Goal: Check status: Check status

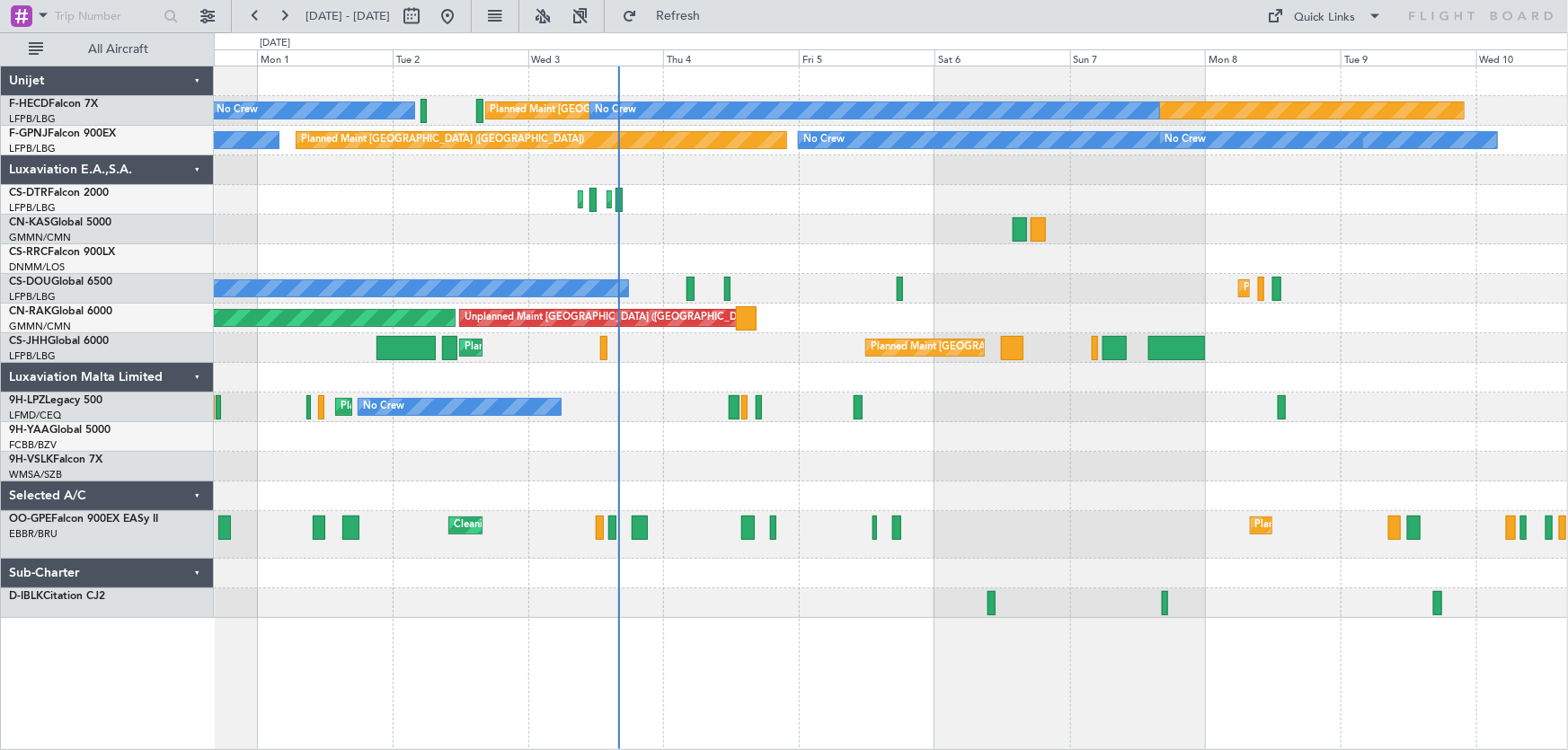
click at [788, 234] on div "Planned Maint [GEOGRAPHIC_DATA] ([GEOGRAPHIC_DATA]) No Crew No Crew No Crew Pla…" at bounding box center [891, 342] width 1354 height 552
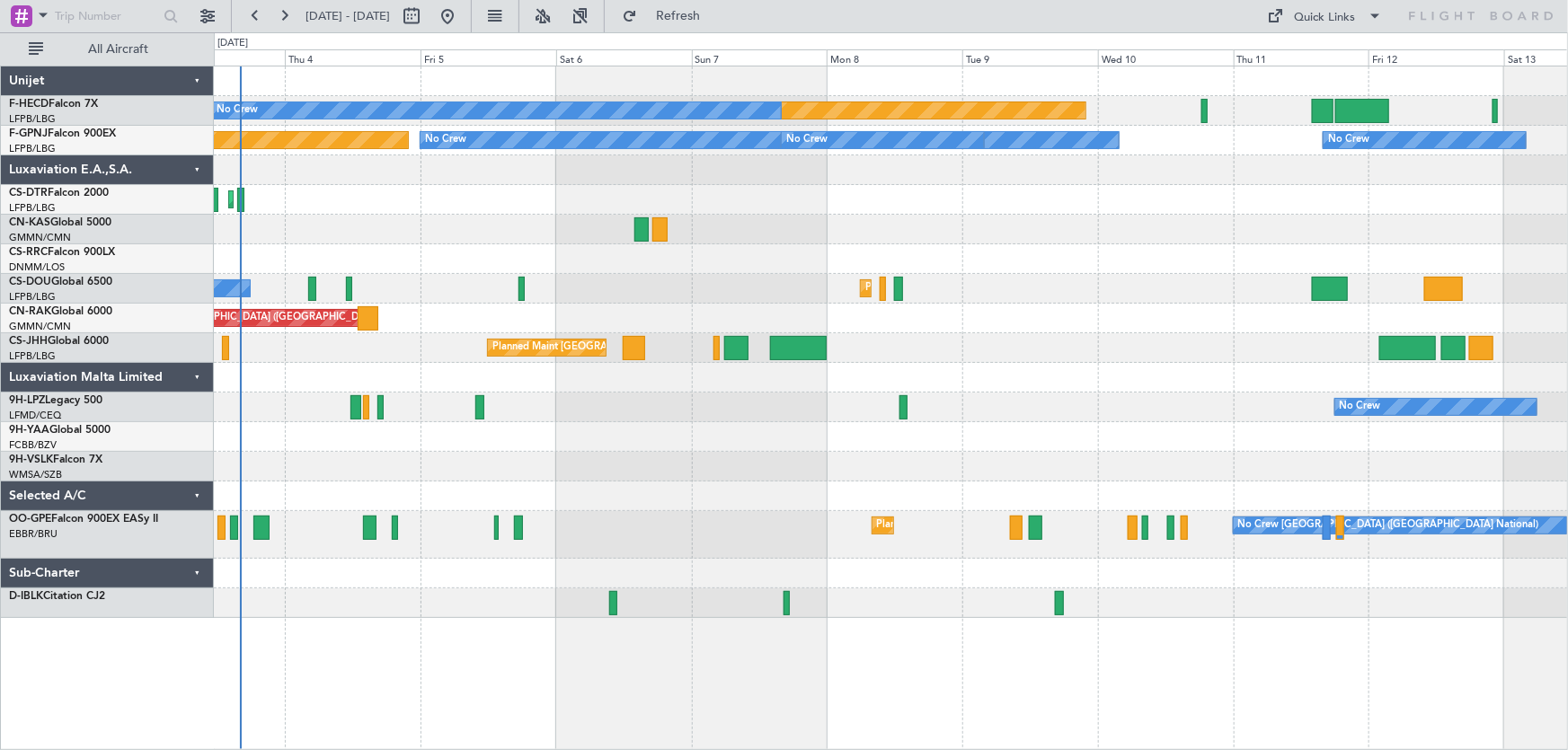
click at [955, 224] on div "Planned Maint Paris (Le Bourget) No Crew No Crew No Crew Planned Maint Paris (L…" at bounding box center [891, 342] width 1354 height 552
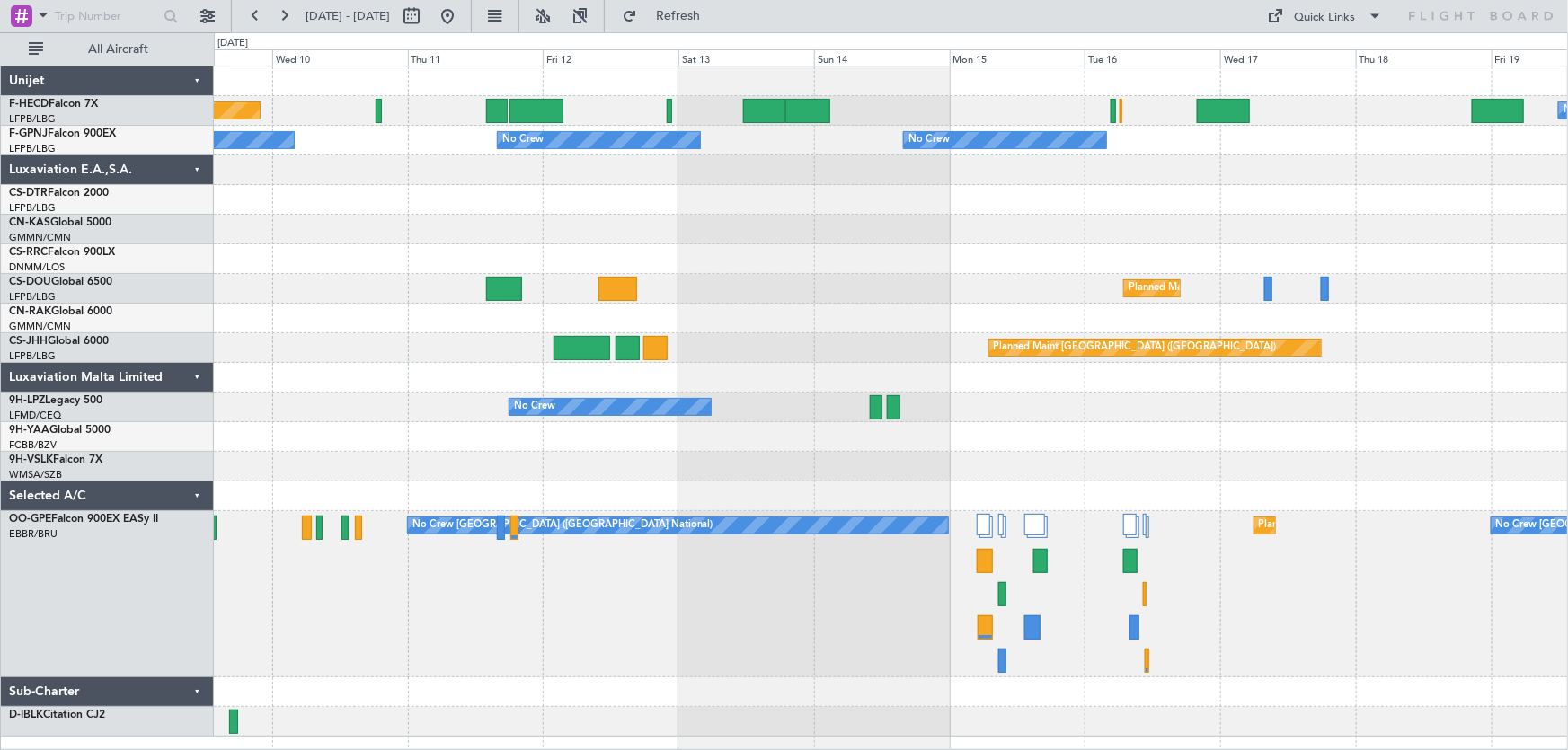
click at [708, 227] on div "Planned Maint Paris (Le Bourget) No Crew No Crew No Crew No Crew No Crew No Cre…" at bounding box center [891, 401] width 1354 height 670
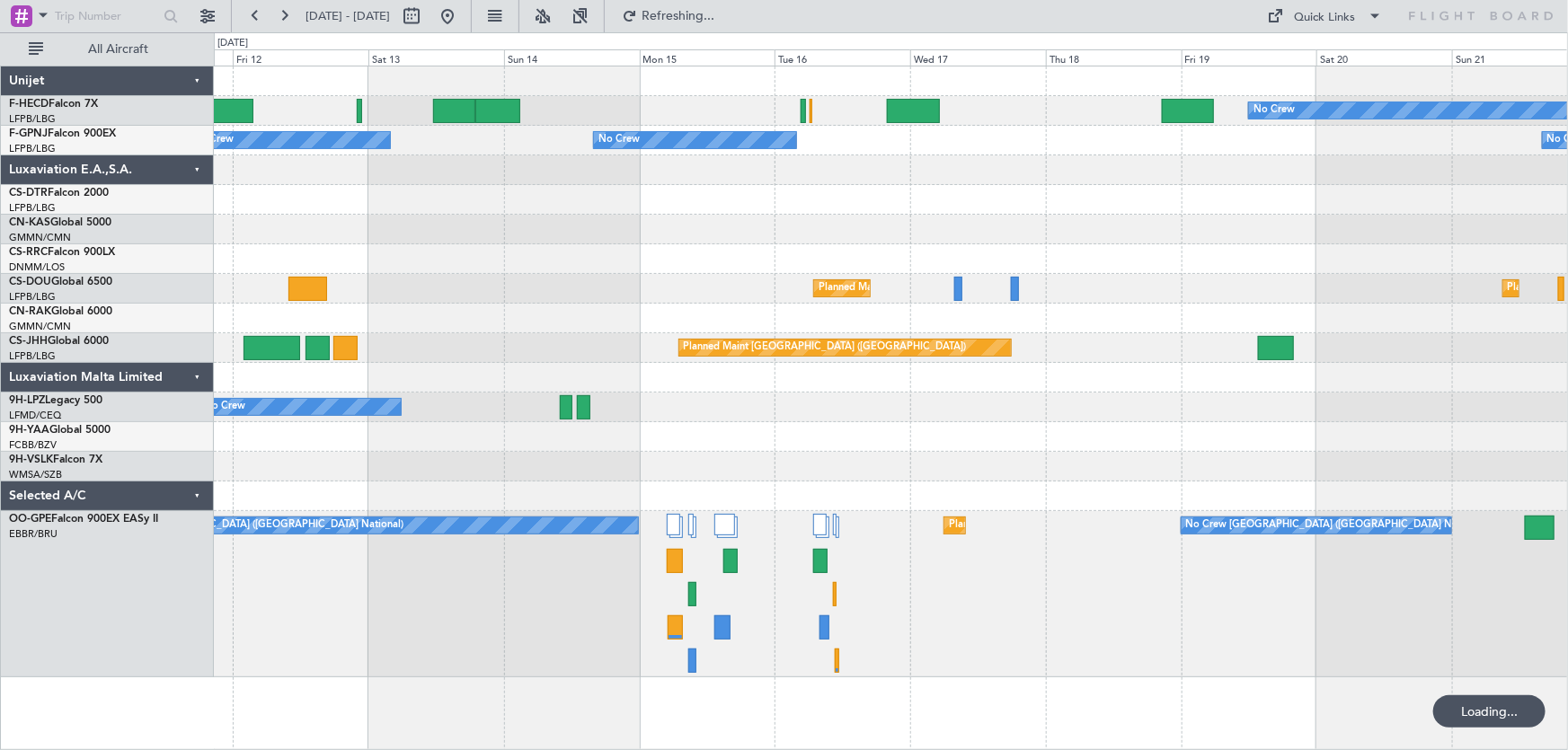
click at [825, 254] on div "No Crew Planned Maint Paris (Le Bourget) Planned Maint Paris (Le Bourget) No Cr…" at bounding box center [891, 372] width 1354 height 611
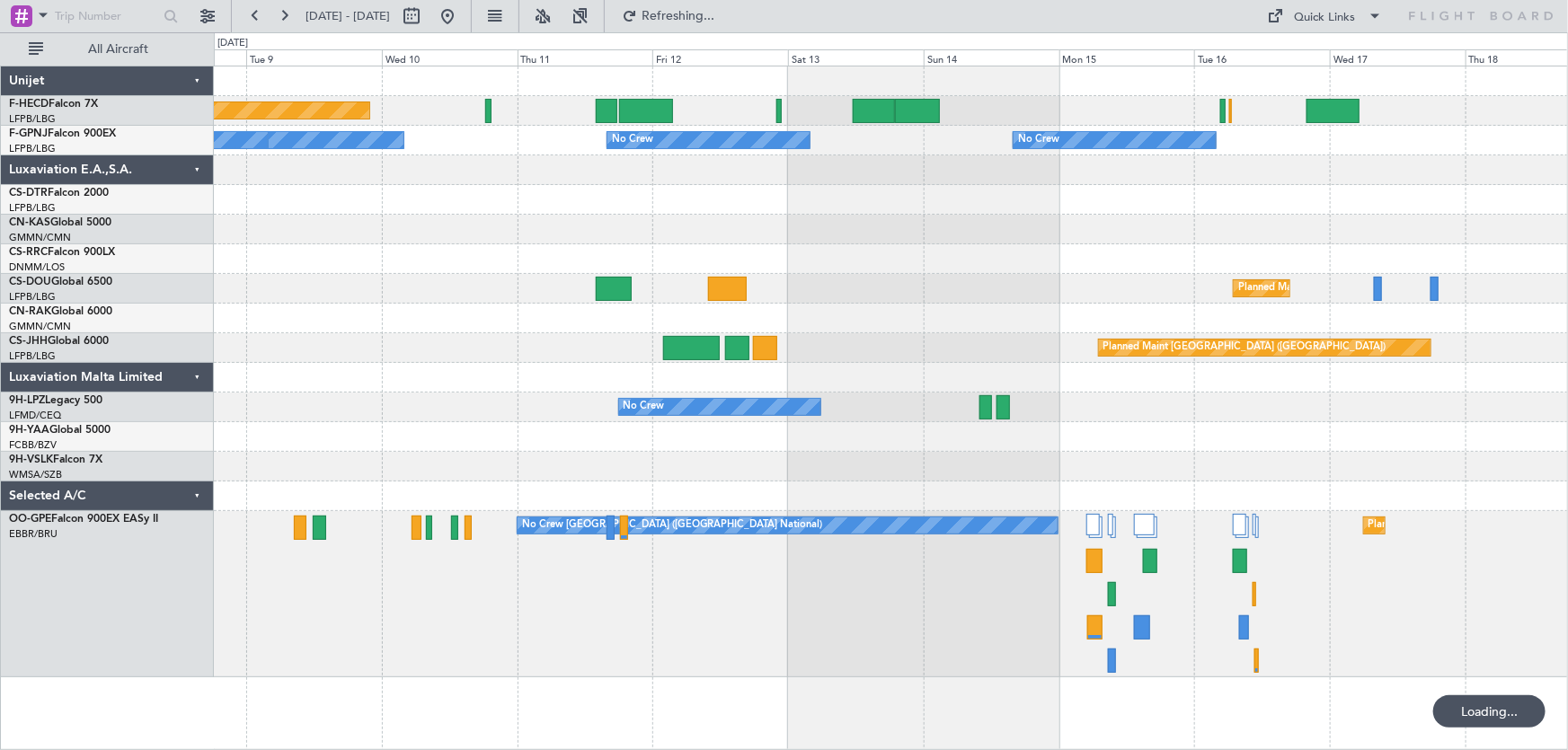
click at [850, 268] on div "Planned Maint Paris (Le Bourget) No Crew No Crew No Crew No Crew No Crew No Cre…" at bounding box center [891, 372] width 1354 height 611
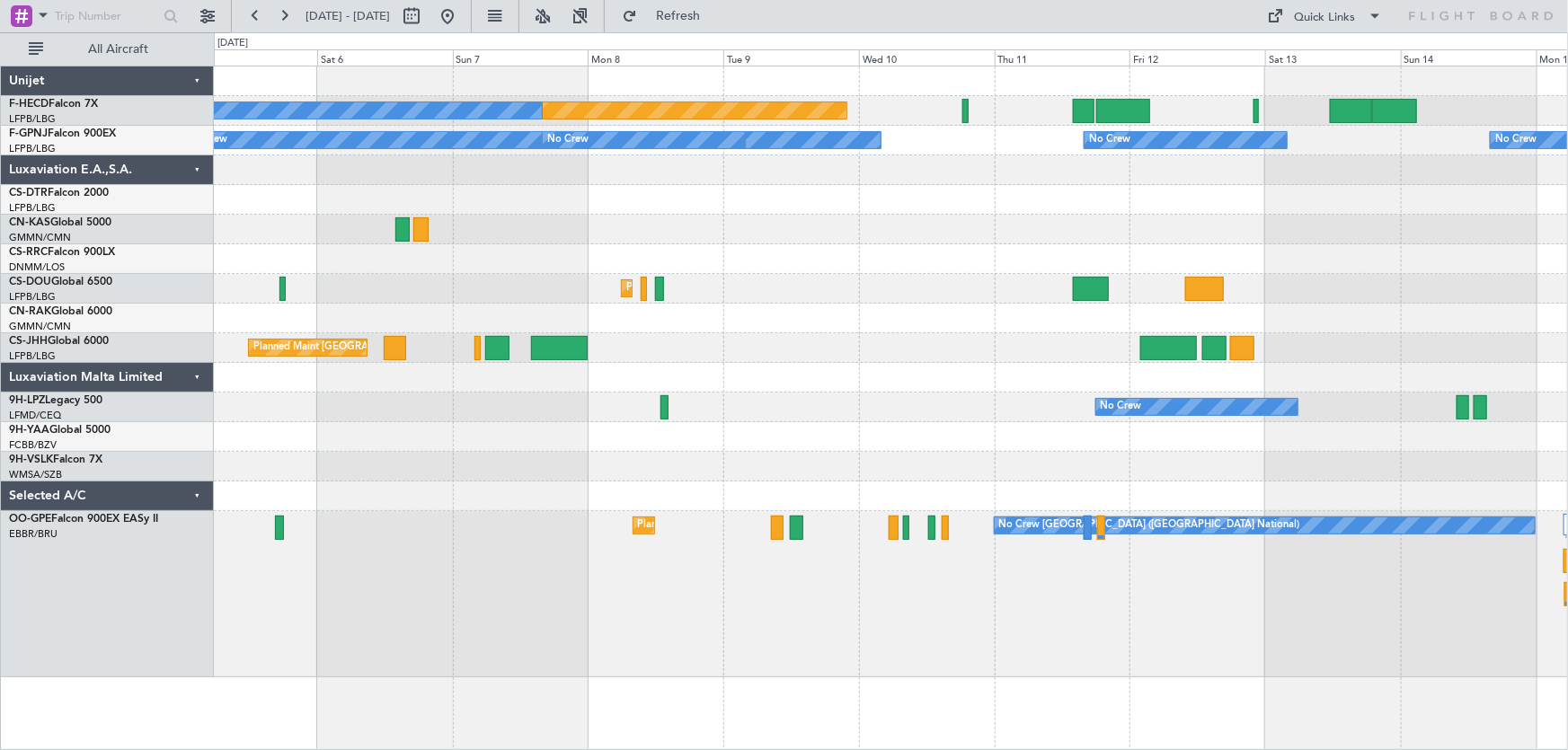
click at [655, 252] on div at bounding box center [891, 259] width 1354 height 30
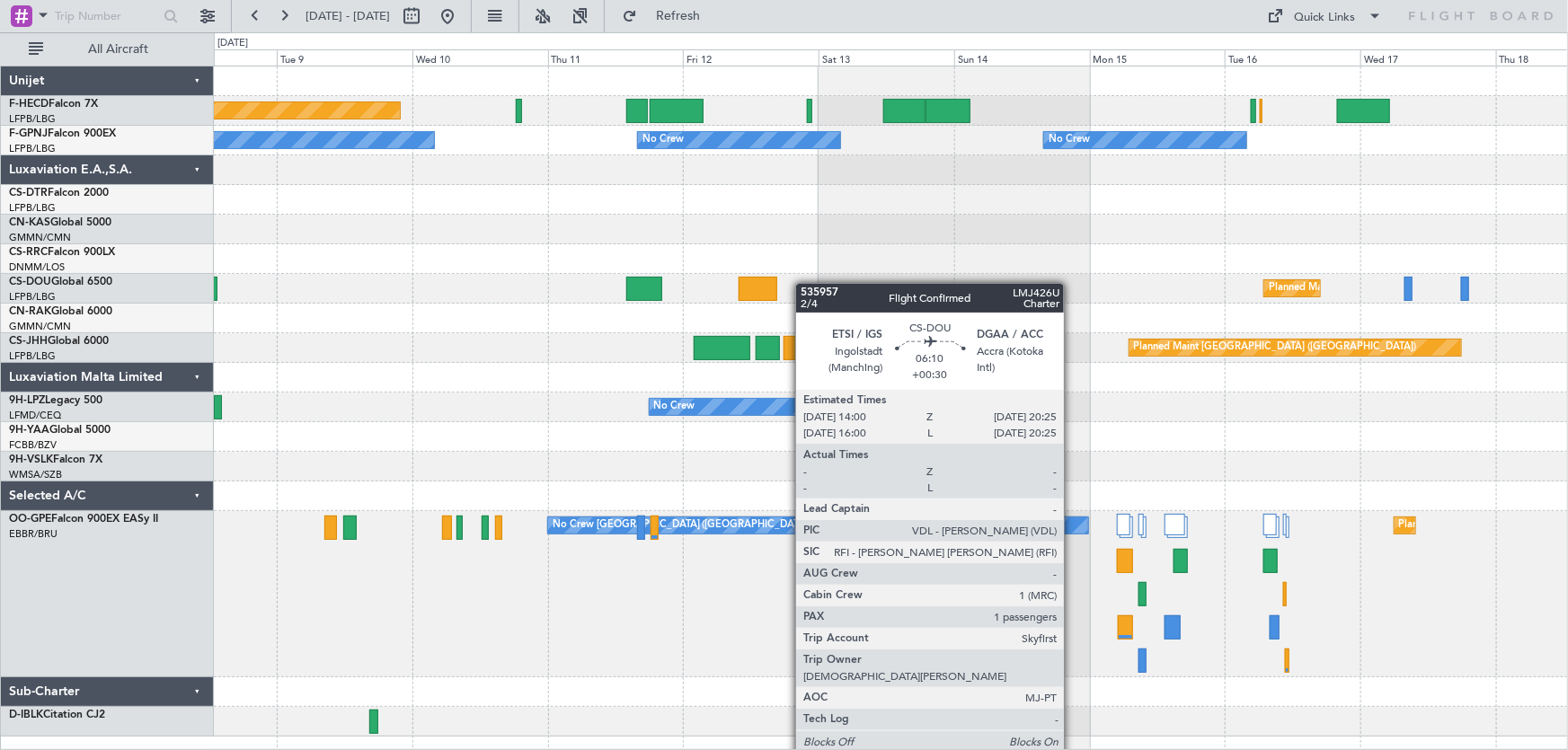
click at [563, 313] on div "Planned Maint [GEOGRAPHIC_DATA] ([GEOGRAPHIC_DATA]) No Crew No Crew No Crew No …" at bounding box center [891, 401] width 1354 height 670
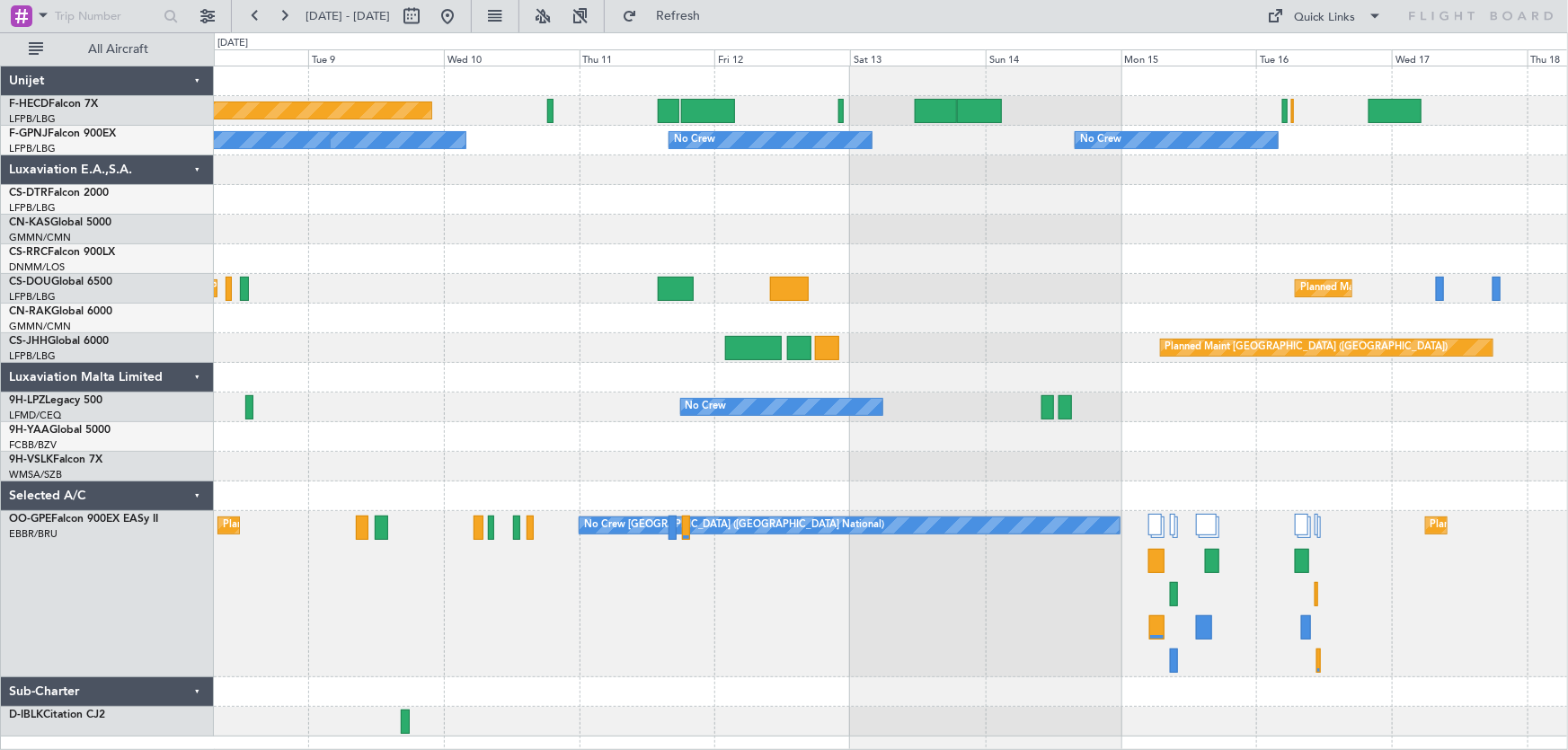
click at [542, 260] on div at bounding box center [891, 259] width 1354 height 30
click at [462, 22] on button at bounding box center [447, 16] width 29 height 29
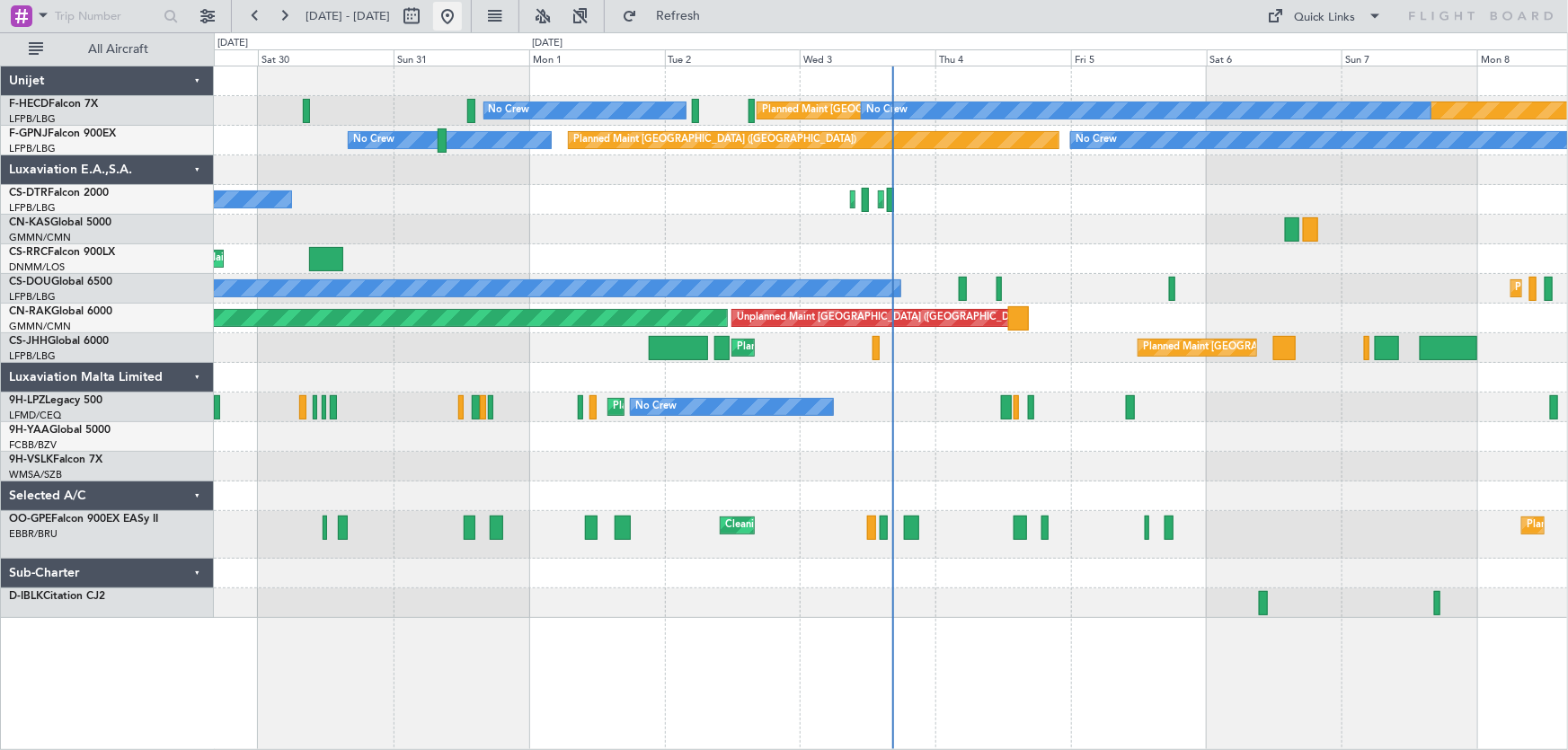
click at [462, 19] on button at bounding box center [447, 16] width 29 height 29
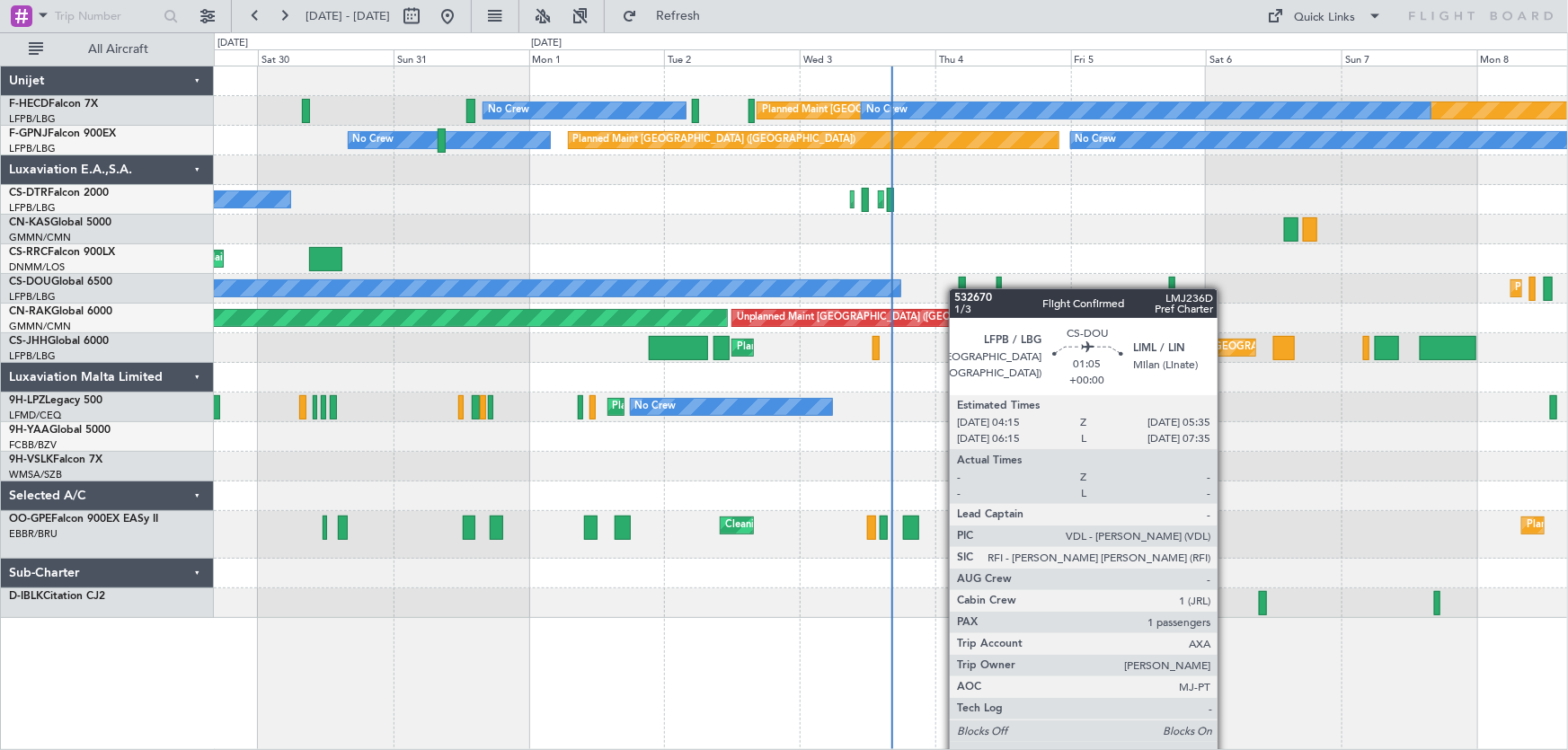
click at [958, 288] on div "Planned Maint Paris (Le Bourget) Planned Maint Paris (Le Bourget) No Crew Plann…" at bounding box center [891, 288] width 1354 height 30
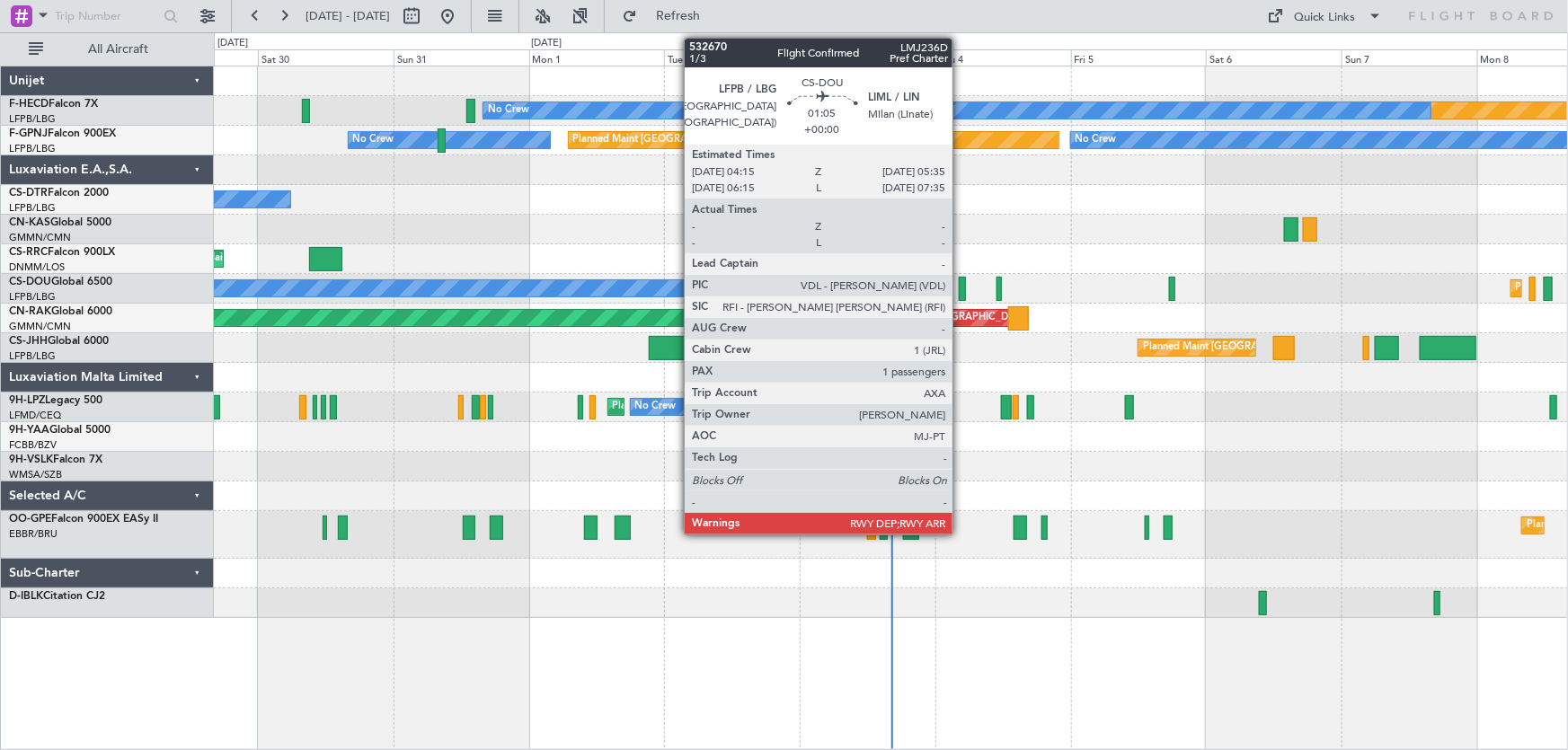
click at [960, 288] on div at bounding box center [962, 288] width 8 height 24
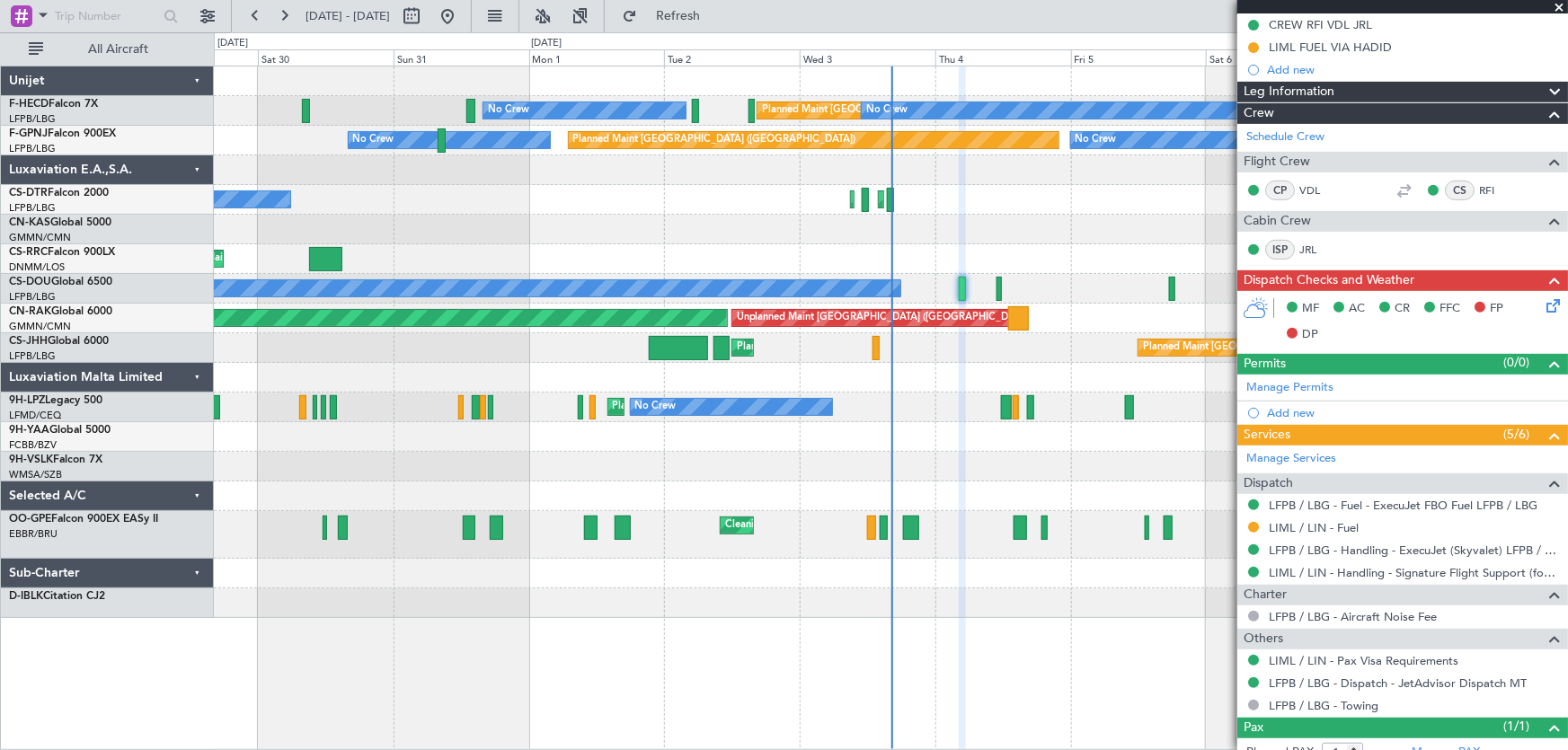
scroll to position [373, 0]
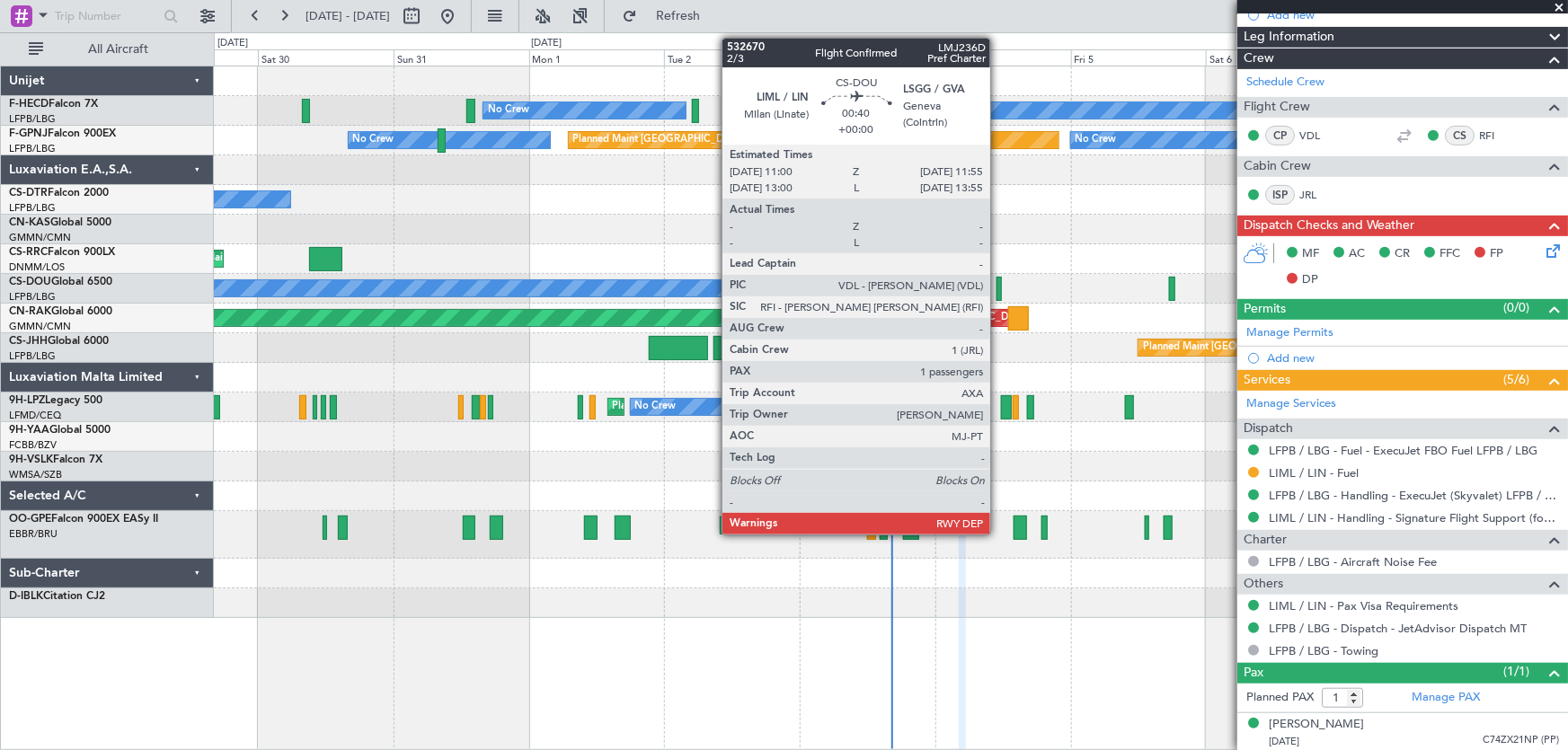
click at [999, 287] on div at bounding box center [1000, 288] width 6 height 24
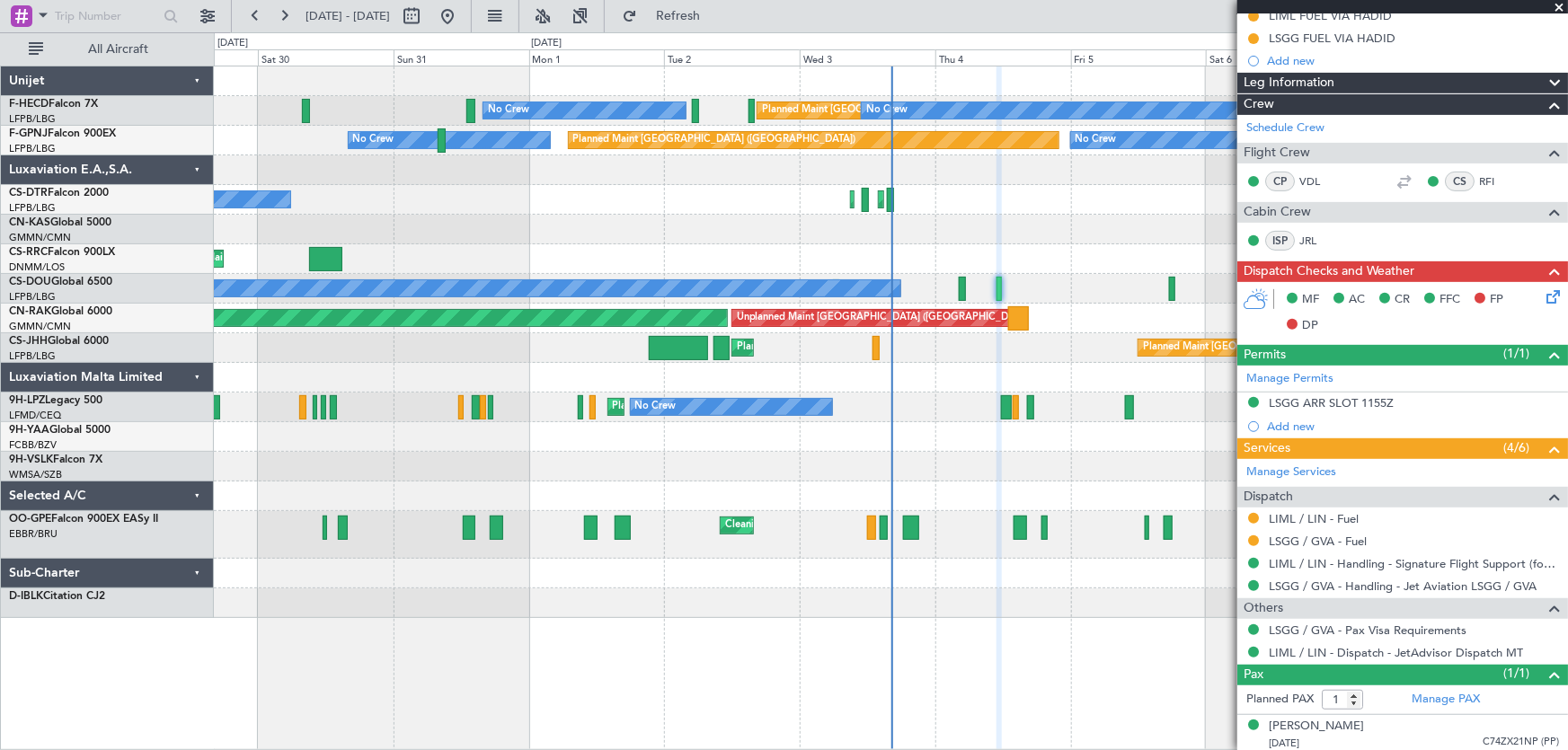
scroll to position [261, 0]
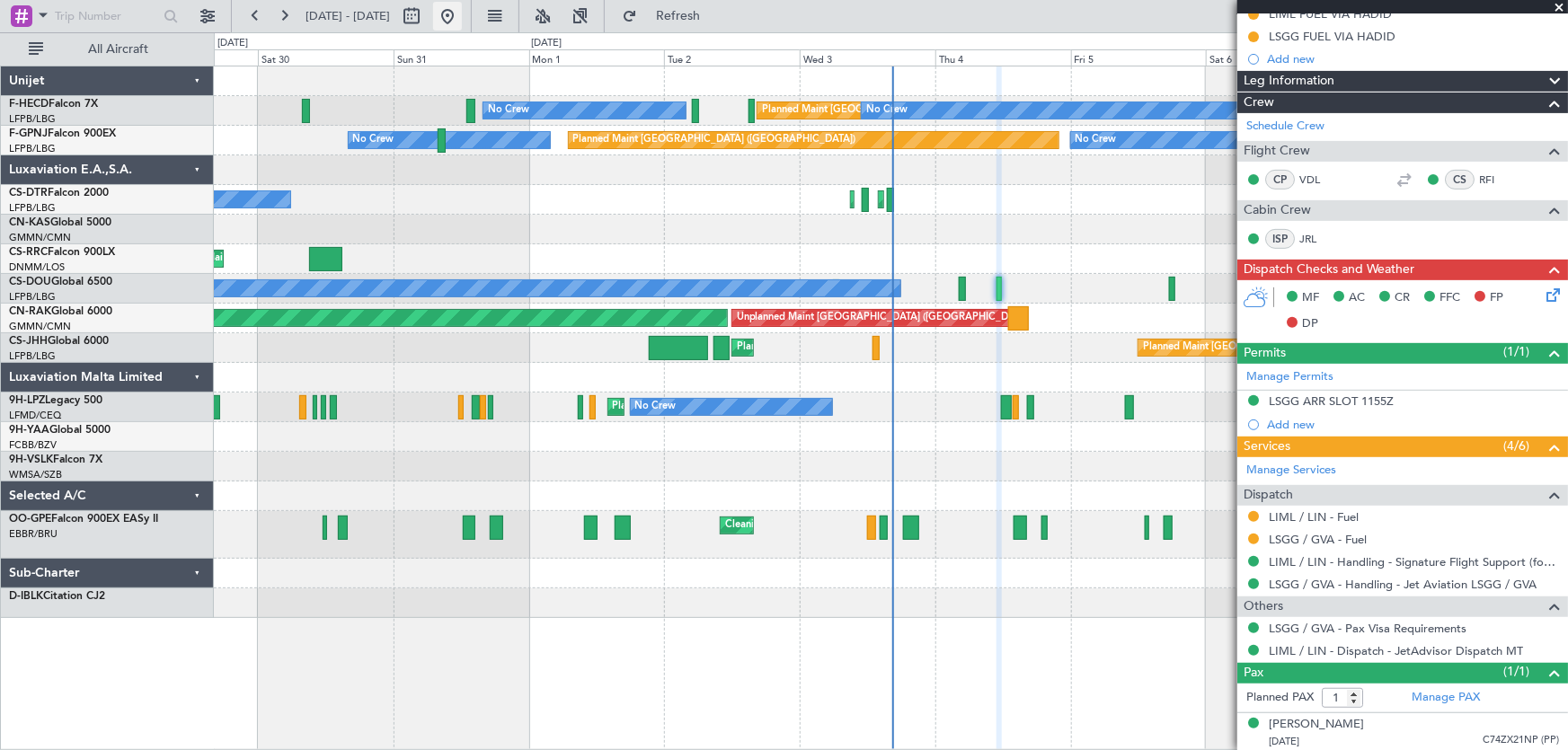
click at [462, 10] on button at bounding box center [447, 16] width 29 height 29
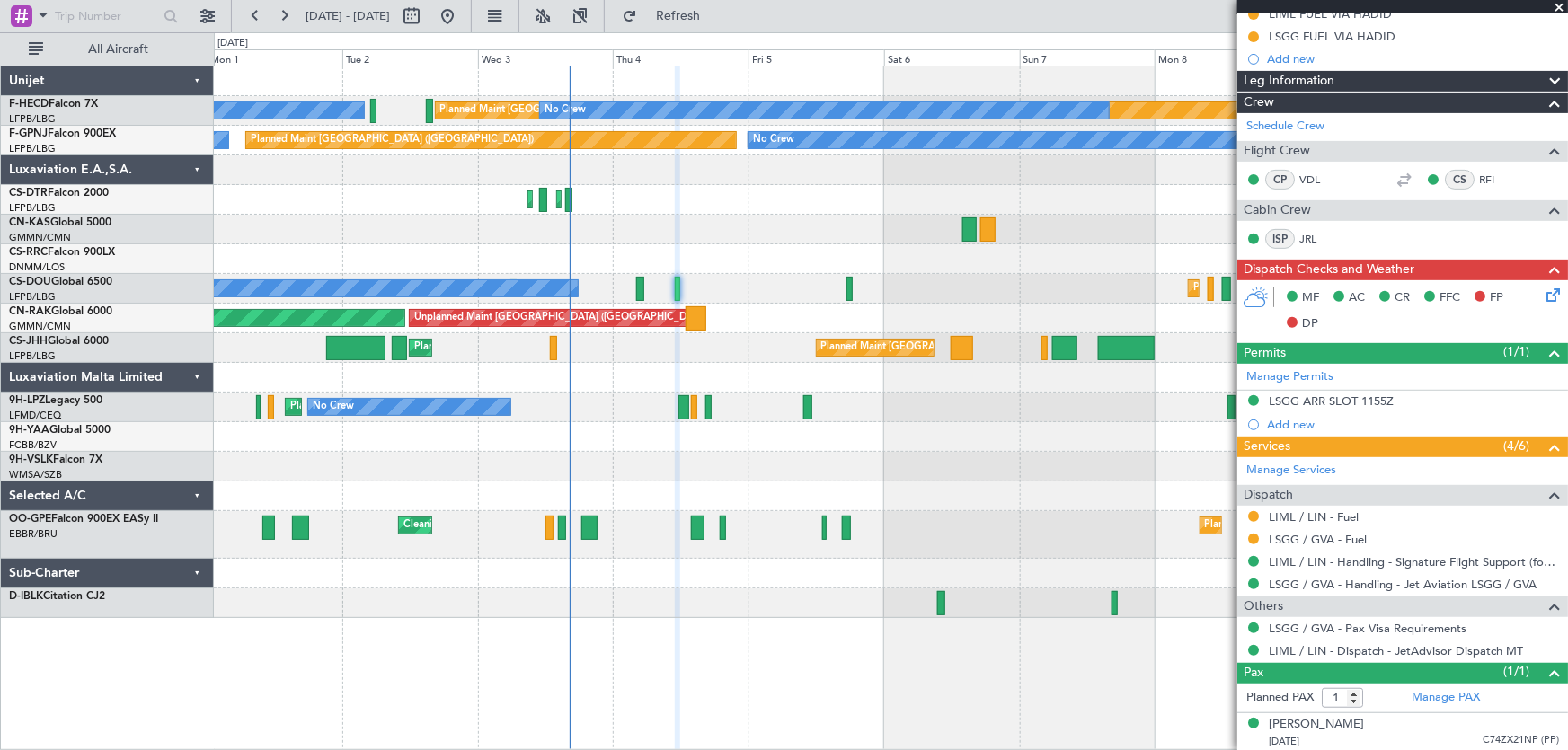
click at [453, 239] on div "Planned Maint Paris (Le Bourget) No Crew No Crew No Crew No Crew Planned Maint …" at bounding box center [891, 342] width 1354 height 552
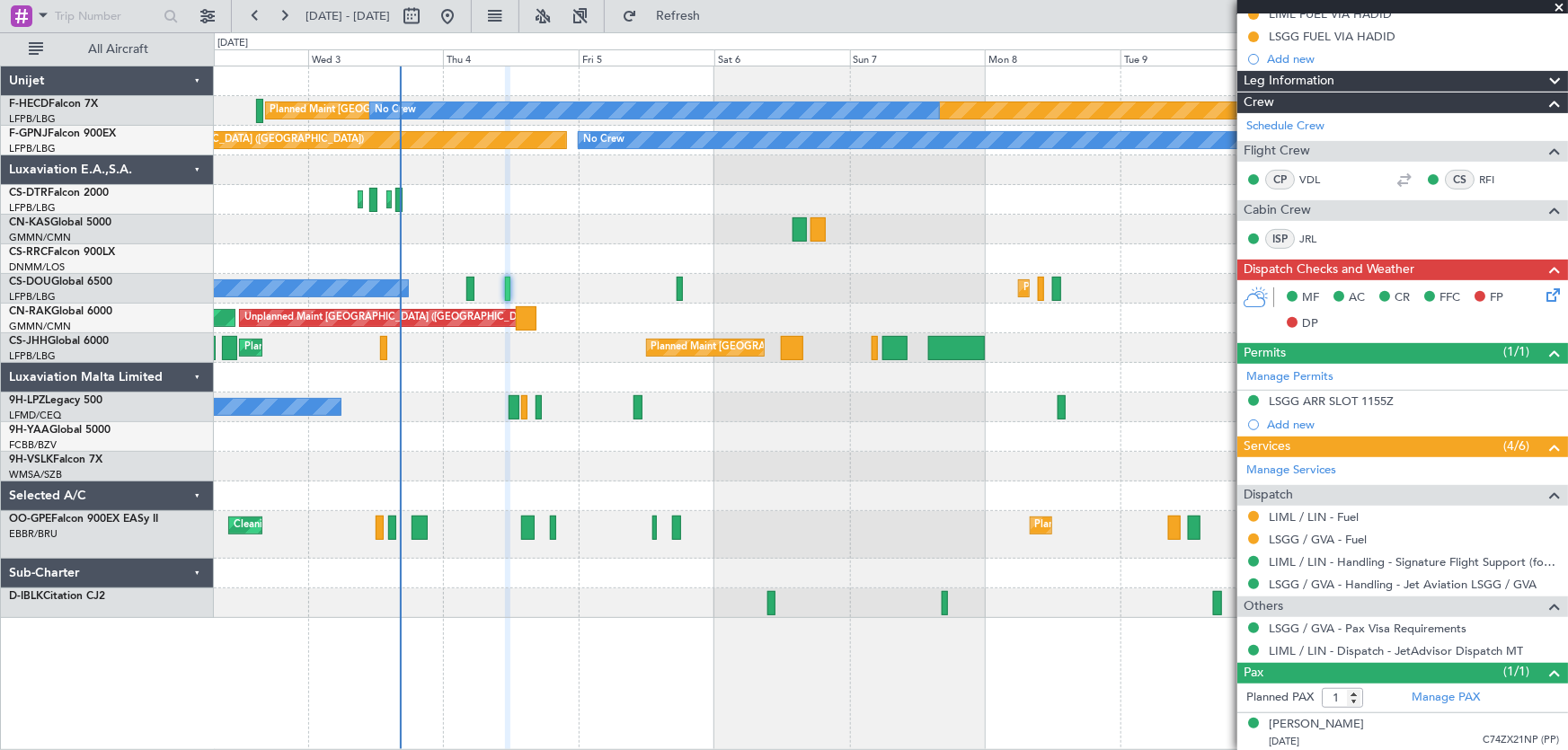
click at [503, 301] on div "Planned Maint Paris (Le Bourget) No Crew No Crew No Crew No Crew Planned Maint …" at bounding box center [891, 342] width 1354 height 552
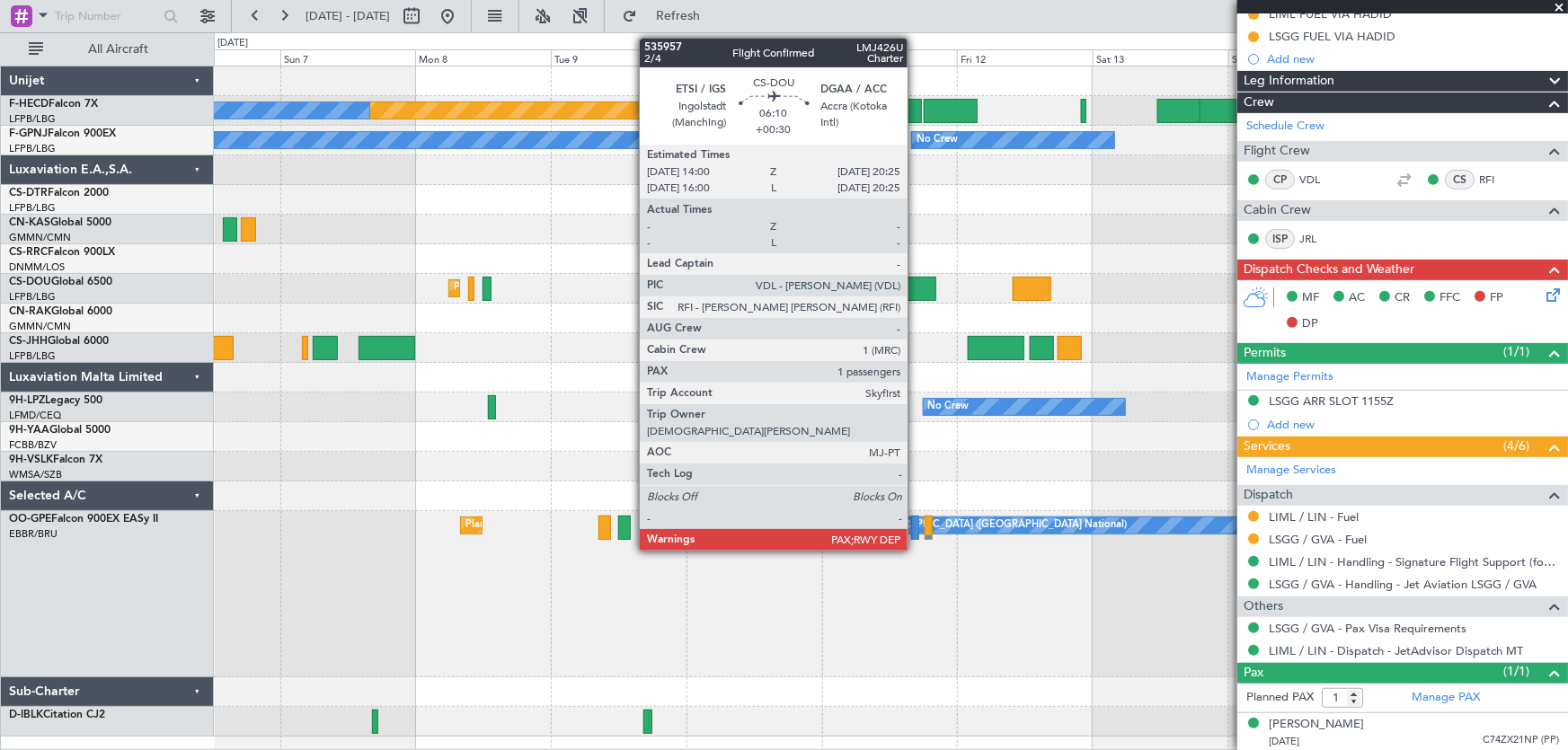
click at [707, 323] on div "Planned Maint Paris (Le Bourget) No Crew No Crew No Crew No Crew No Crew Planne…" at bounding box center [891, 401] width 1354 height 670
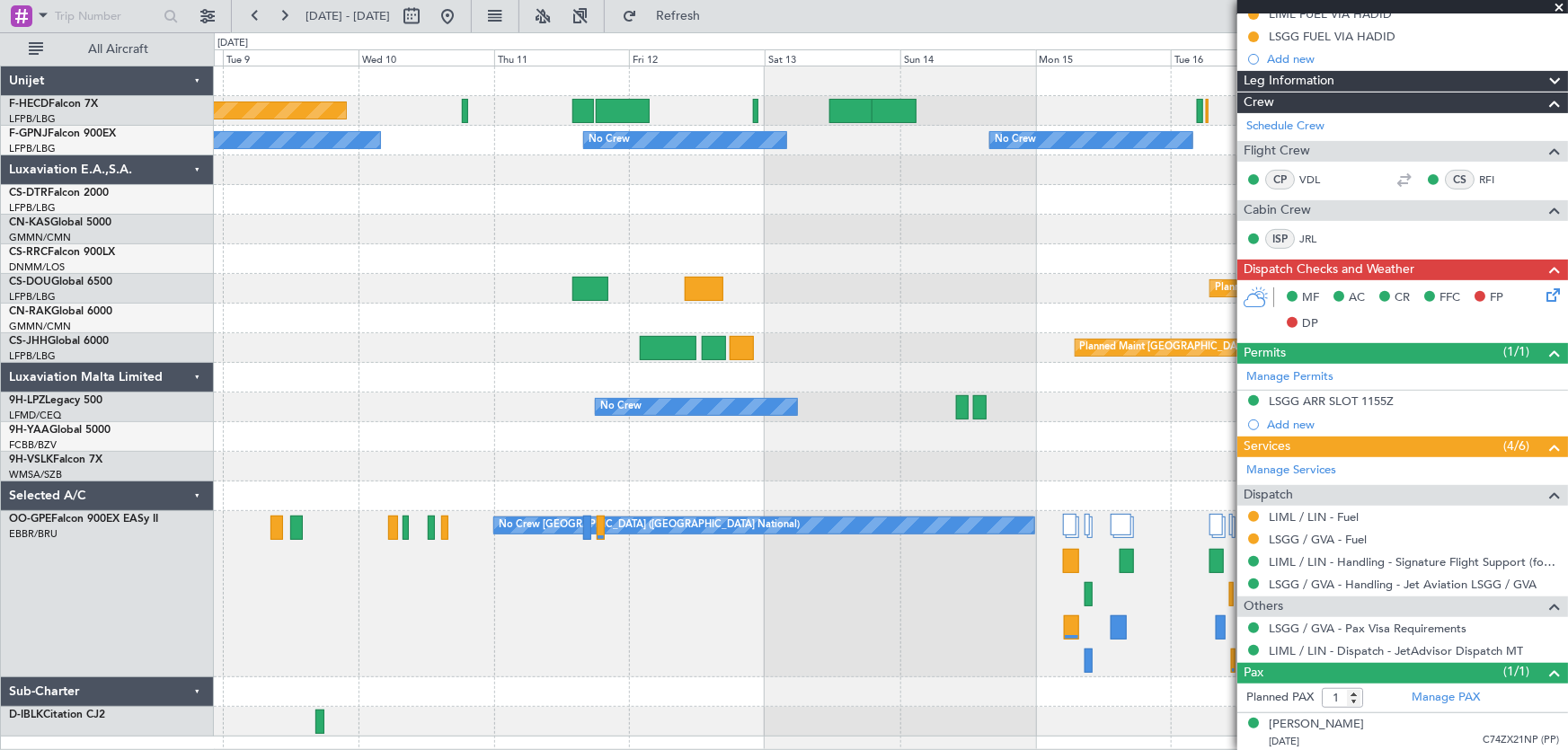
click at [415, 324] on div at bounding box center [891, 318] width 1354 height 30
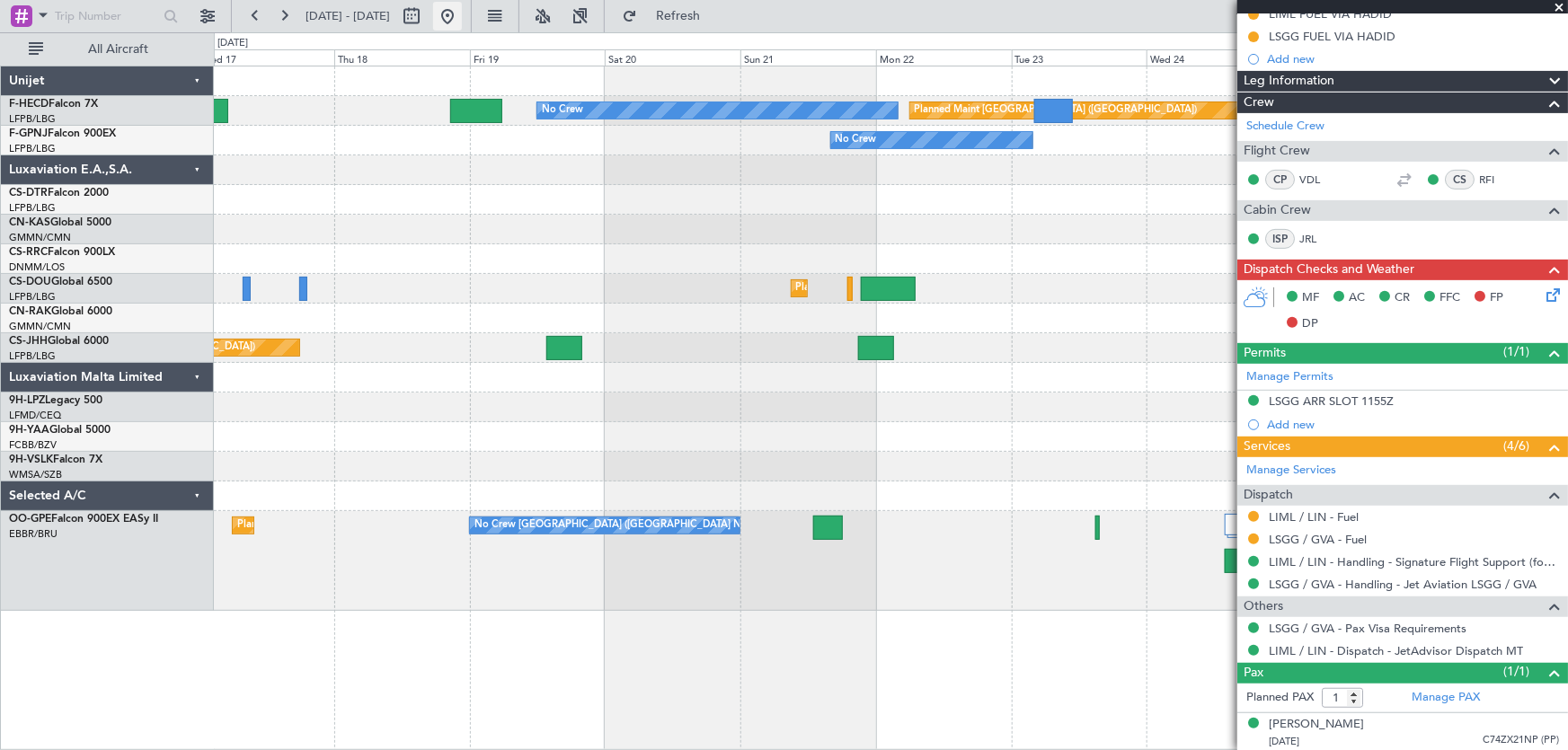
click at [462, 14] on button at bounding box center [447, 16] width 29 height 29
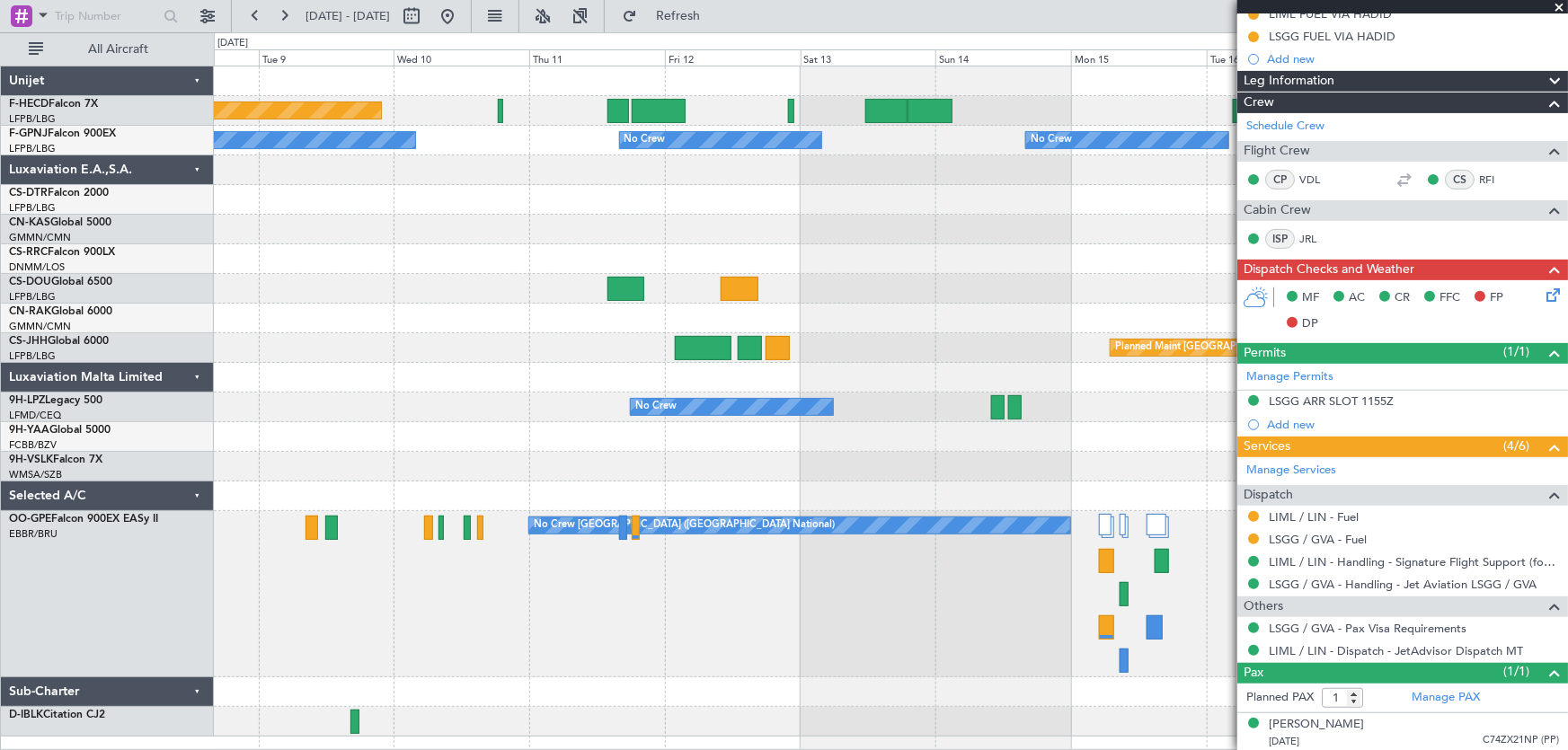
drag, startPoint x: 513, startPoint y: 18, endPoint x: 602, endPoint y: 69, distance: 102.6
click at [462, 18] on button at bounding box center [447, 16] width 29 height 29
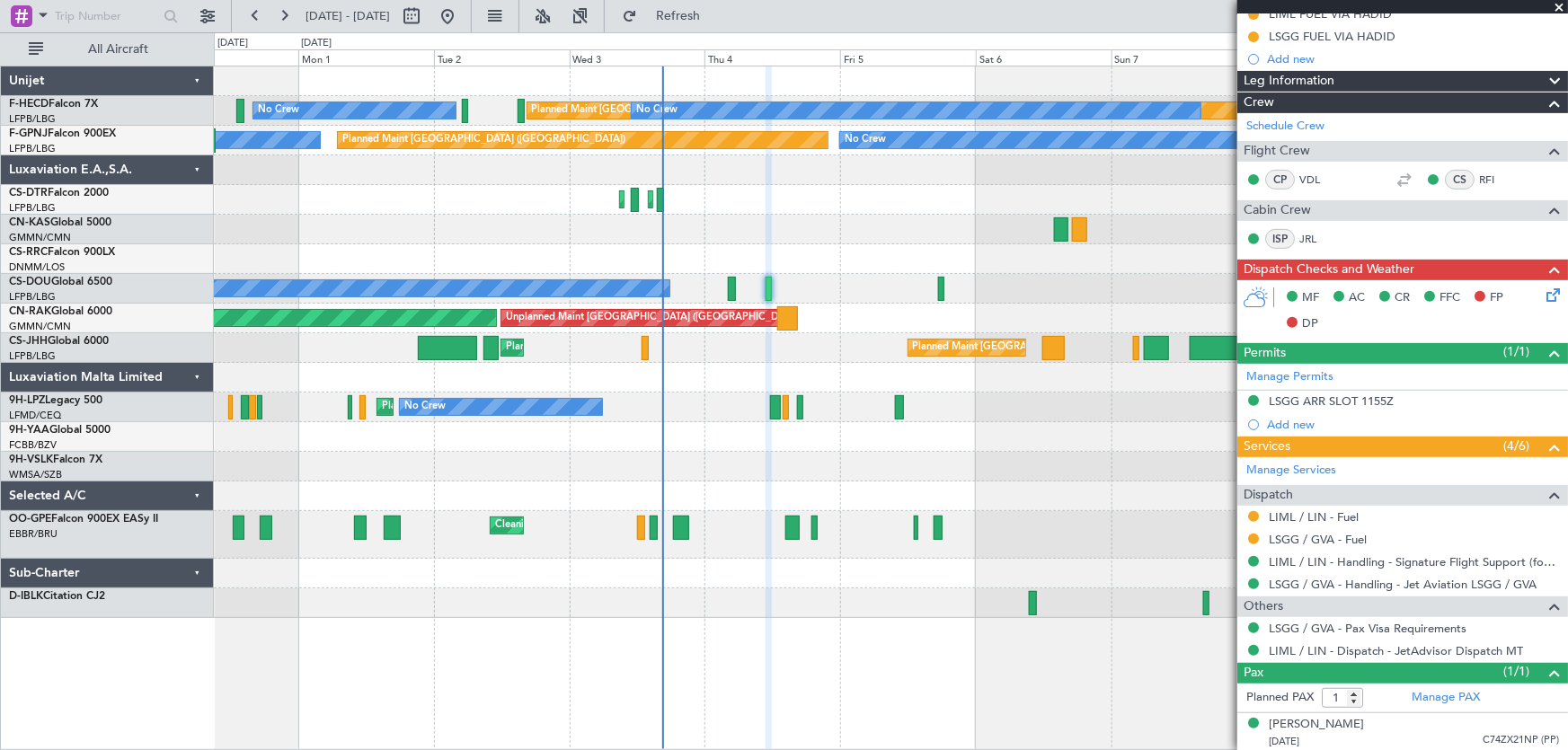
click at [820, 280] on div "Planned Maint Paris (Le Bourget) No Crew No Crew No Crew No Crew Planned Maint …" at bounding box center [891, 342] width 1354 height 552
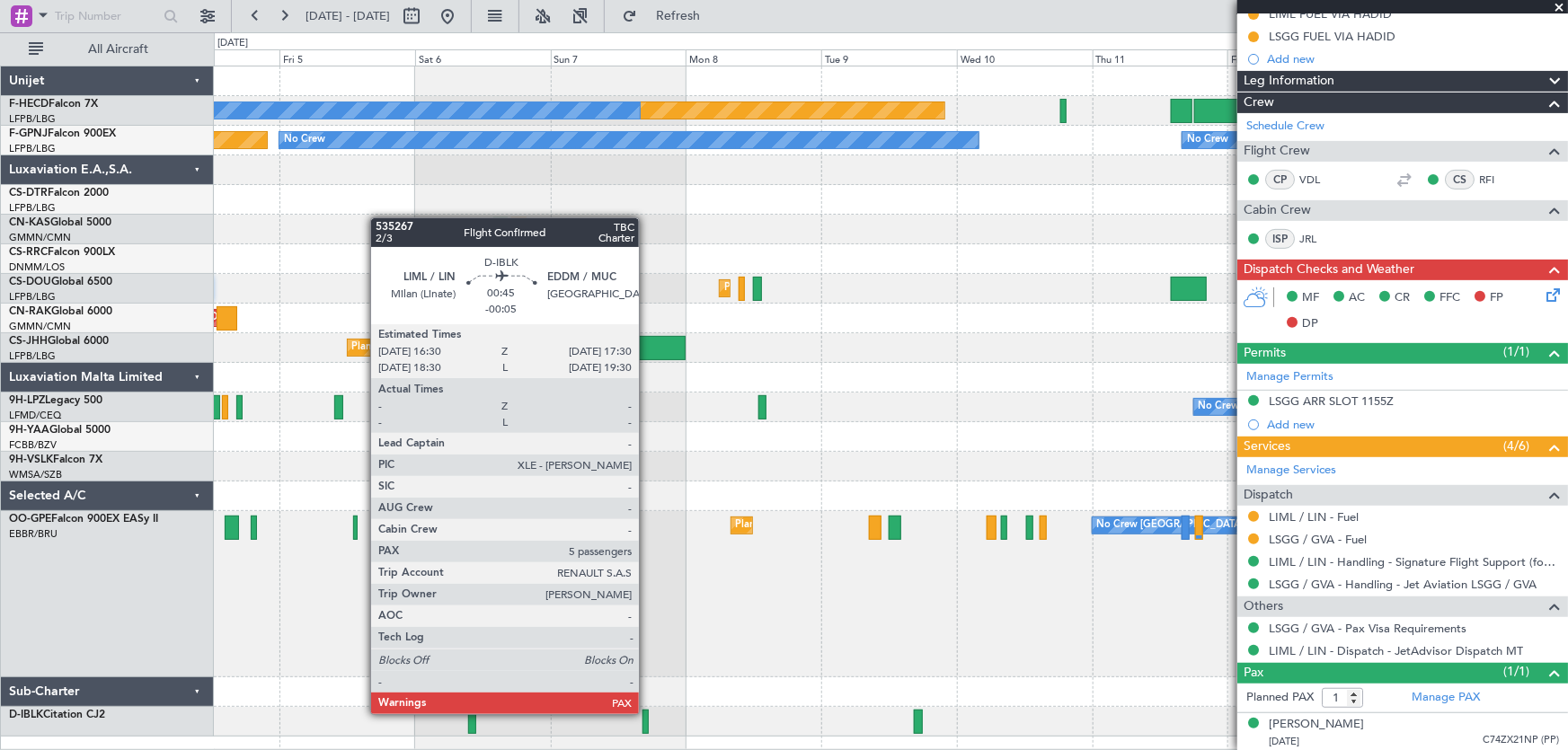
click at [647, 713] on div at bounding box center [645, 721] width 7 height 24
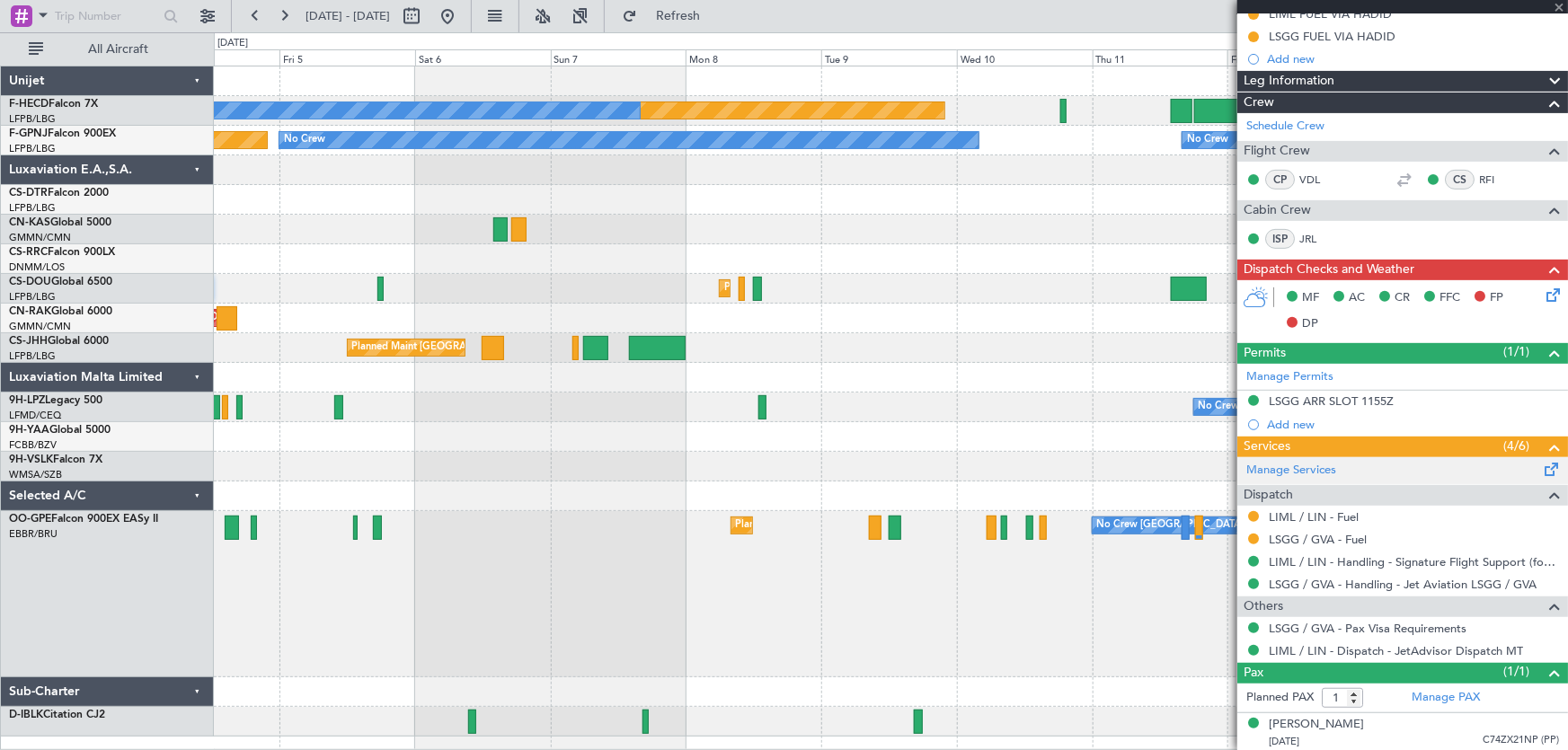
type input "-00:05"
type input "5"
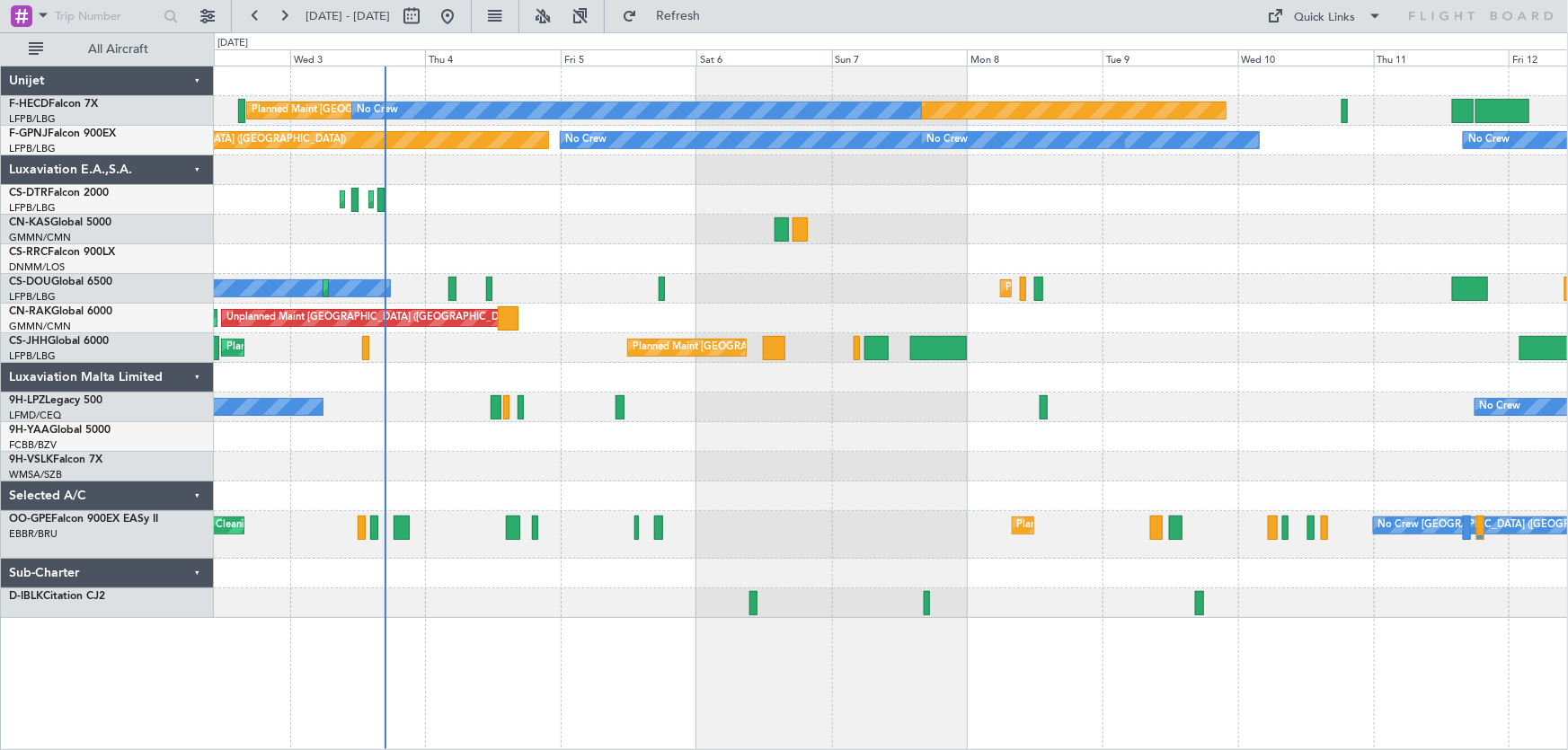
click at [764, 230] on div "Planned Maint [GEOGRAPHIC_DATA] ([GEOGRAPHIC_DATA]) No Crew No Crew No Crew Pla…" at bounding box center [891, 342] width 1354 height 552
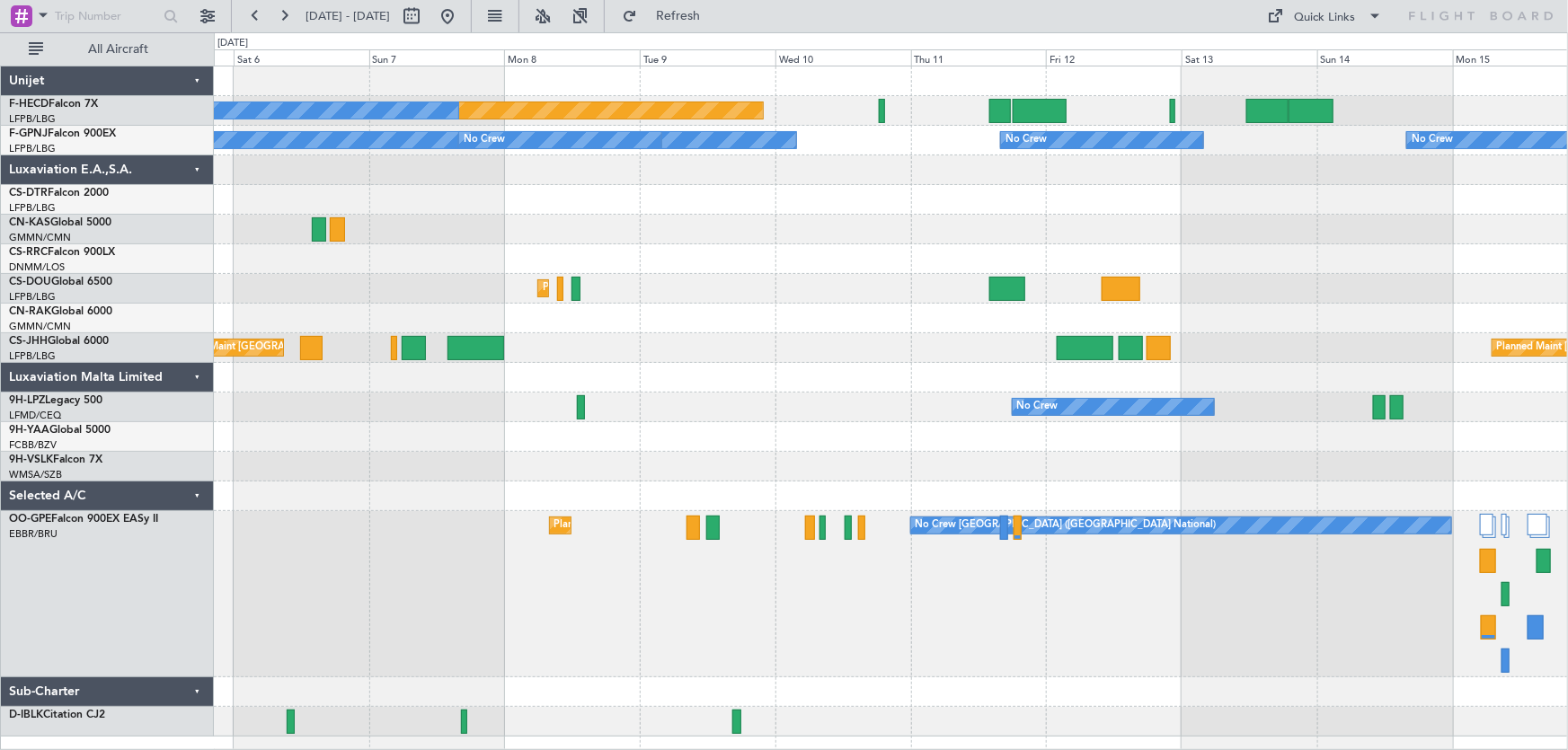
click at [692, 315] on div "Planned Maint [GEOGRAPHIC_DATA] ([GEOGRAPHIC_DATA]) No Crew No Crew No Crew No …" at bounding box center [891, 401] width 1354 height 670
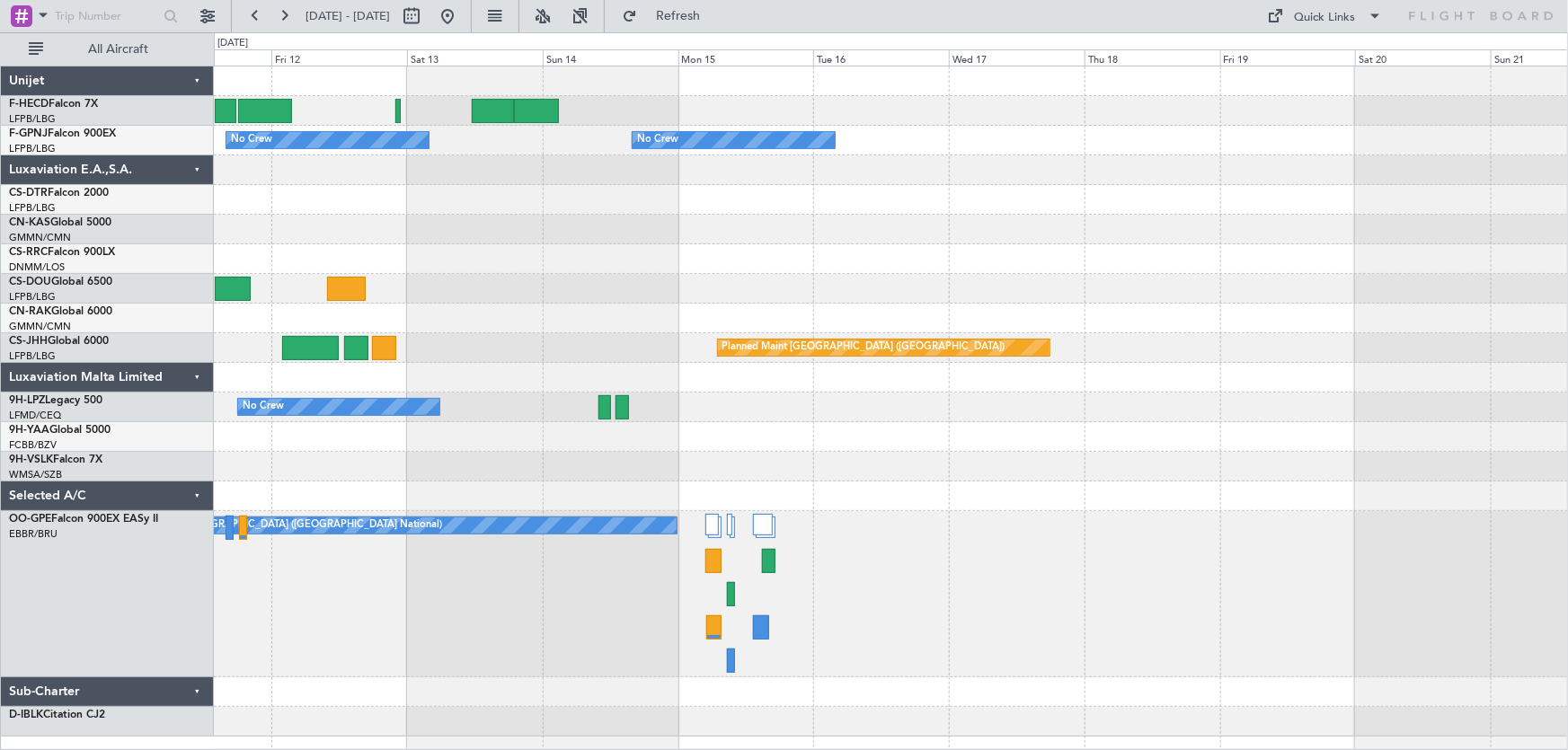
click at [885, 340] on div "Planned Maint [GEOGRAPHIC_DATA] ([GEOGRAPHIC_DATA]) No Crew No Crew No Crew No …" at bounding box center [891, 401] width 1354 height 670
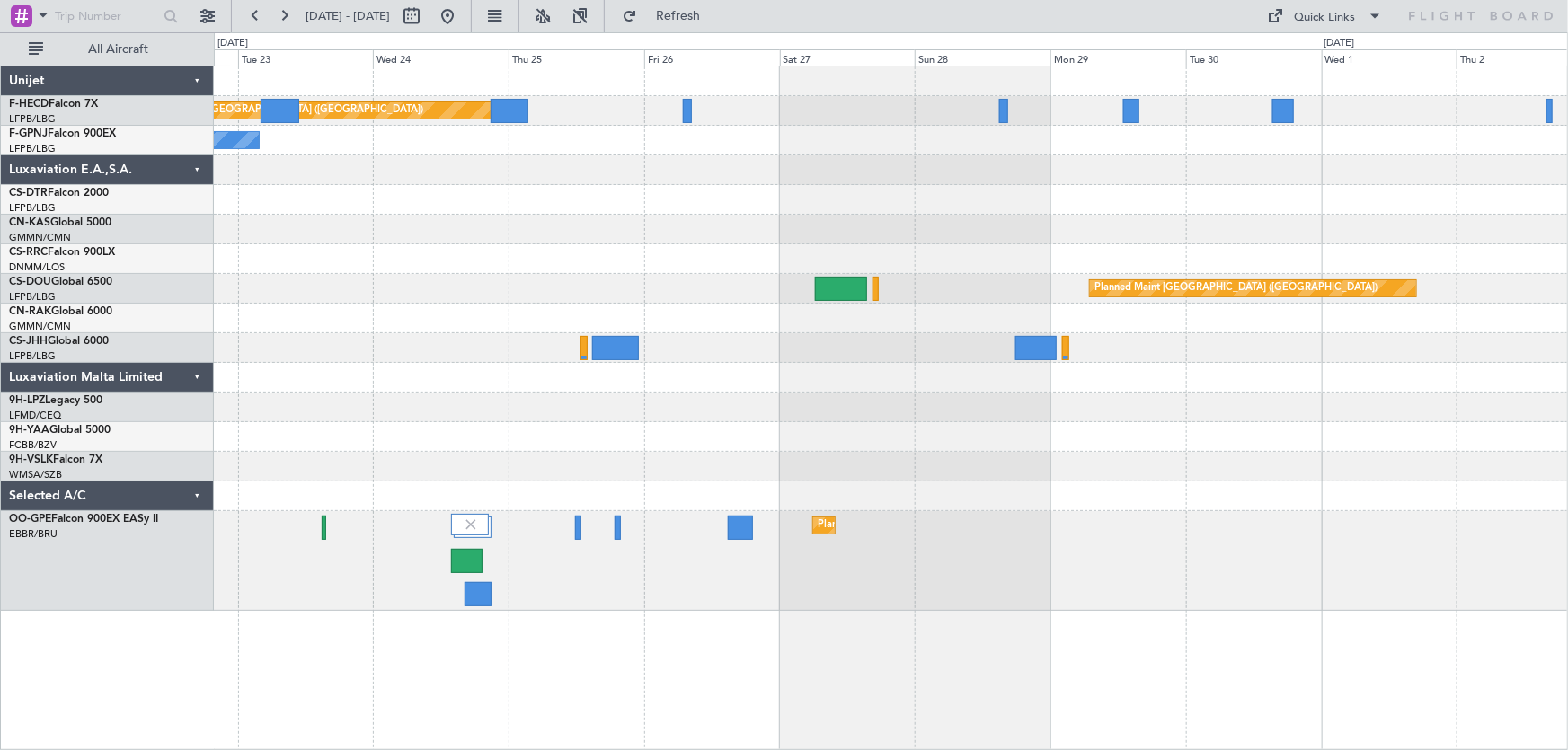
click at [549, 290] on div "Planned Maint [GEOGRAPHIC_DATA] ([GEOGRAPHIC_DATA]) No Crew No Crew Planned Mai…" at bounding box center [891, 338] width 1354 height 544
click at [808, 249] on div "Planned Maint [GEOGRAPHIC_DATA] ([GEOGRAPHIC_DATA]) No Crew No Crew Planned Mai…" at bounding box center [891, 338] width 1354 height 544
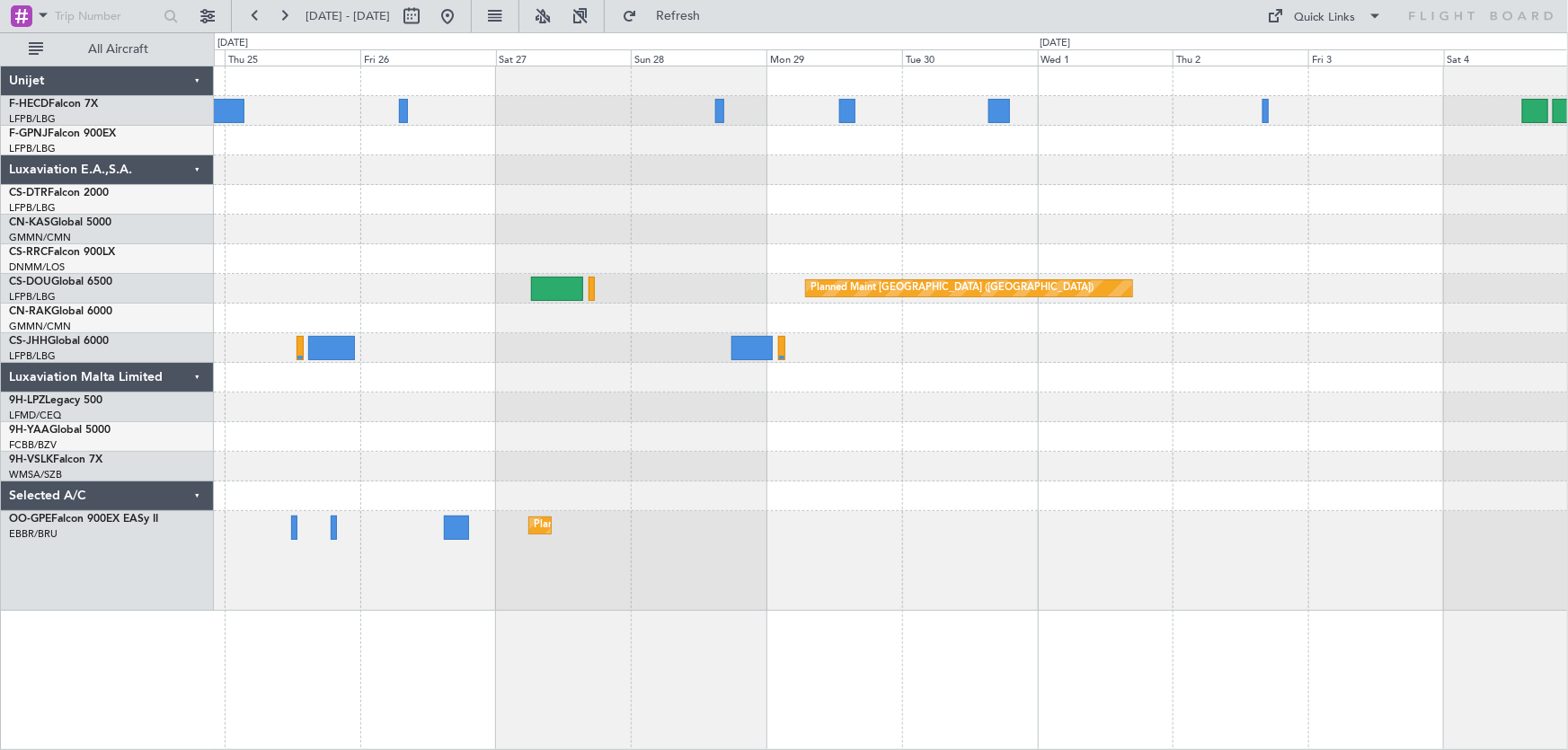
click at [949, 275] on div "Planned Maint [GEOGRAPHIC_DATA] ([GEOGRAPHIC_DATA]) No Crew Planned Maint [GEOG…" at bounding box center [891, 338] width 1354 height 544
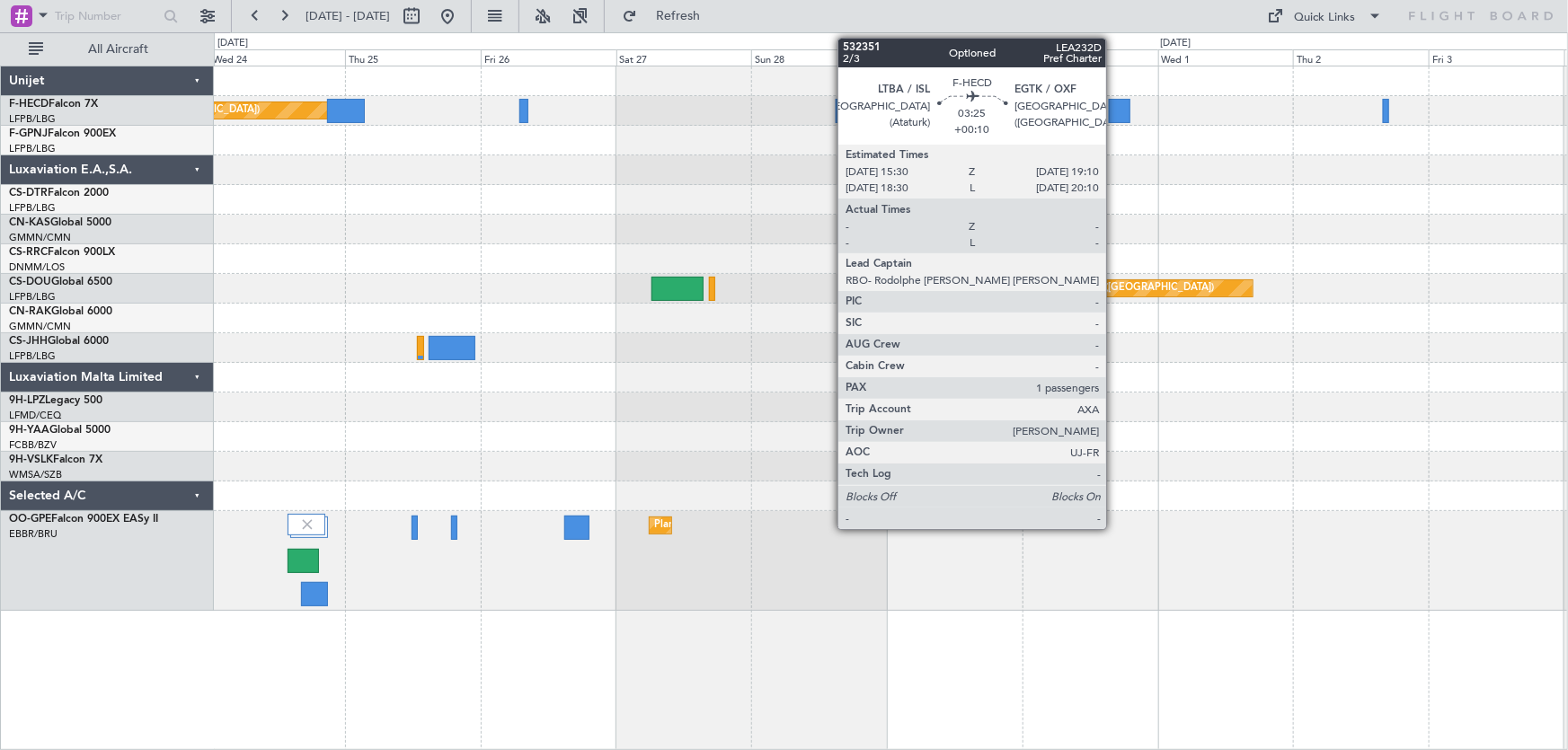
click at [1114, 112] on div at bounding box center [1120, 110] width 21 height 24
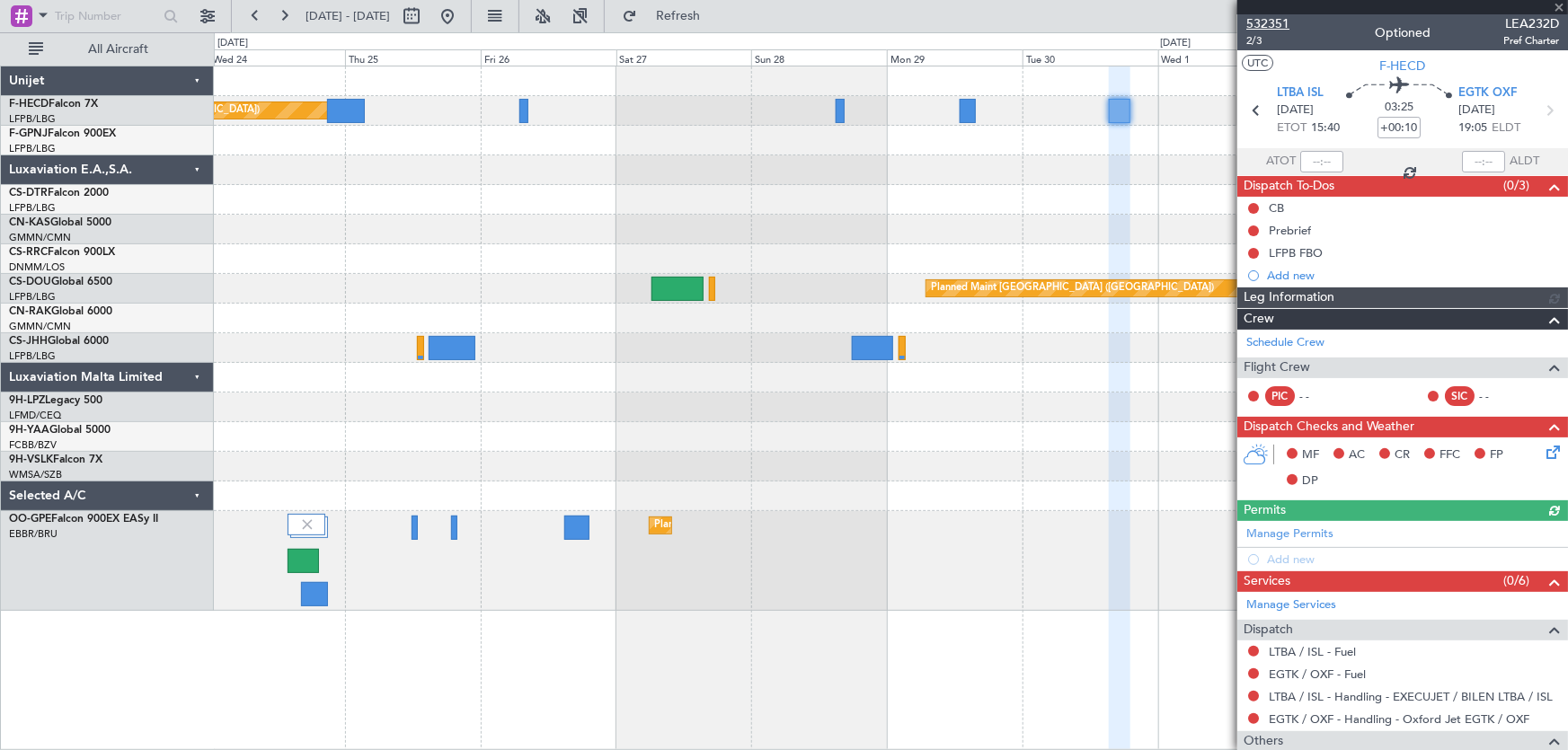
click at [1264, 21] on span "532351" at bounding box center [1267, 24] width 43 height 19
click at [462, 22] on button at bounding box center [447, 16] width 29 height 29
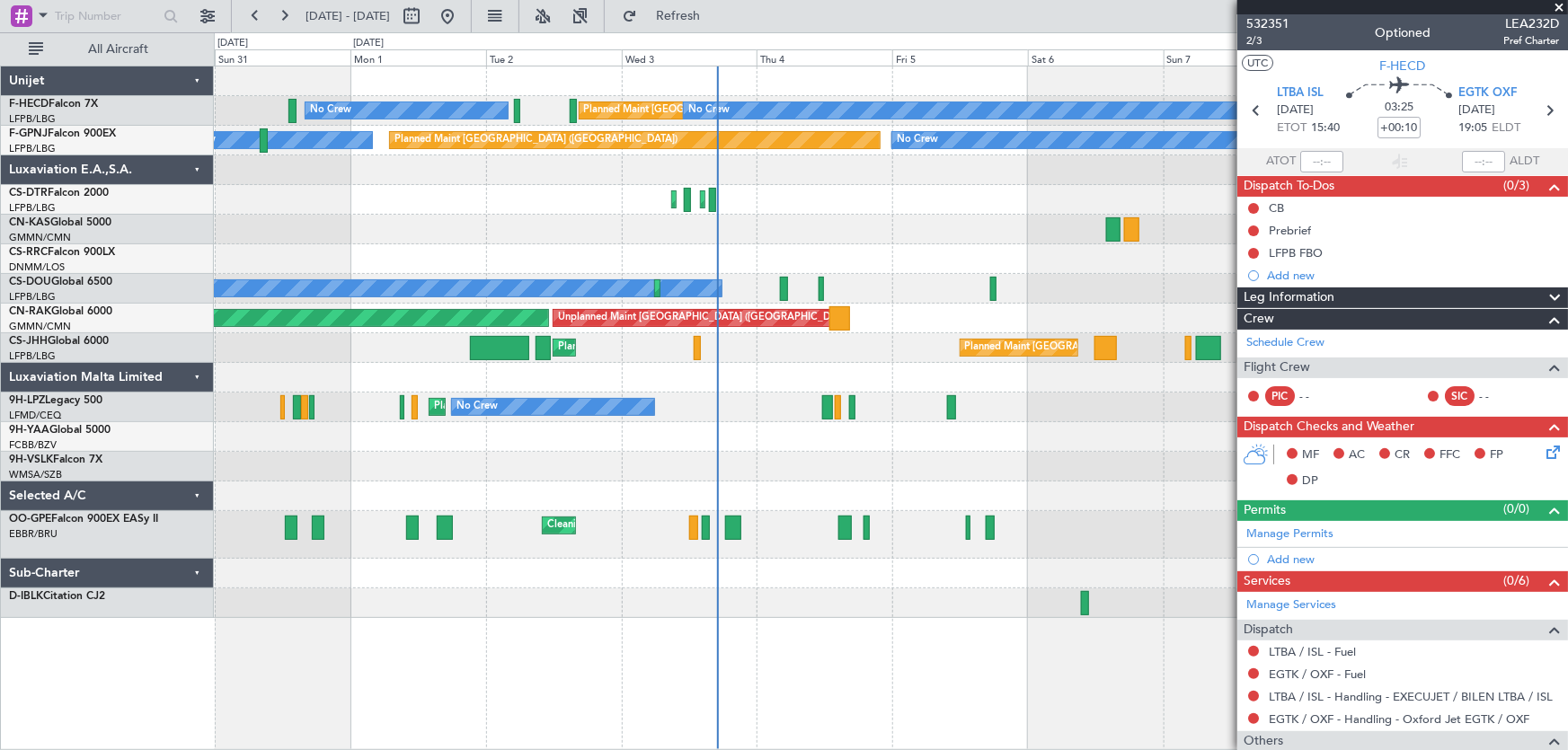
click at [664, 242] on div "Planned Maint [GEOGRAPHIC_DATA] ([GEOGRAPHIC_DATA]) No Crew No Crew No Crew No …" at bounding box center [891, 342] width 1354 height 552
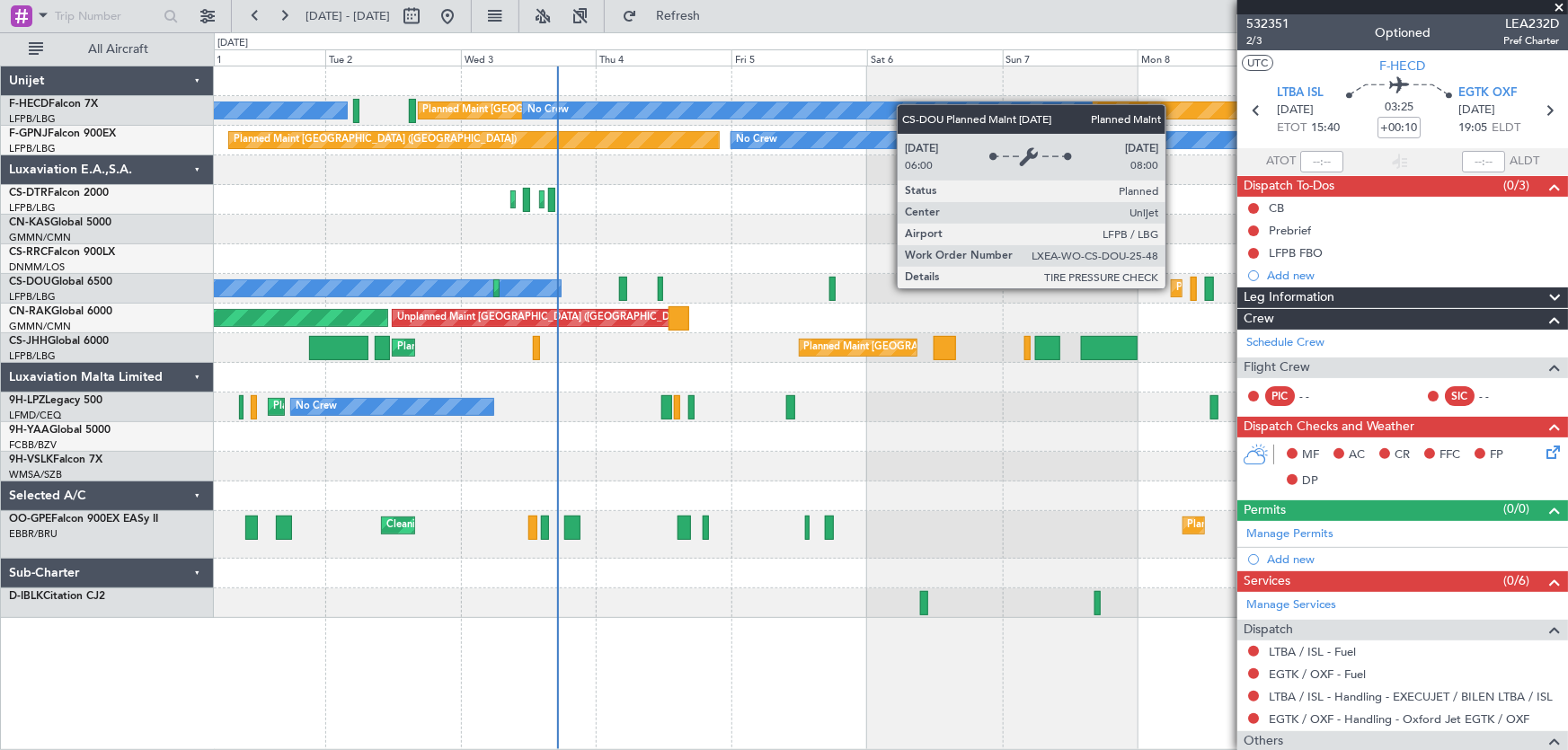
click at [1173, 287] on div "Planned Maint [GEOGRAPHIC_DATA] ([GEOGRAPHIC_DATA])" at bounding box center [1176, 288] width 10 height 16
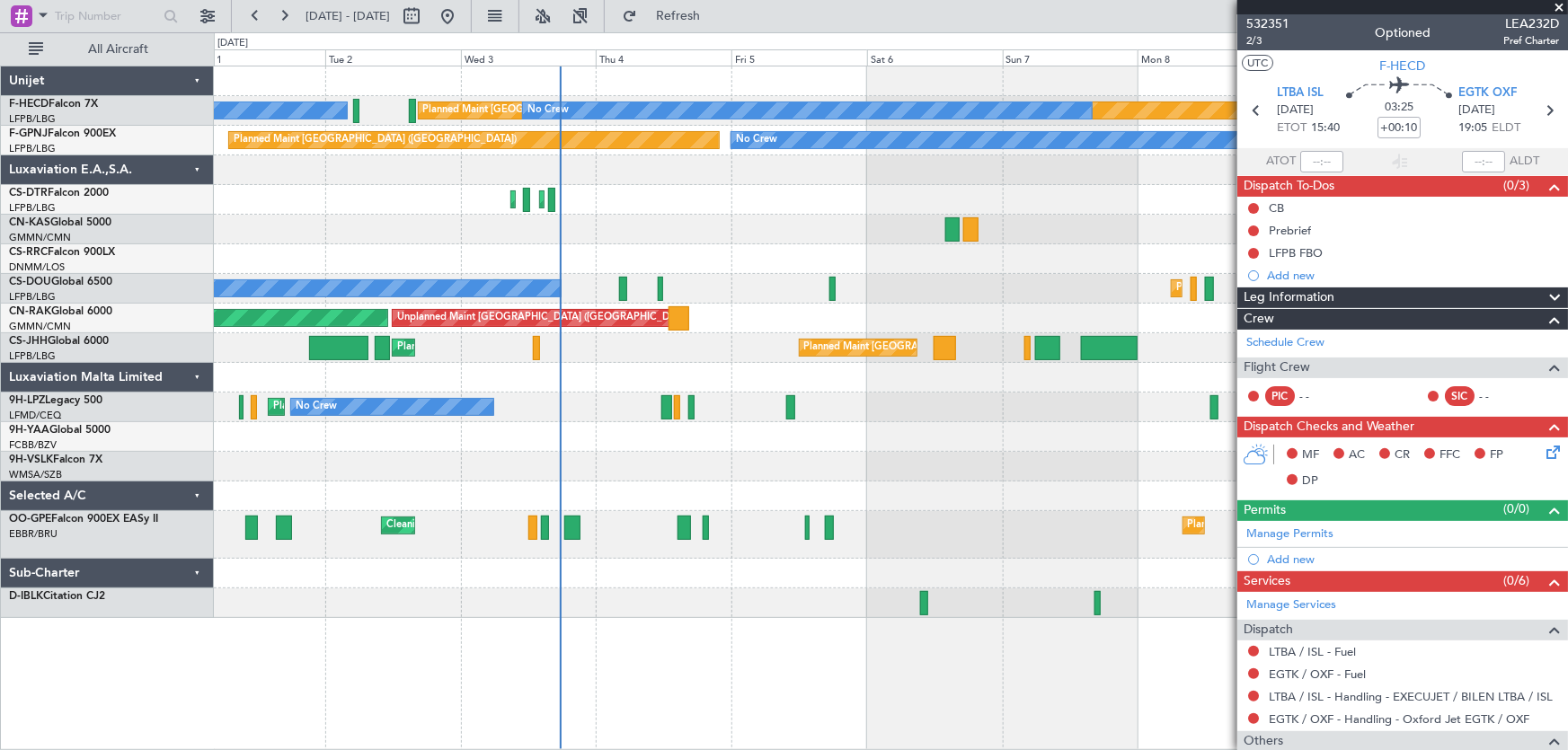
click at [337, 248] on div "Planned Maint [GEOGRAPHIC_DATA] ([GEOGRAPHIC_DATA]) No Crew No Crew No Crew No …" at bounding box center [891, 342] width 1354 height 552
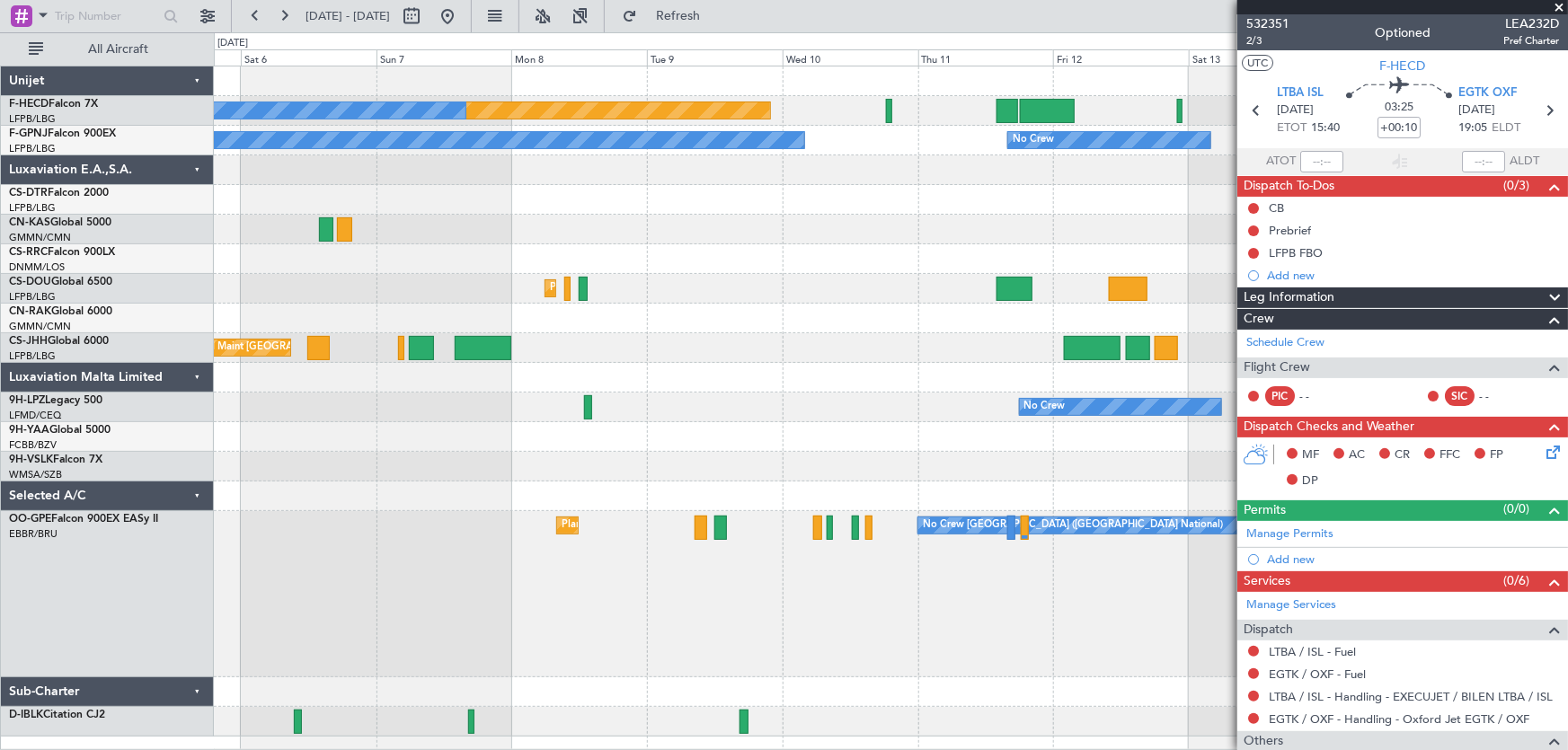
click at [343, 244] on div "Planned Maint [GEOGRAPHIC_DATA] ([GEOGRAPHIC_DATA]) No Crew No Crew No Crew No …" at bounding box center [891, 401] width 1354 height 670
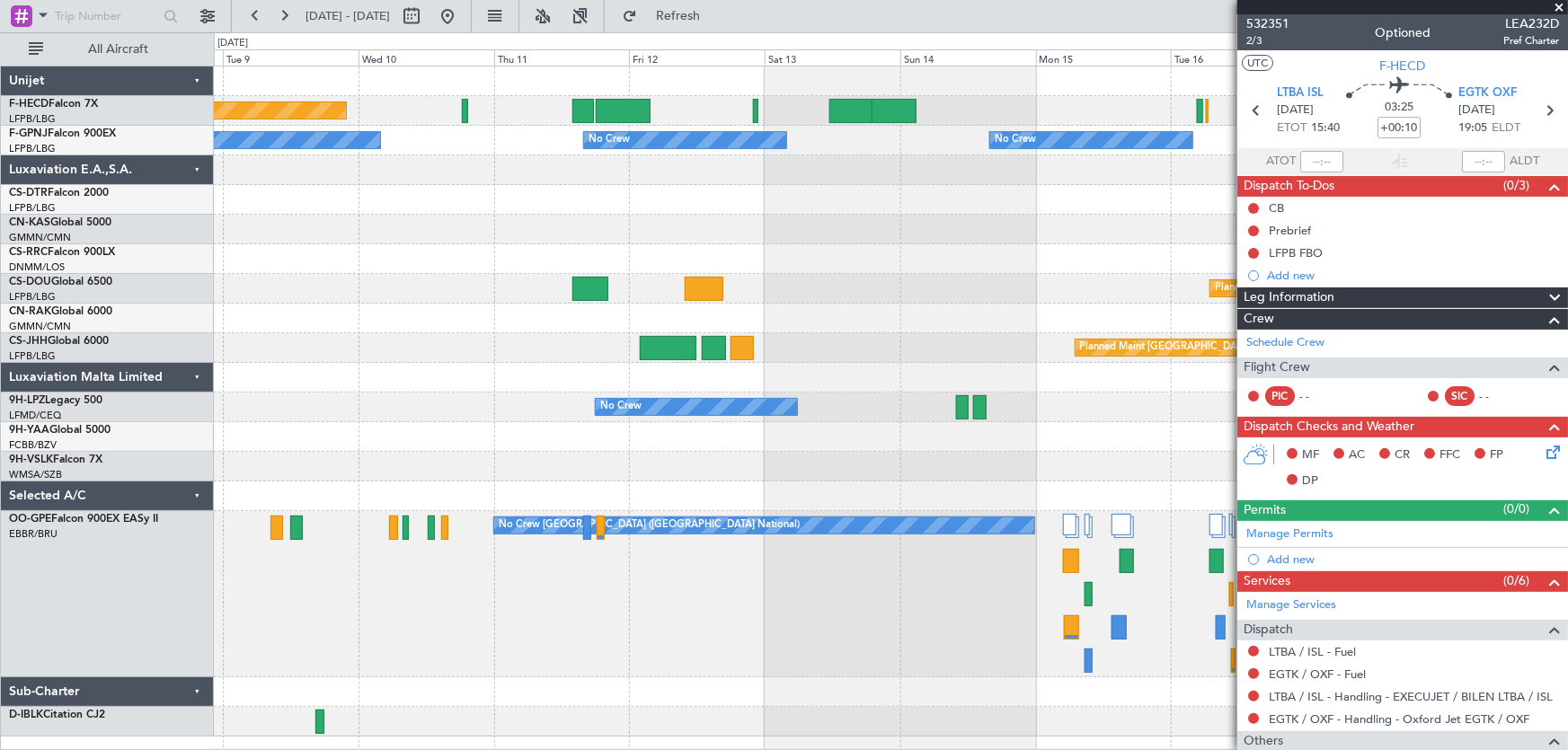
click at [263, 252] on div "Planned Maint [GEOGRAPHIC_DATA] ([GEOGRAPHIC_DATA]) No Crew No Crew No Crew No …" at bounding box center [891, 401] width 1354 height 670
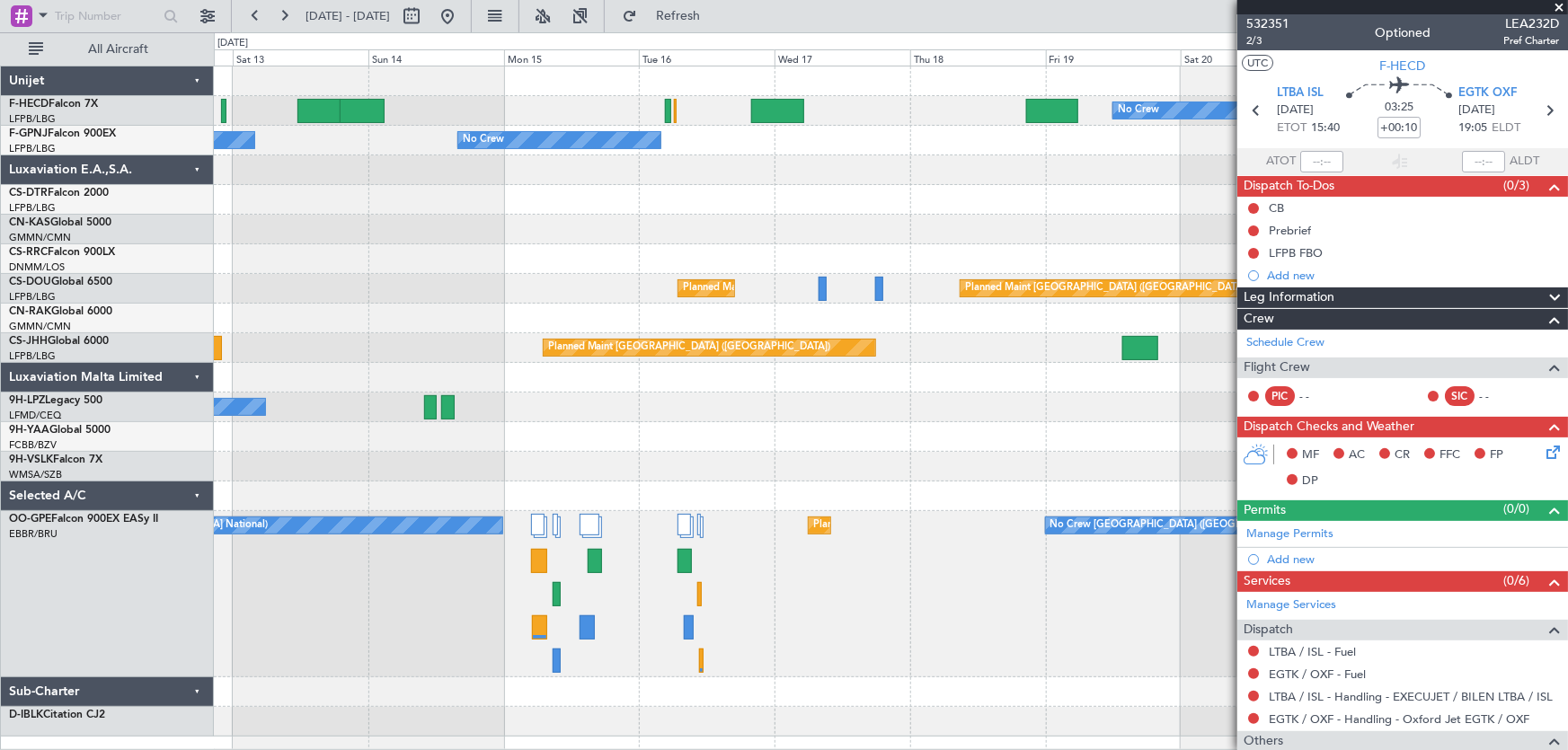
click at [373, 277] on div "No Crew Planned Maint [GEOGRAPHIC_DATA] ([GEOGRAPHIC_DATA]) No Crew No Crew No …" at bounding box center [891, 401] width 1354 height 670
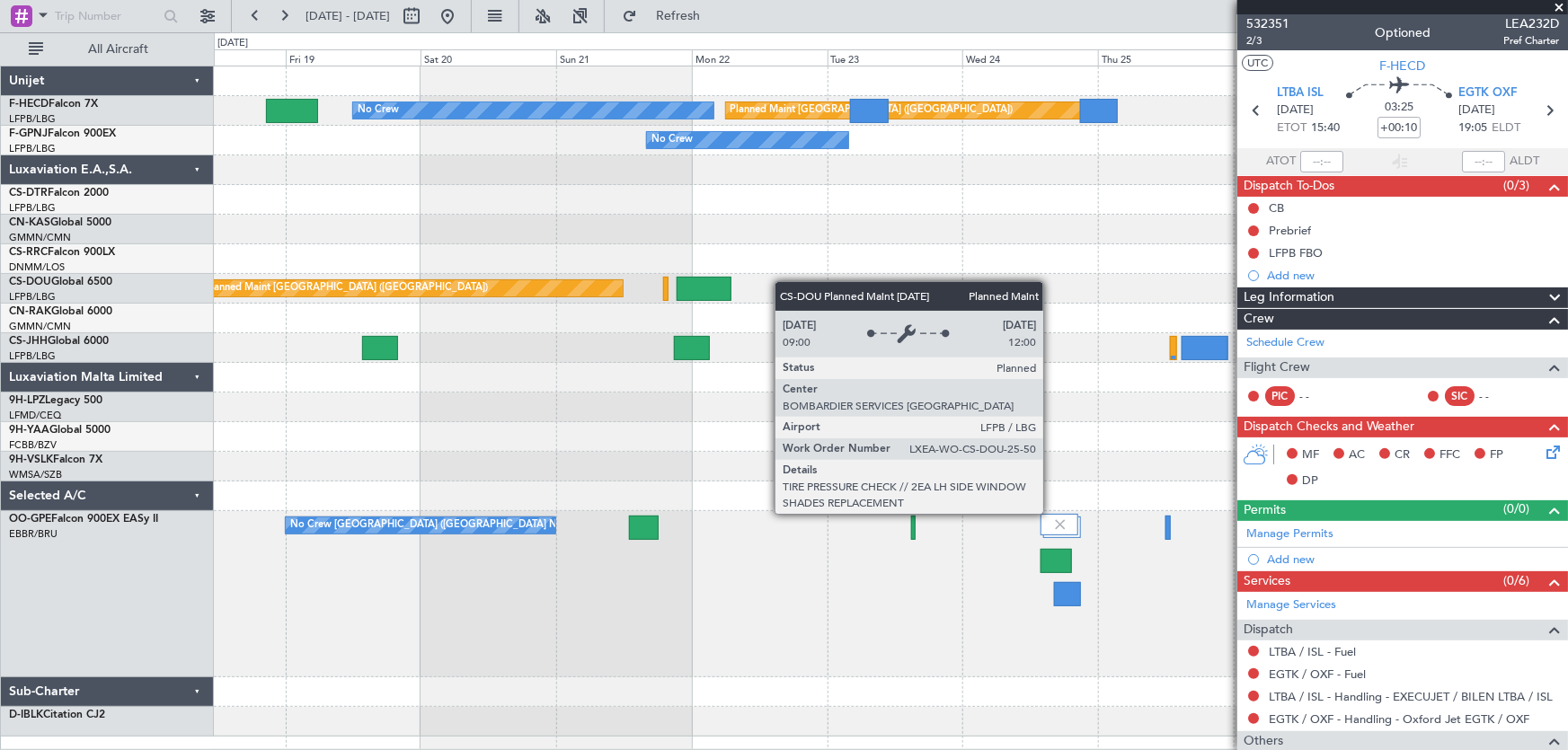
click at [478, 287] on div "Planned Maint [GEOGRAPHIC_DATA] ([GEOGRAPHIC_DATA]) Planned Maint [GEOGRAPHIC_D…" at bounding box center [891, 288] width 1354 height 30
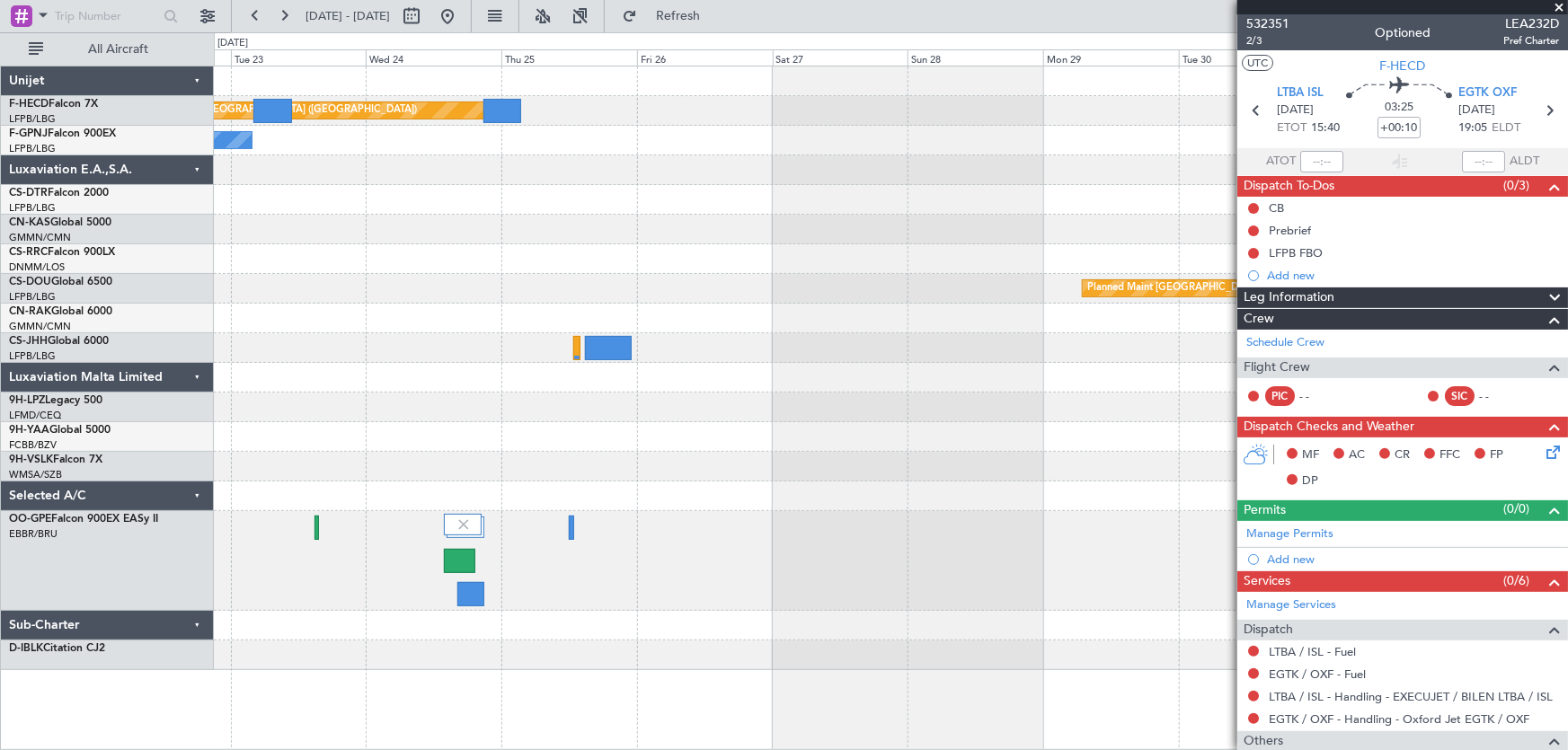
click at [619, 302] on div "Planned Maint [GEOGRAPHIC_DATA] ([GEOGRAPHIC_DATA]) Planned Maint [GEOGRAPHIC_D…" at bounding box center [891, 288] width 1354 height 30
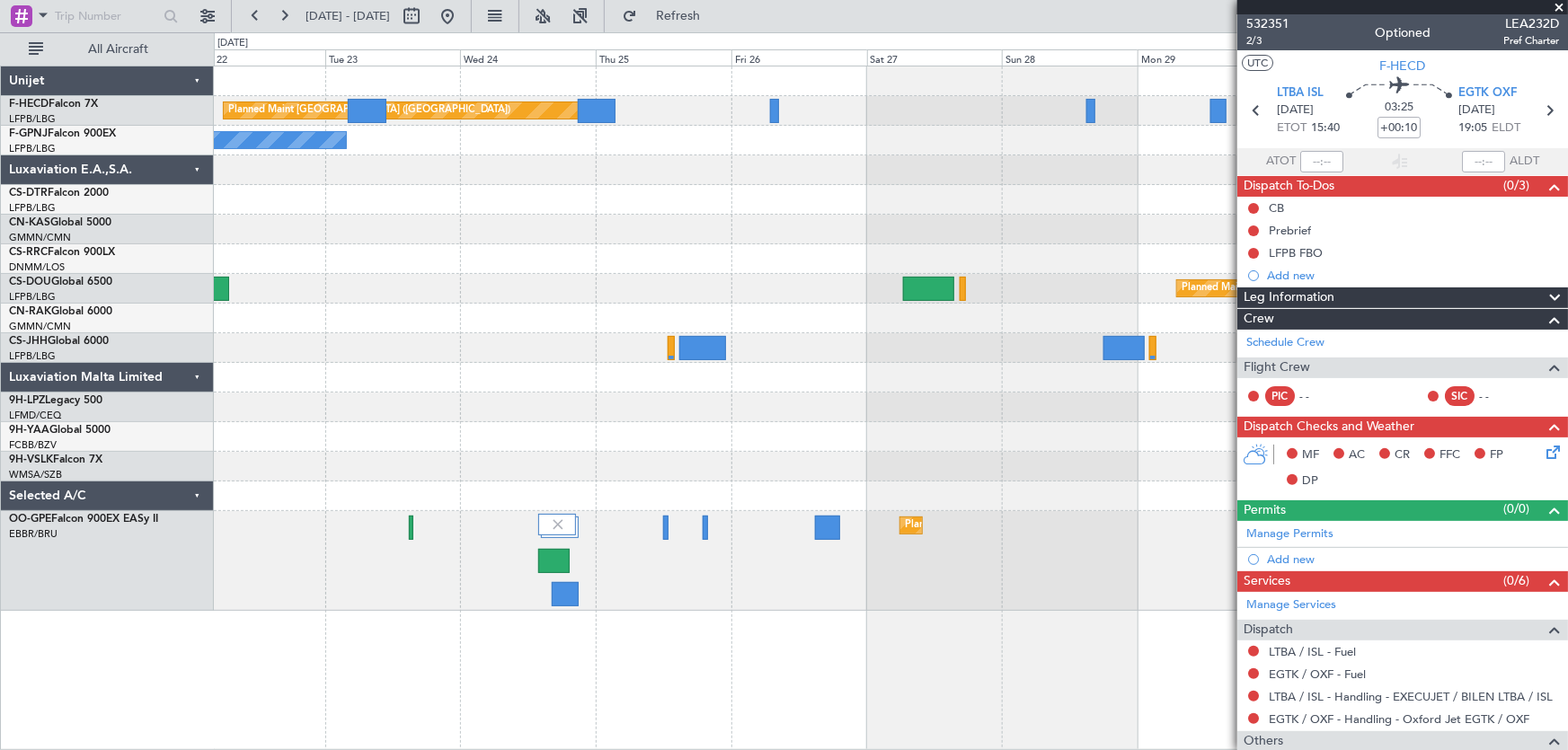
click at [574, 236] on div "Planned Maint [GEOGRAPHIC_DATA] ([GEOGRAPHIC_DATA]) No Crew No Crew Planned Mai…" at bounding box center [891, 338] width 1354 height 544
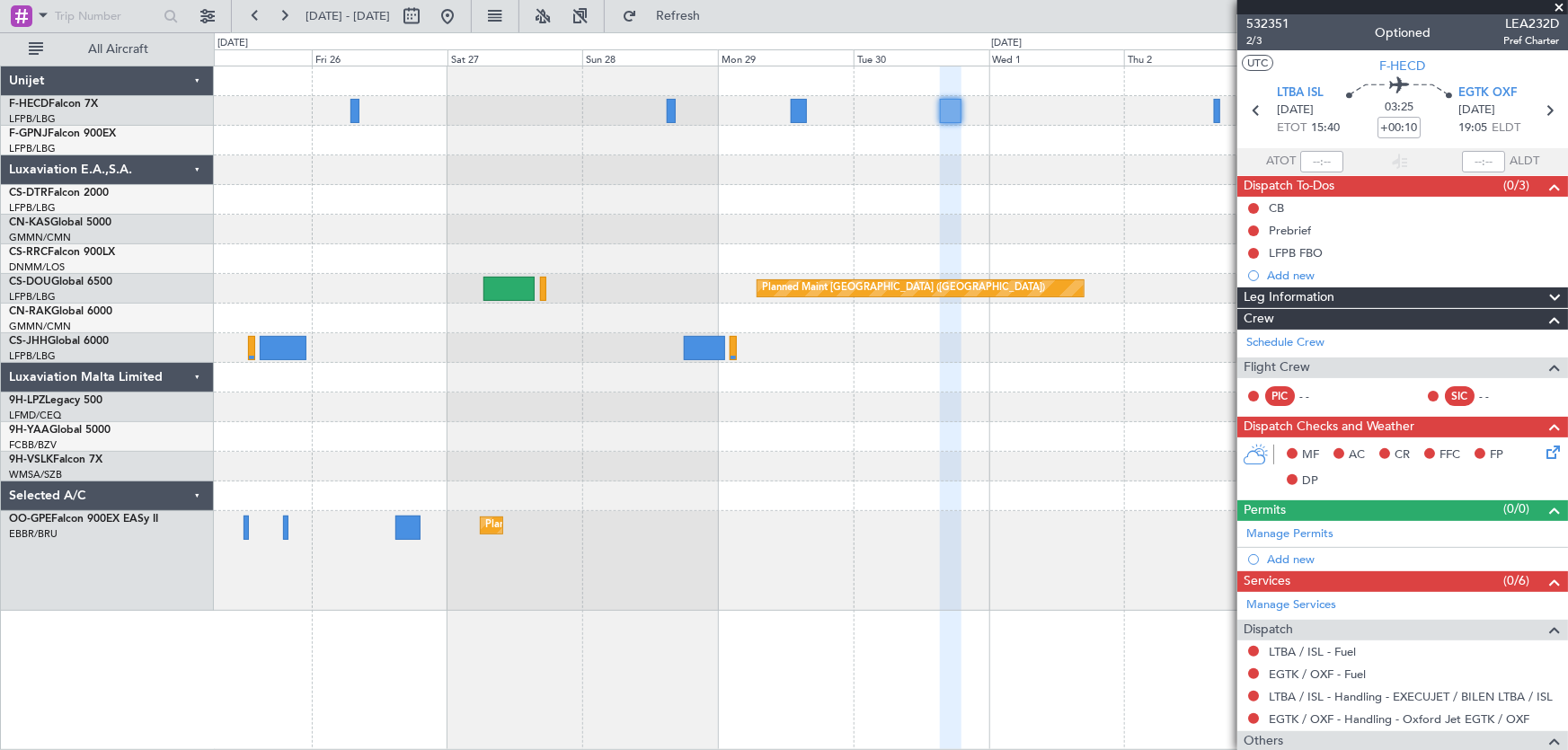
click at [685, 219] on div "Planned Maint [GEOGRAPHIC_DATA] ([GEOGRAPHIC_DATA]) No Crew Planned Maint [GEOG…" at bounding box center [891, 338] width 1354 height 544
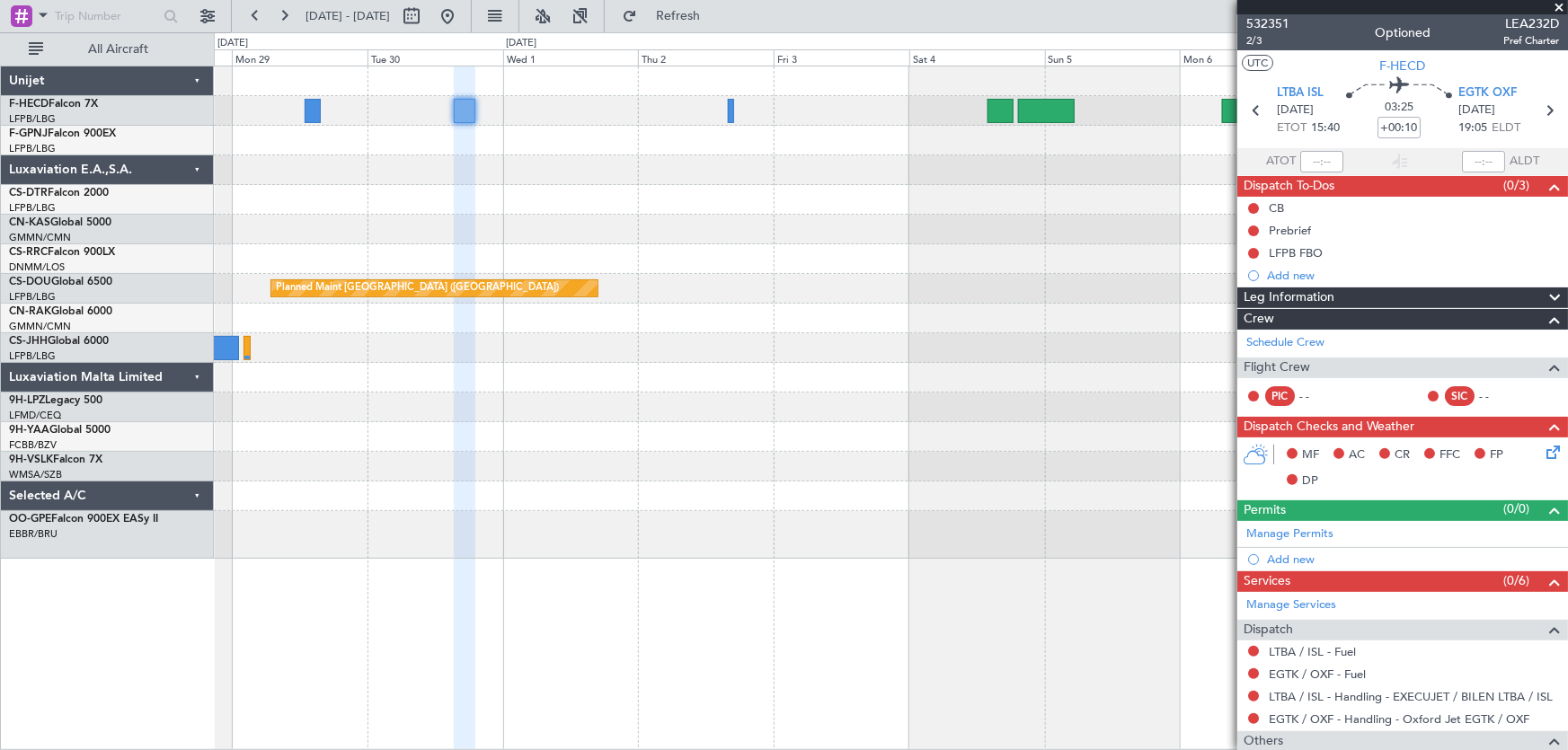
click at [815, 172] on div "Planned Maint [GEOGRAPHIC_DATA] ([GEOGRAPHIC_DATA]) Planned Maint [GEOGRAPHIC_D…" at bounding box center [891, 312] width 1354 height 493
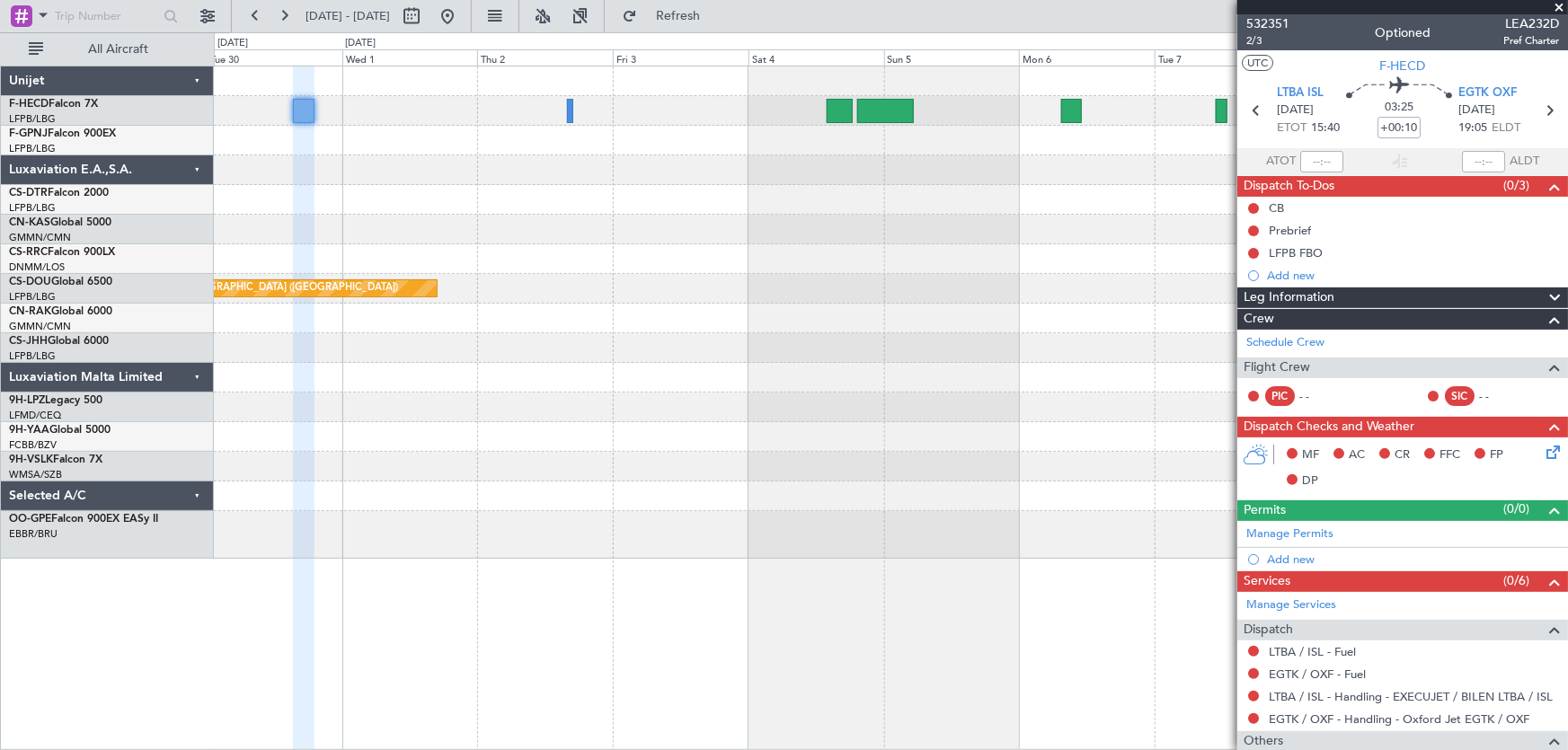
click at [646, 189] on div "Planned Maint [GEOGRAPHIC_DATA] ([GEOGRAPHIC_DATA])" at bounding box center [891, 312] width 1354 height 493
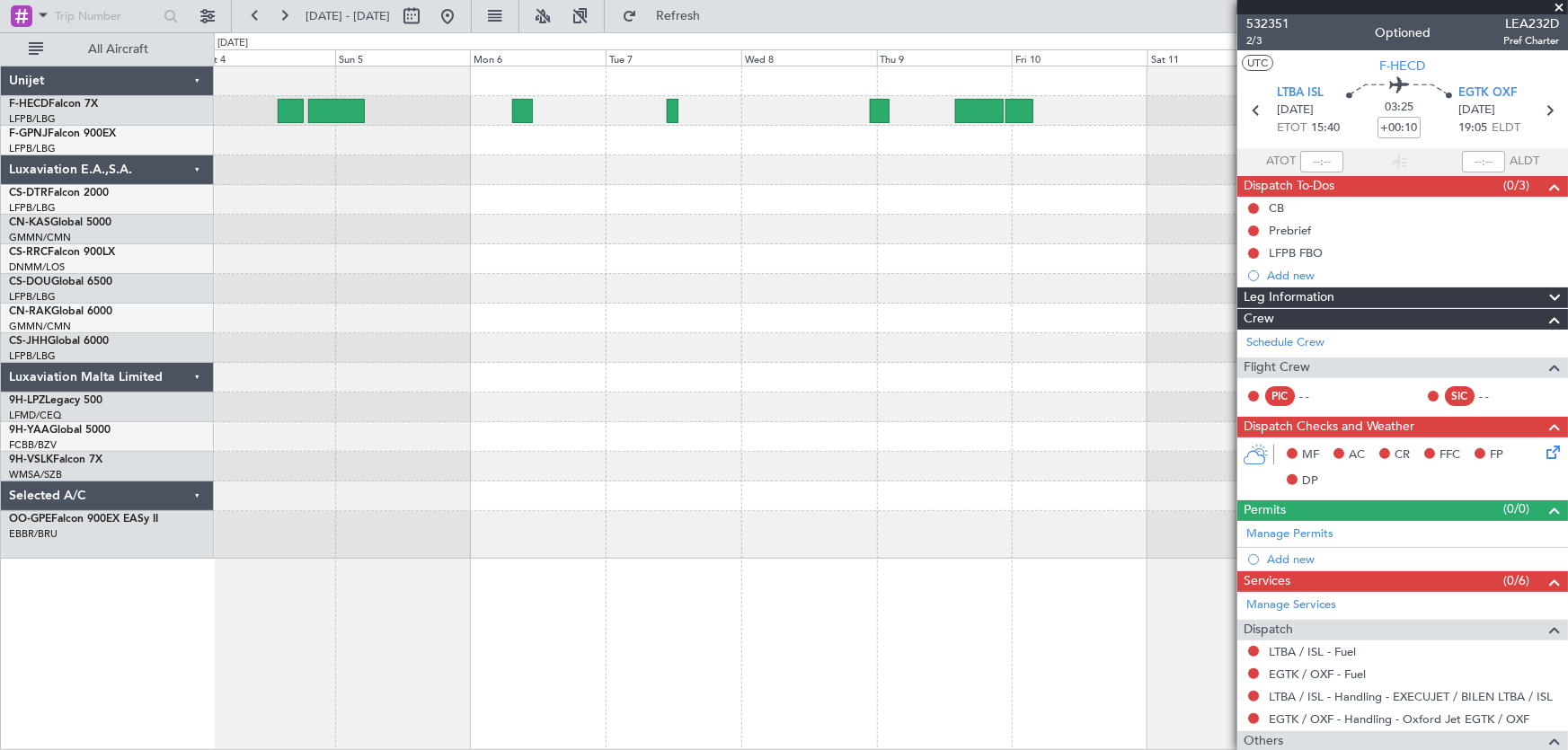
click at [681, 177] on div at bounding box center [891, 170] width 1354 height 30
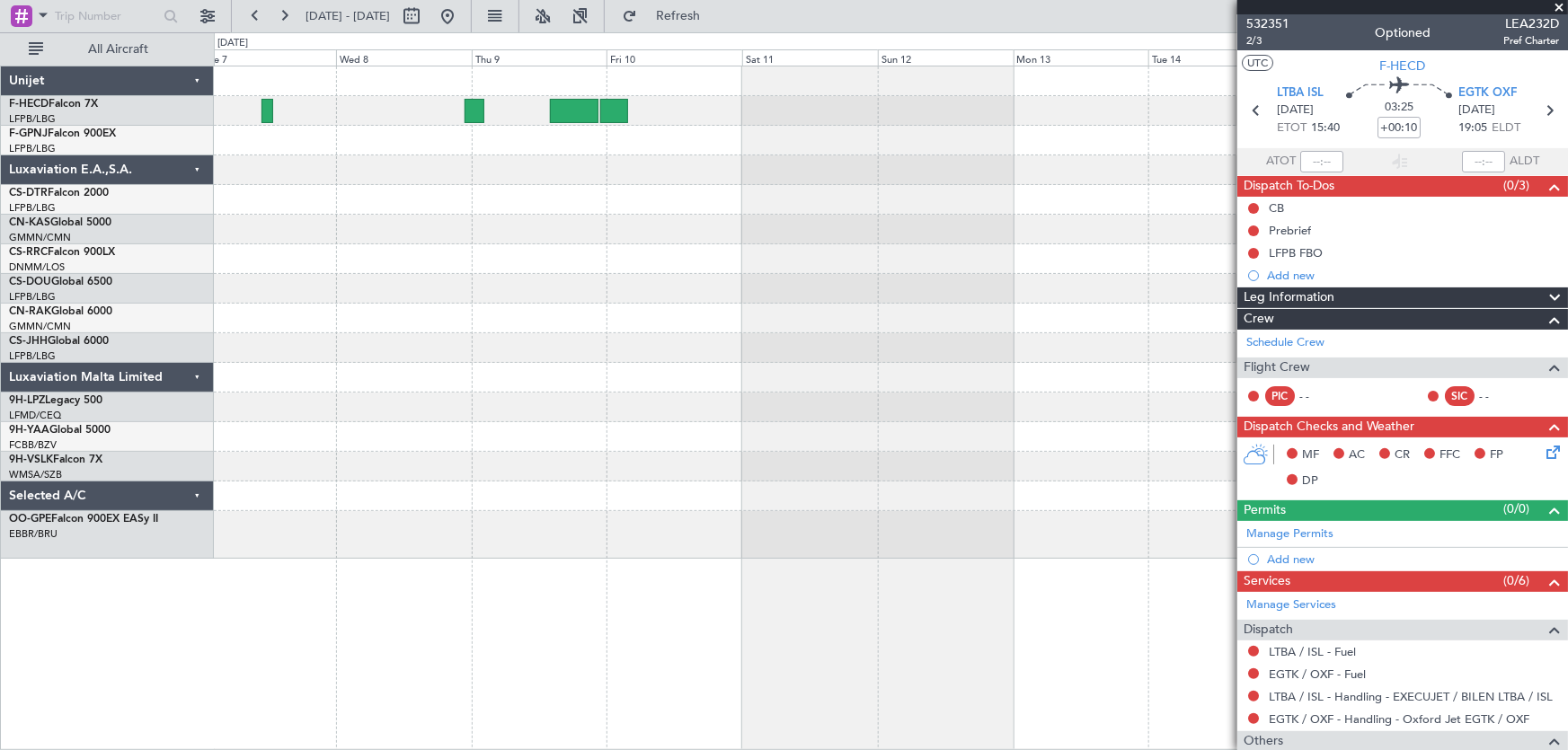
click at [755, 203] on div at bounding box center [891, 312] width 1354 height 493
click at [744, 197] on div at bounding box center [891, 312] width 1354 height 493
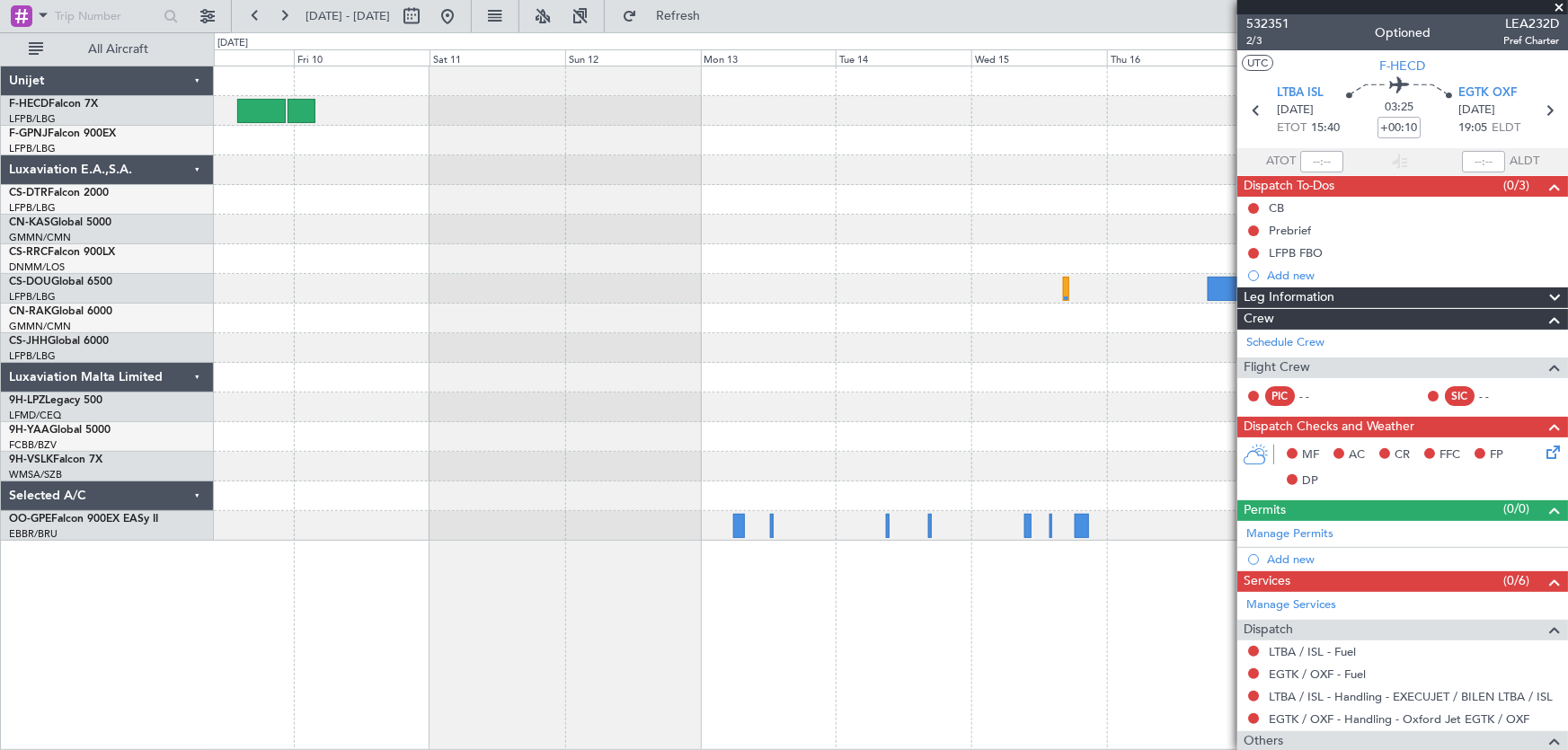
click at [572, 201] on div "No Crew [GEOGRAPHIC_DATA] ([GEOGRAPHIC_DATA] National)" at bounding box center [891, 303] width 1354 height 474
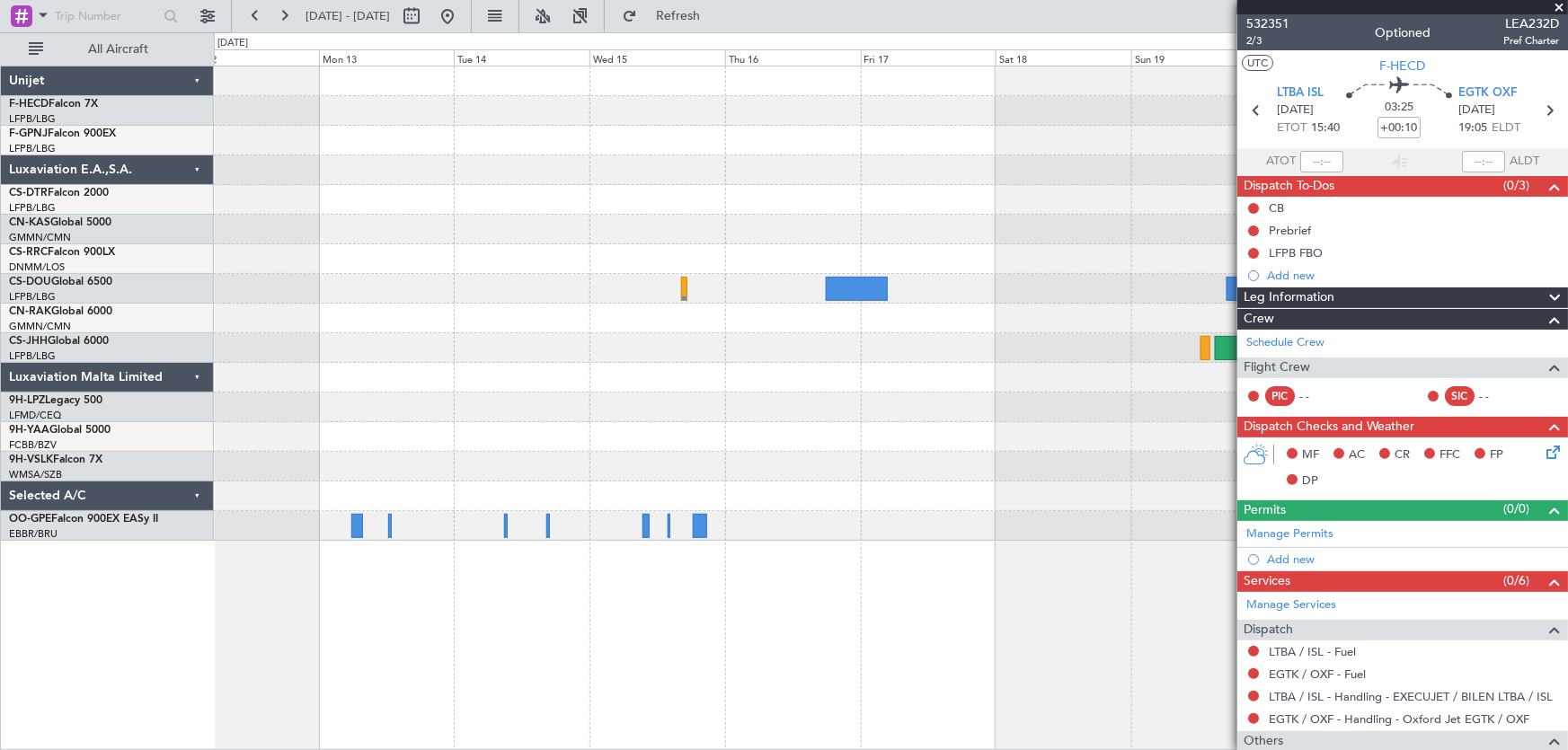
click at [605, 191] on div "No Crew [GEOGRAPHIC_DATA] ([GEOGRAPHIC_DATA] National)" at bounding box center [891, 303] width 1354 height 474
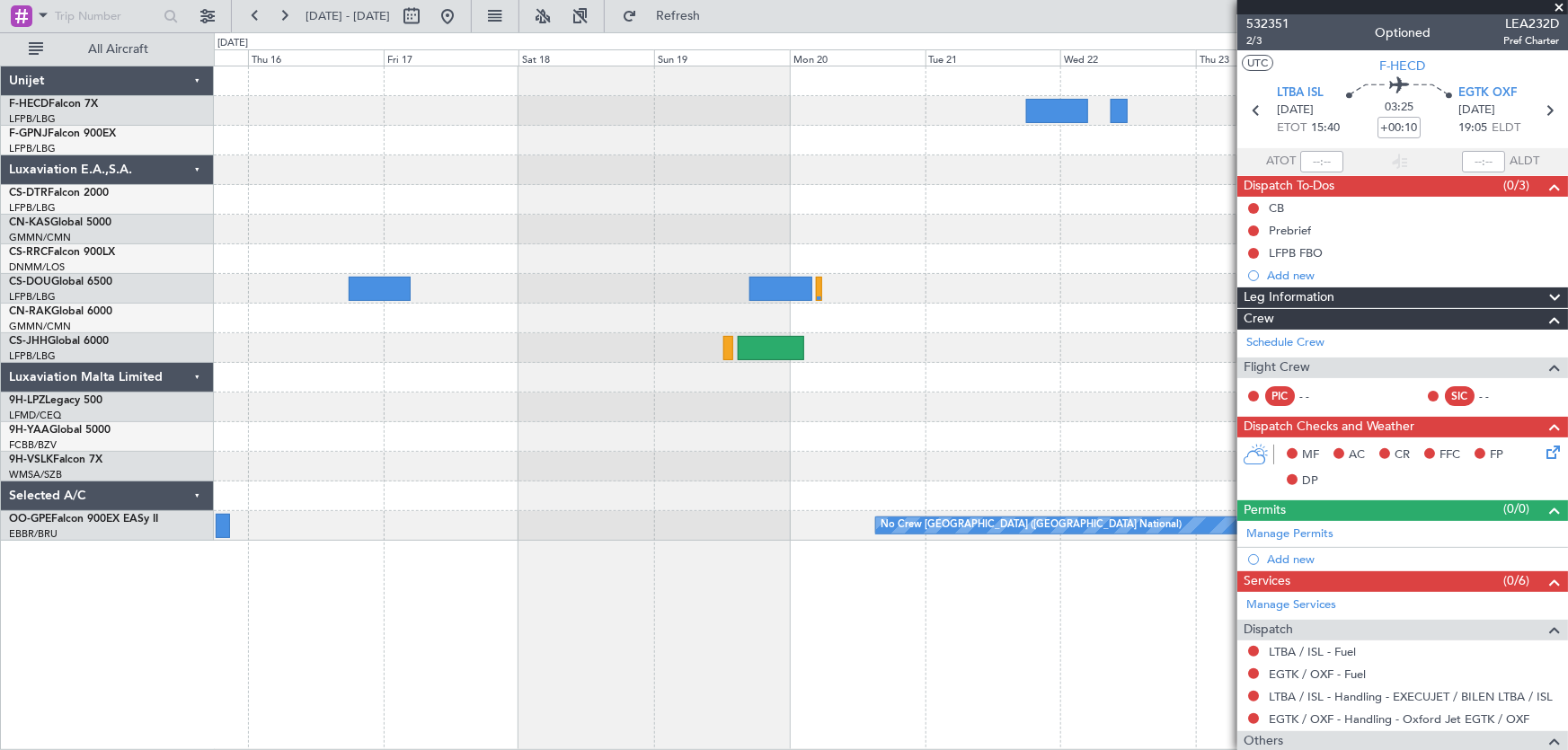
click at [696, 193] on div "No Crew [GEOGRAPHIC_DATA] ([GEOGRAPHIC_DATA] National)" at bounding box center [891, 303] width 1354 height 474
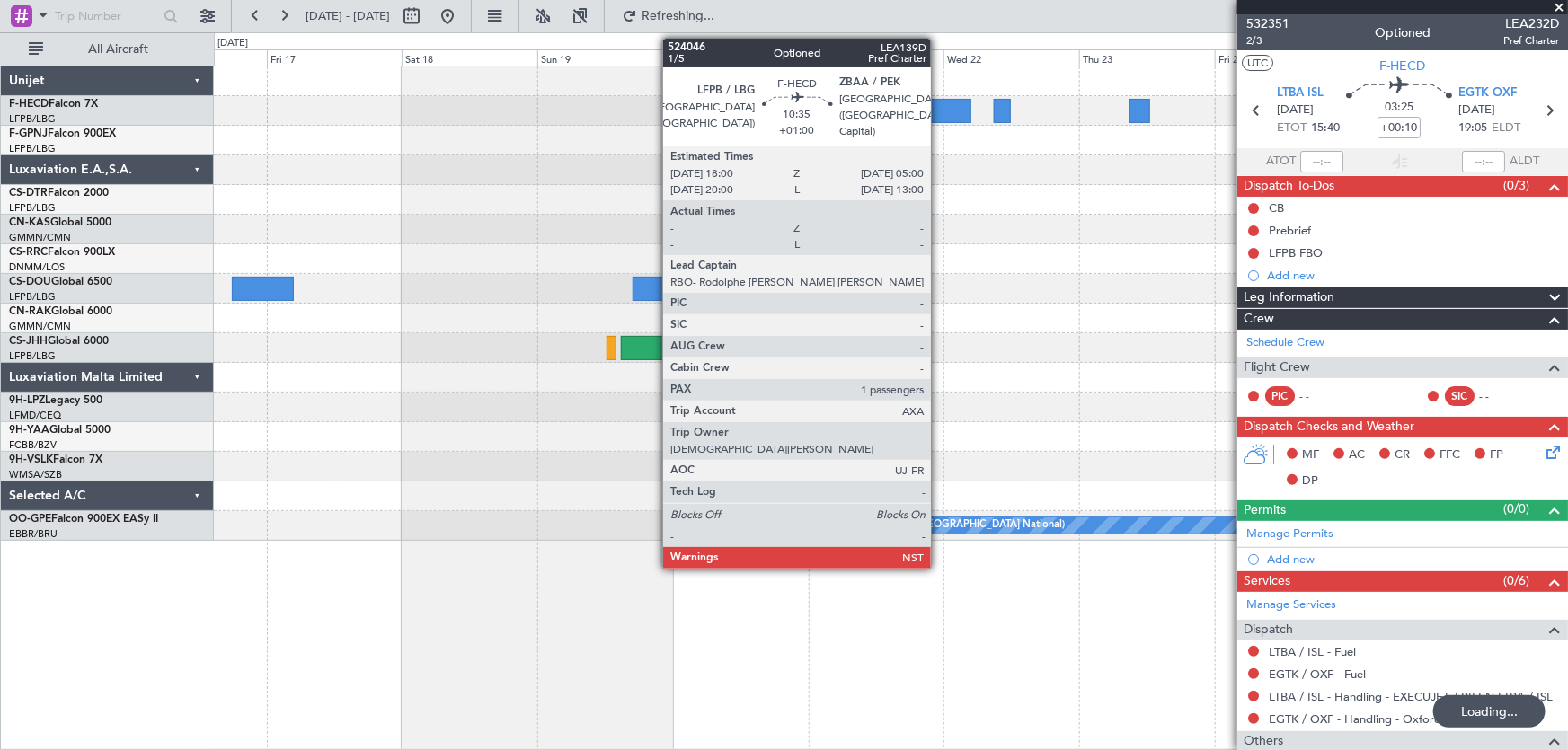
click at [939, 102] on div at bounding box center [941, 110] width 63 height 24
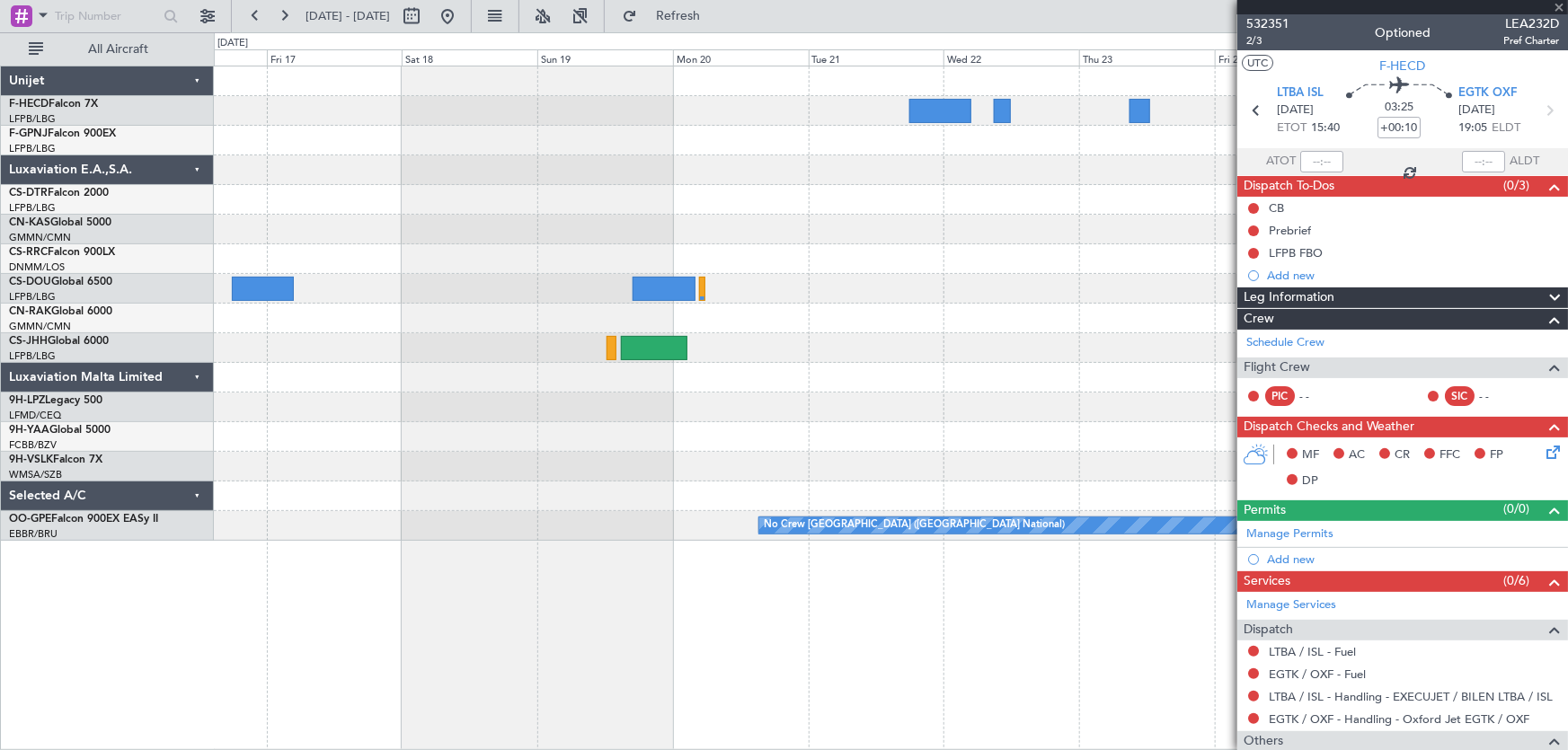
type input "+01:00"
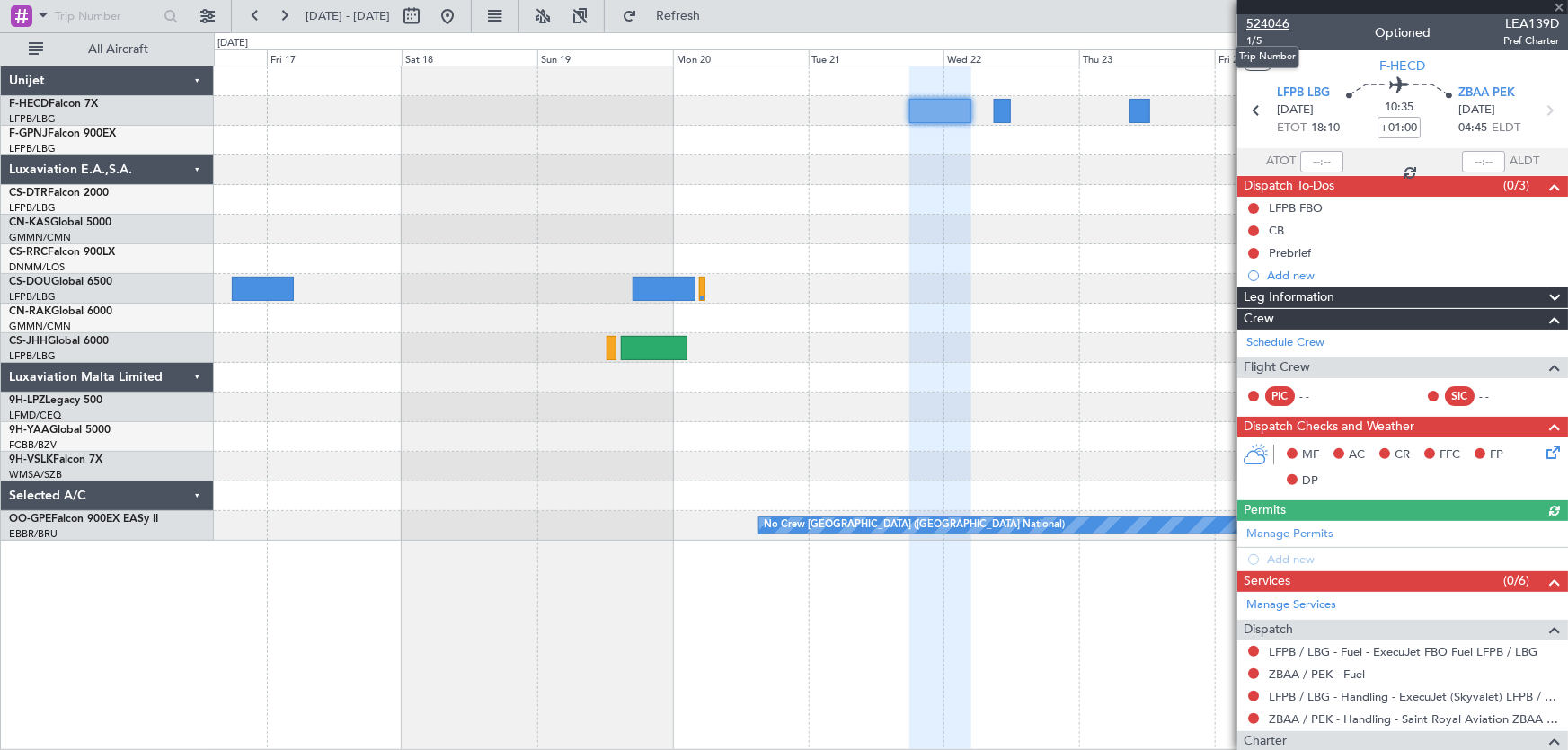
click at [1266, 17] on span "524046" at bounding box center [1267, 24] width 43 height 19
click at [462, 18] on button at bounding box center [447, 16] width 29 height 29
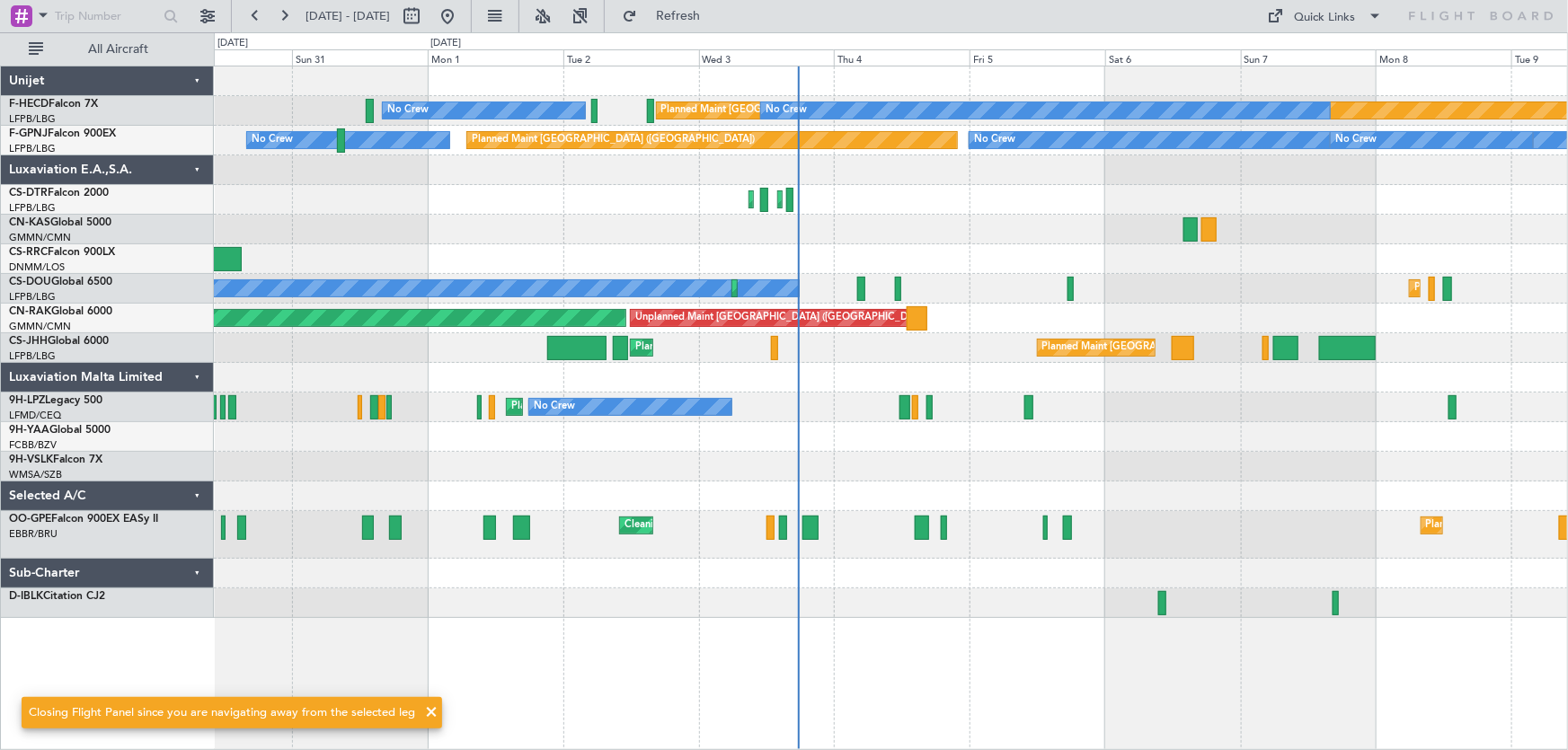
click at [918, 259] on div "Planned Maint [GEOGRAPHIC_DATA] ([GEOGRAPHIC_DATA]) No Crew No Crew No Crew No …" at bounding box center [891, 342] width 1354 height 552
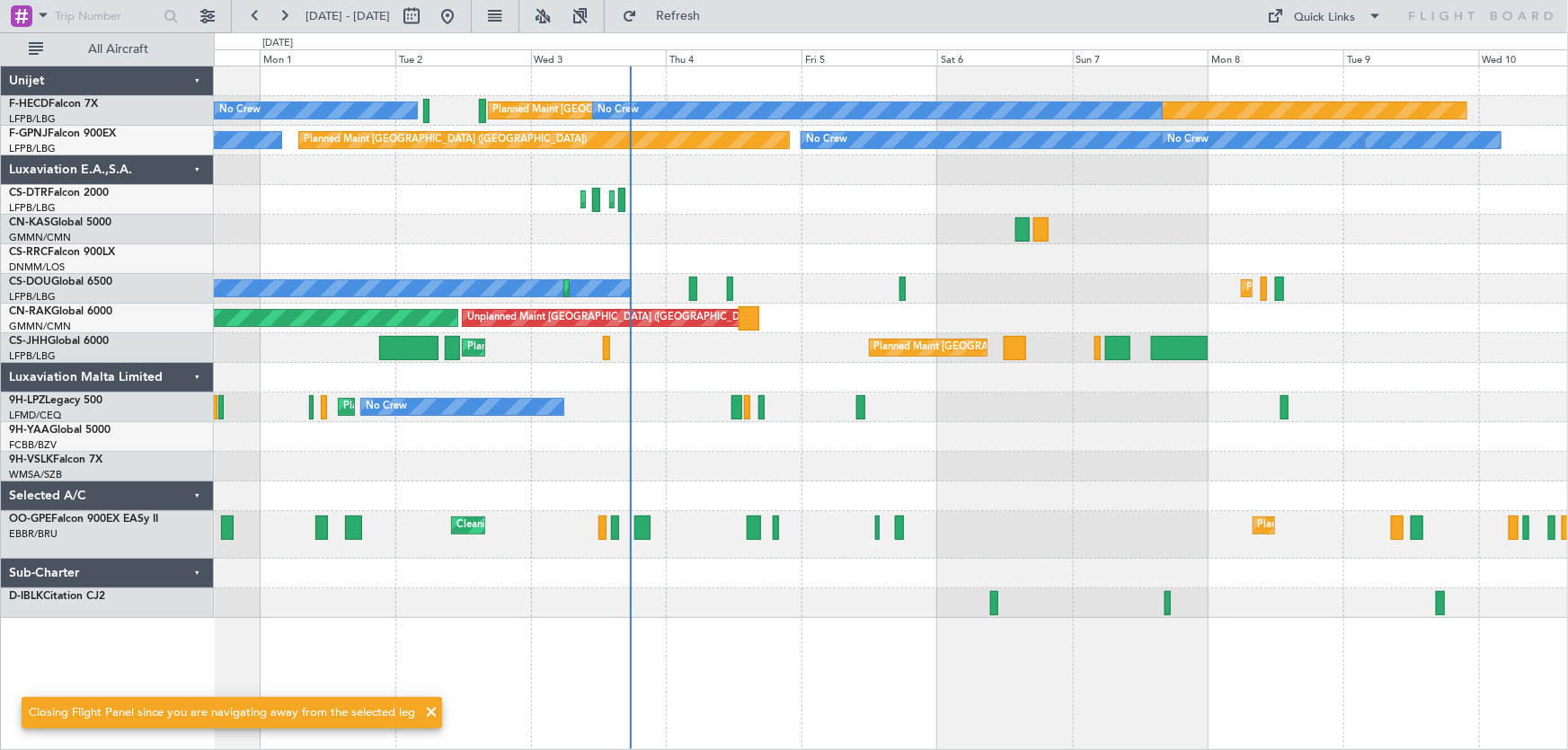
click at [877, 254] on div "Planned Maint [GEOGRAPHIC_DATA] ([GEOGRAPHIC_DATA]) No Crew No Crew No Crew No …" at bounding box center [891, 342] width 1354 height 552
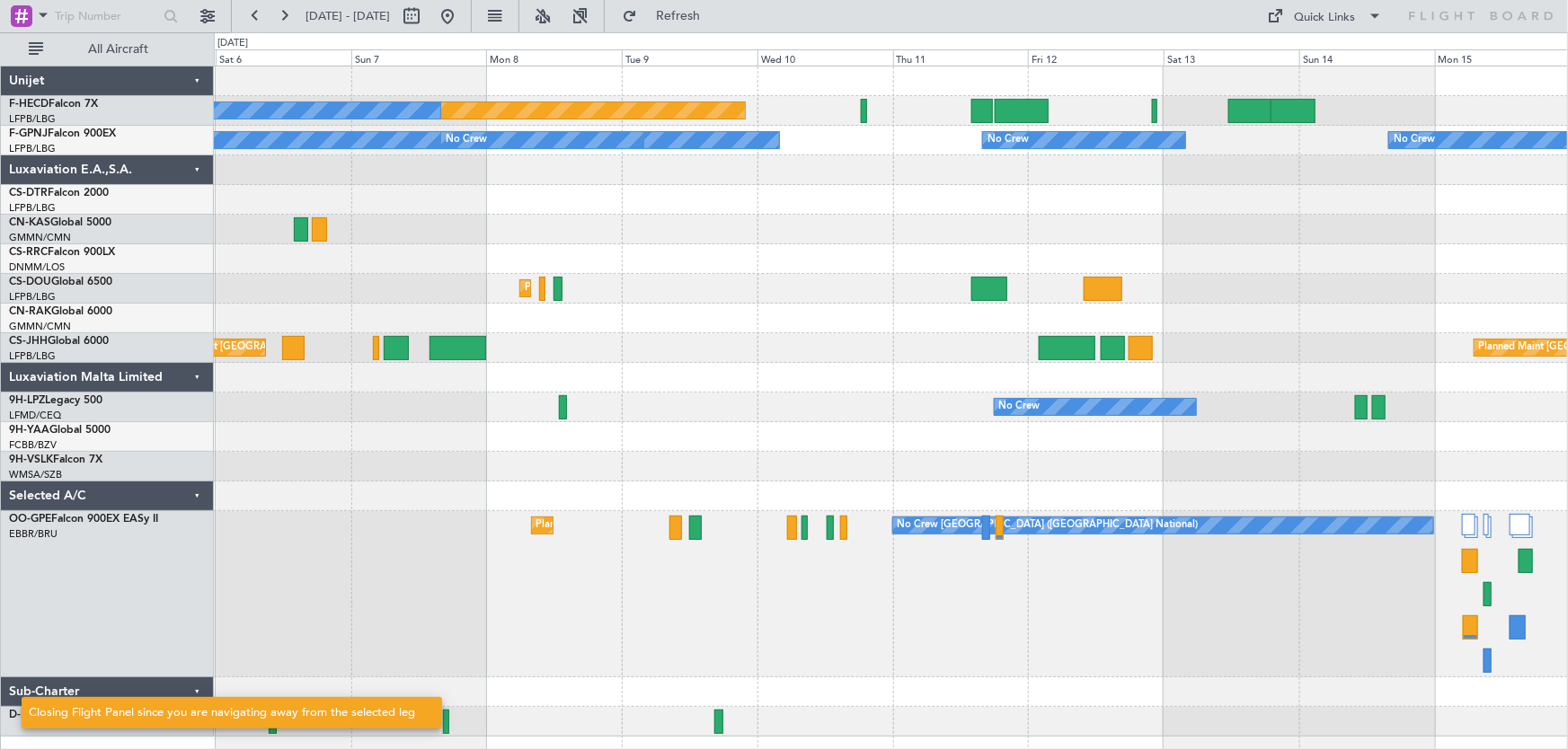
click at [855, 241] on div "Planned Maint [GEOGRAPHIC_DATA] ([GEOGRAPHIC_DATA]) No Crew No Crew No Crew No …" at bounding box center [891, 401] width 1354 height 670
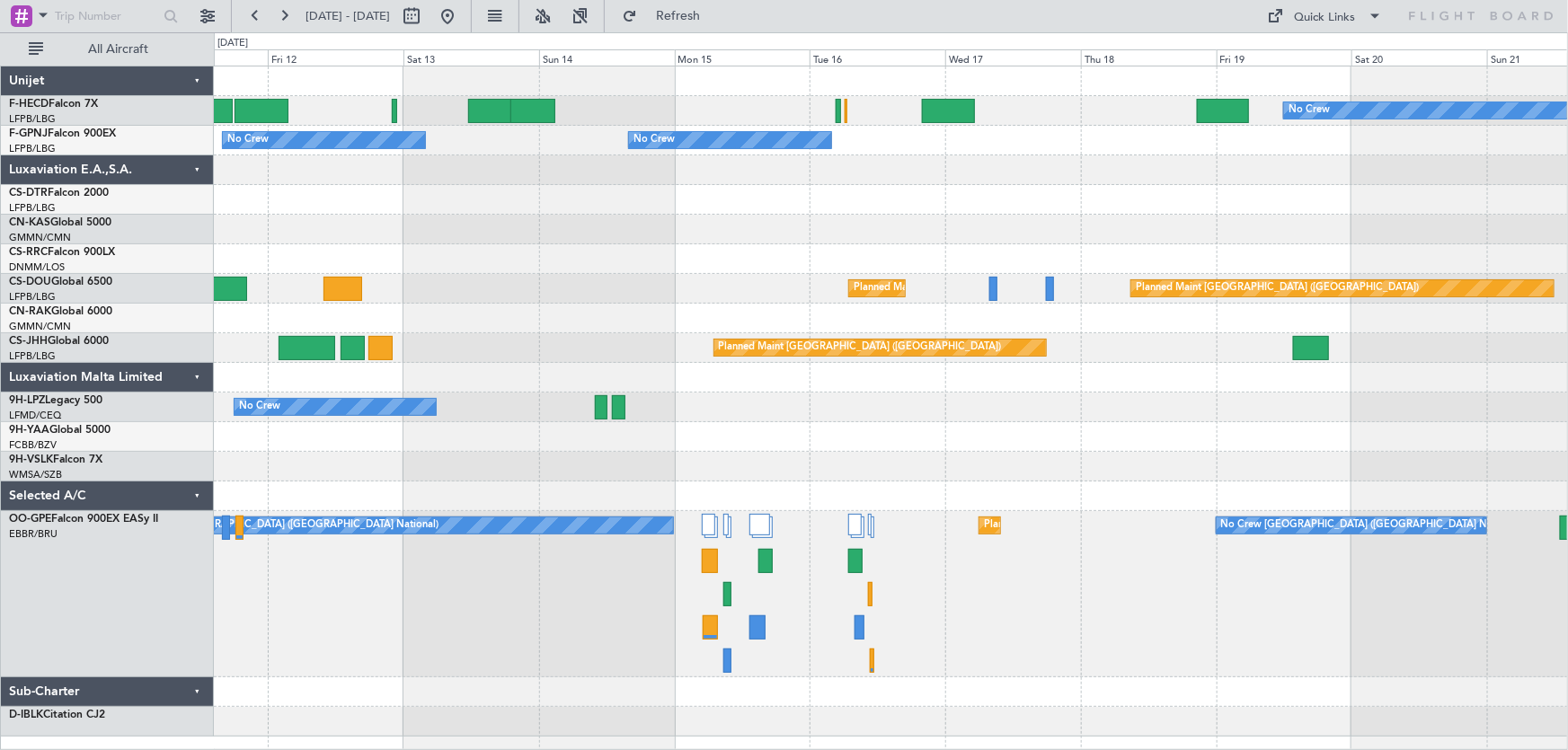
click at [564, 259] on div "No Crew Planned Maint [GEOGRAPHIC_DATA] ([GEOGRAPHIC_DATA]) Planned Maint [GEOG…" at bounding box center [891, 401] width 1354 height 670
click at [639, 237] on div at bounding box center [891, 230] width 1354 height 30
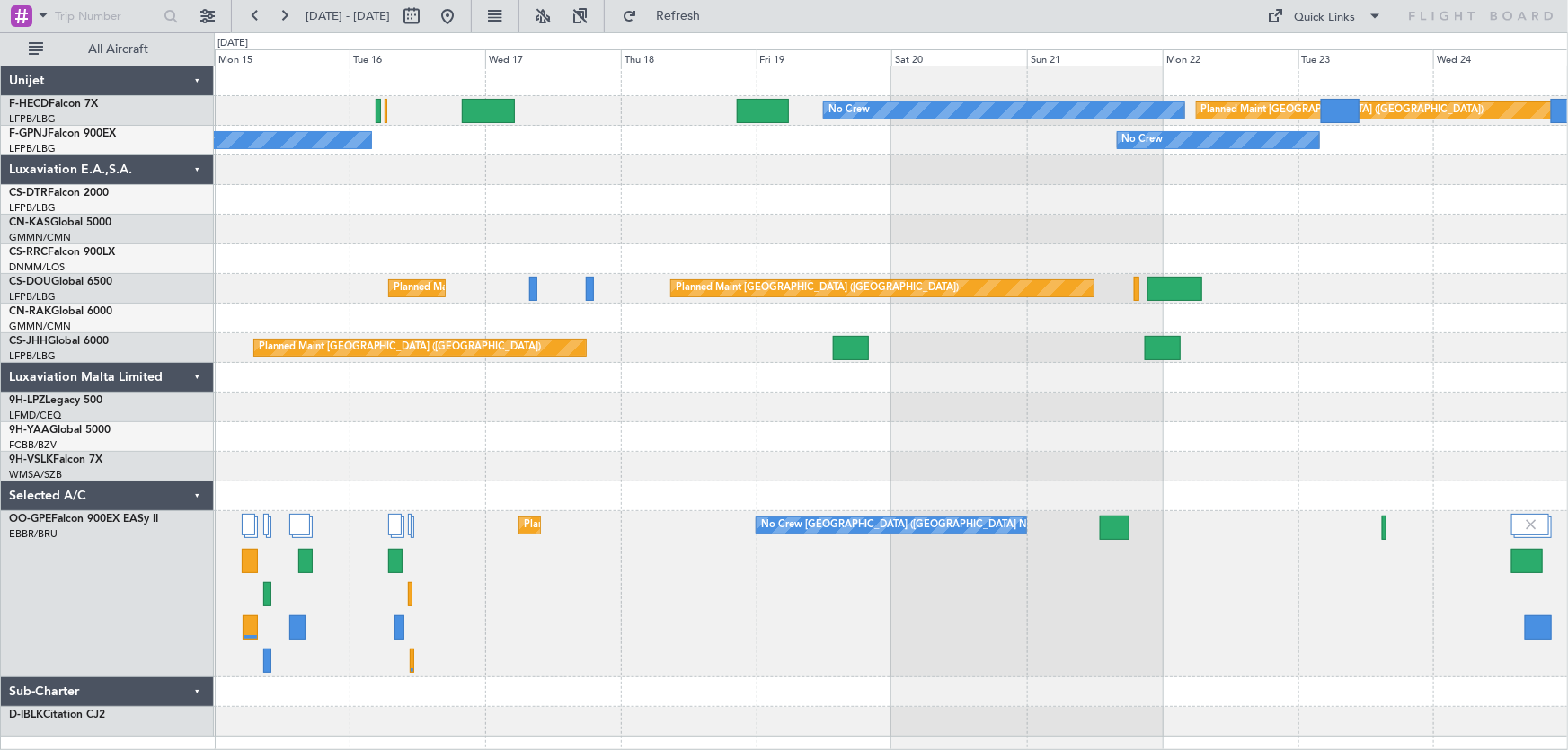
click at [679, 215] on div "No Crew Planned Maint [GEOGRAPHIC_DATA] ([GEOGRAPHIC_DATA]) No Crew No Crew No …" at bounding box center [891, 401] width 1354 height 670
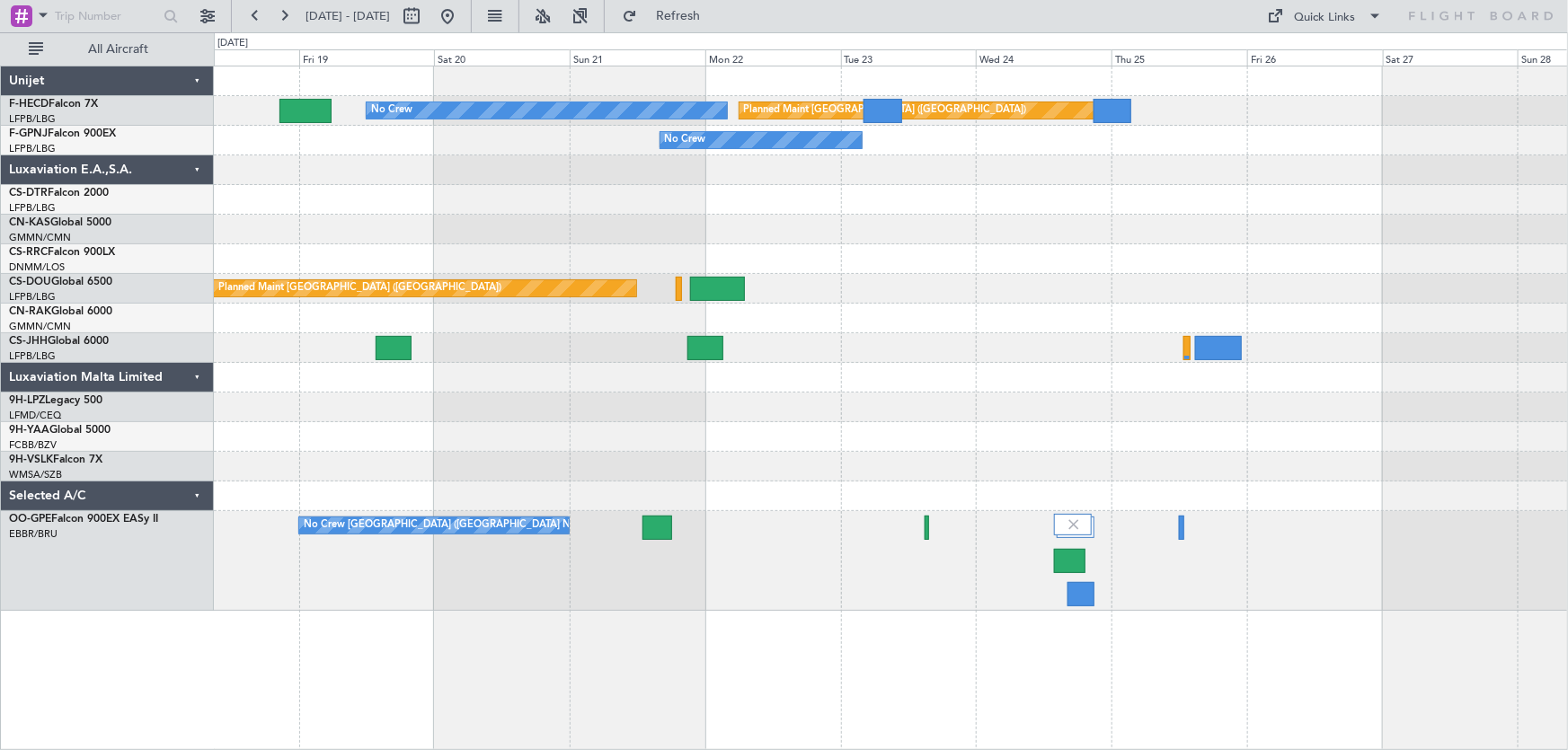
click at [584, 180] on div "No Crew Planned Maint [GEOGRAPHIC_DATA] ([GEOGRAPHIC_DATA]) No Crew No Crew Pla…" at bounding box center [891, 338] width 1354 height 544
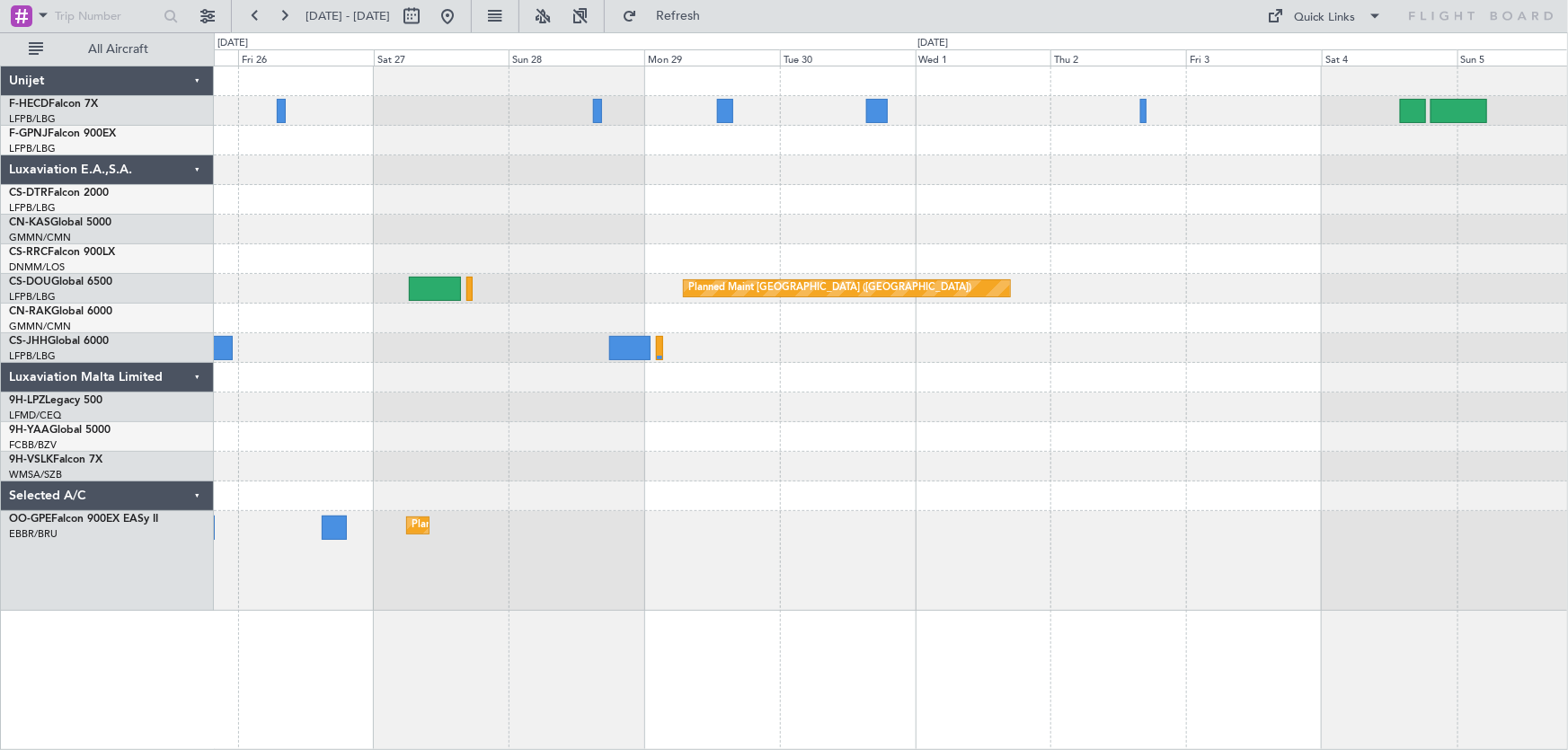
click at [734, 164] on div "Planned Maint [GEOGRAPHIC_DATA] ([GEOGRAPHIC_DATA]) Planned Maint [GEOGRAPHIC_D…" at bounding box center [891, 338] width 1354 height 544
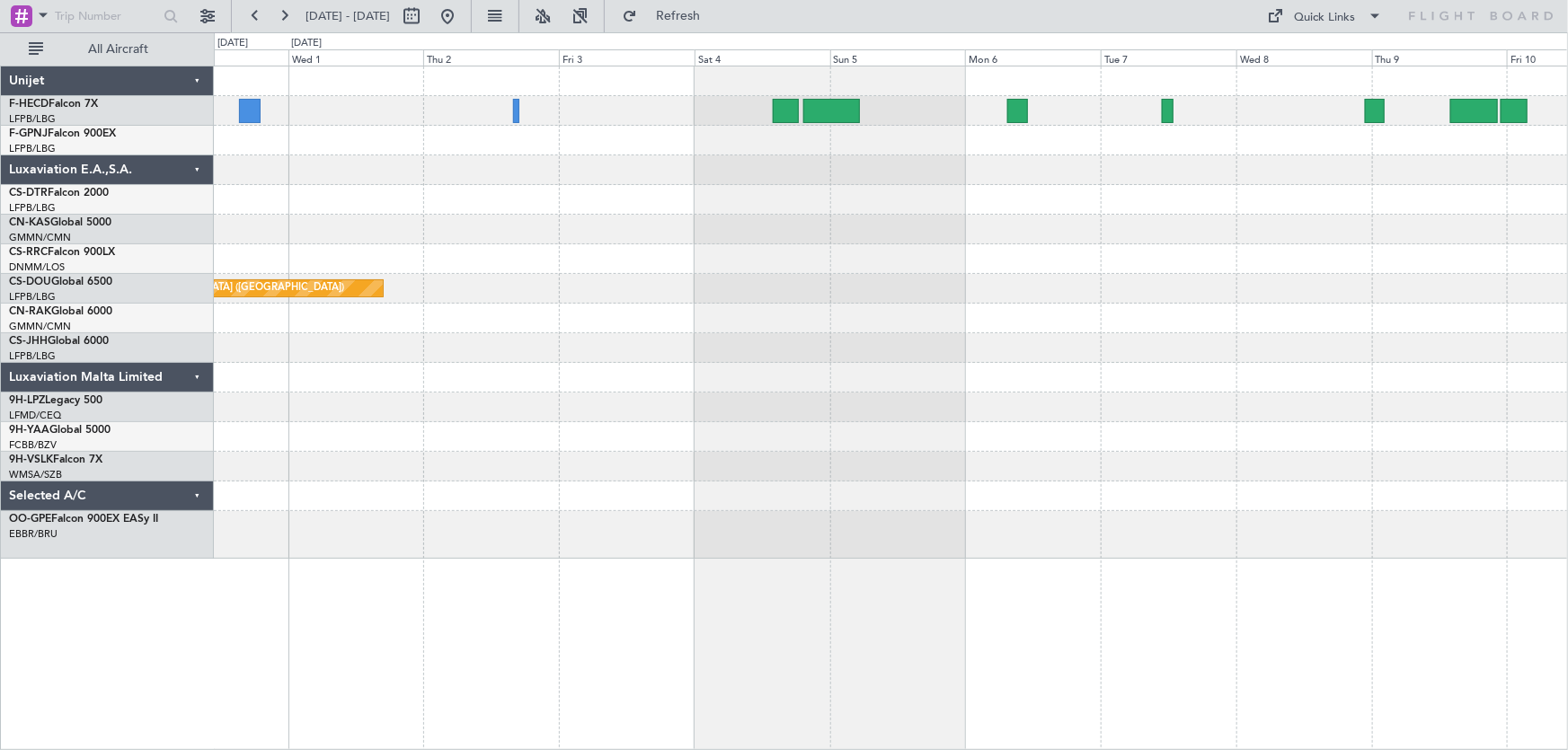
click at [604, 190] on div "Planned Maint [GEOGRAPHIC_DATA] ([GEOGRAPHIC_DATA])" at bounding box center [891, 312] width 1354 height 493
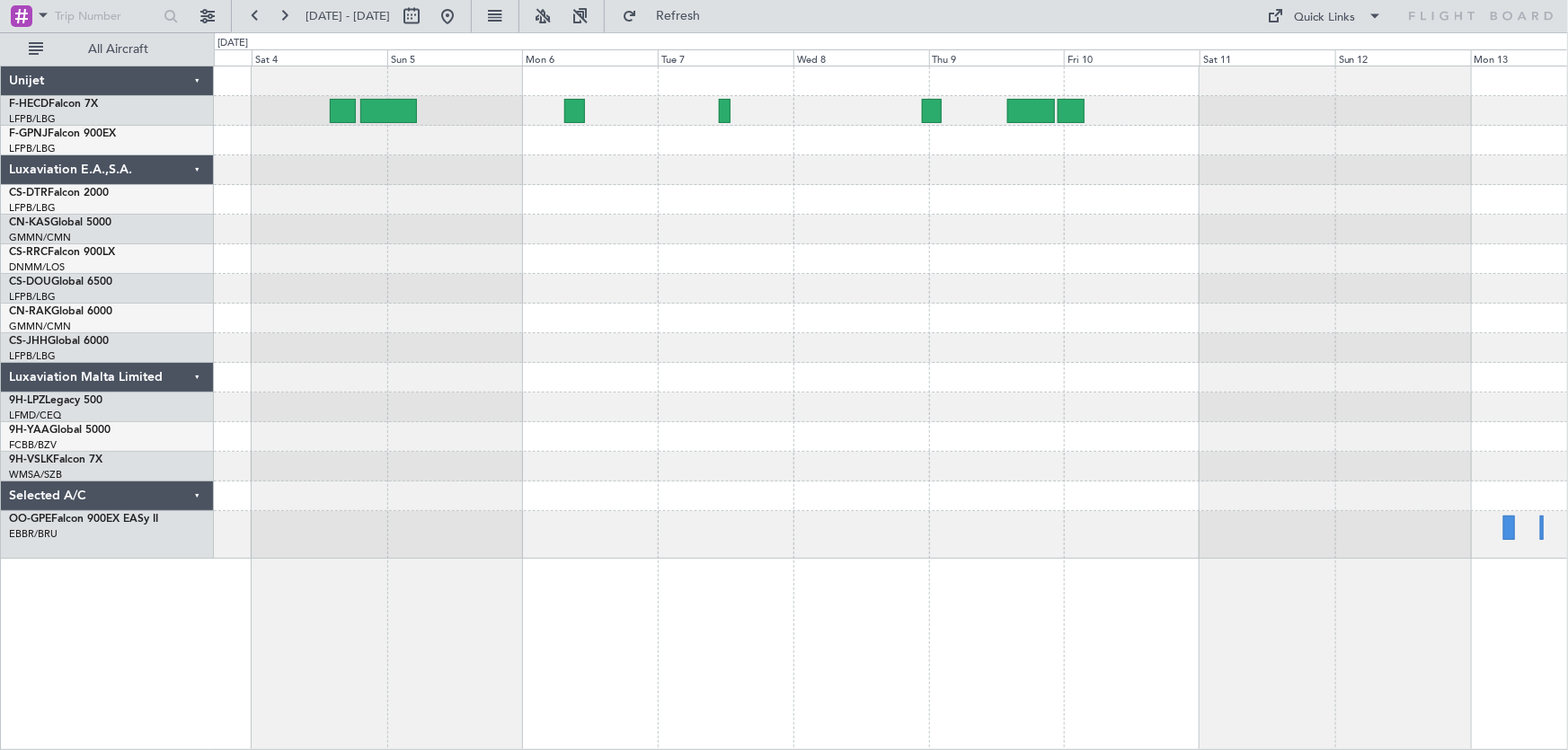
click at [719, 210] on div "Planned Maint [GEOGRAPHIC_DATA] ([GEOGRAPHIC_DATA])" at bounding box center [891, 312] width 1354 height 493
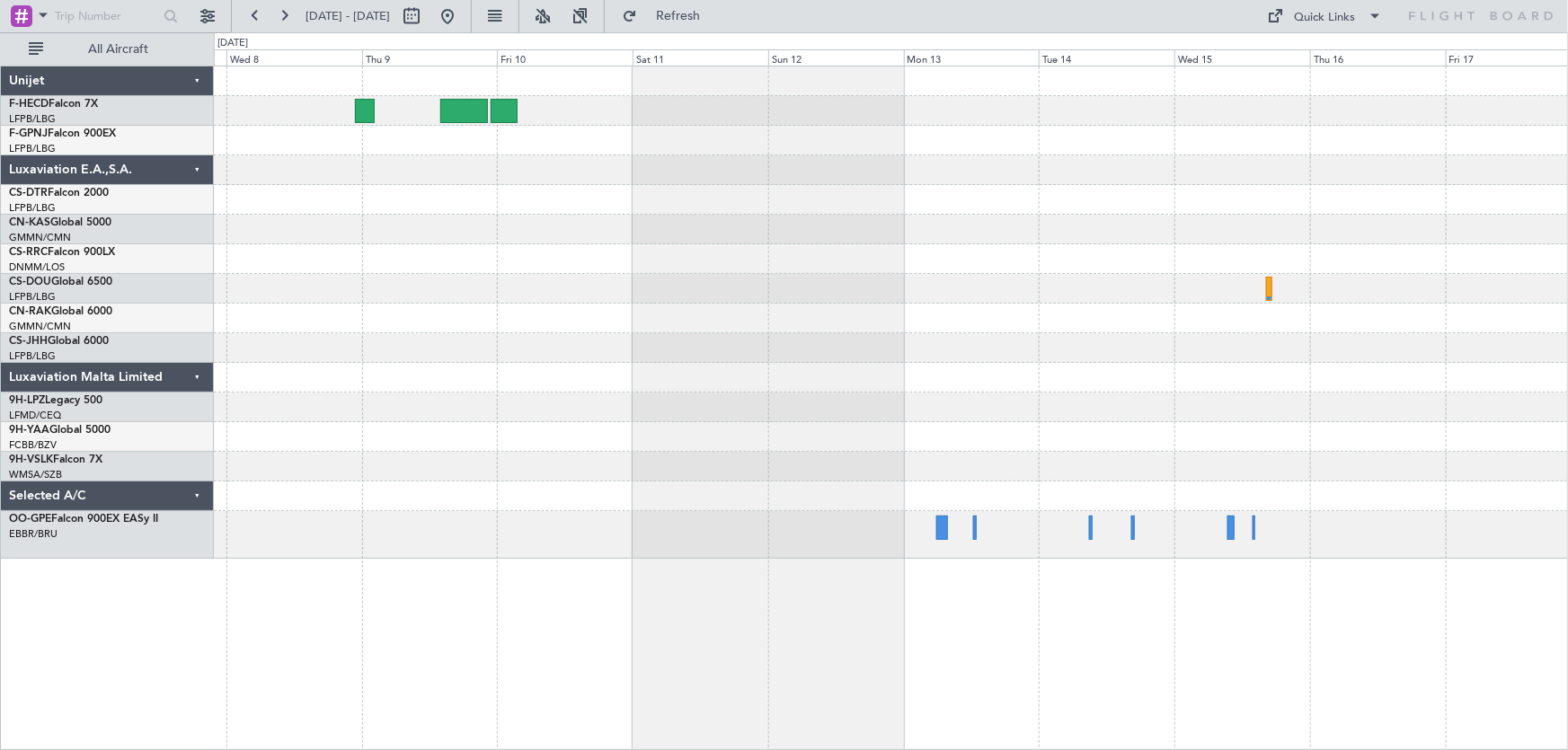
click at [765, 187] on div at bounding box center [891, 312] width 1354 height 493
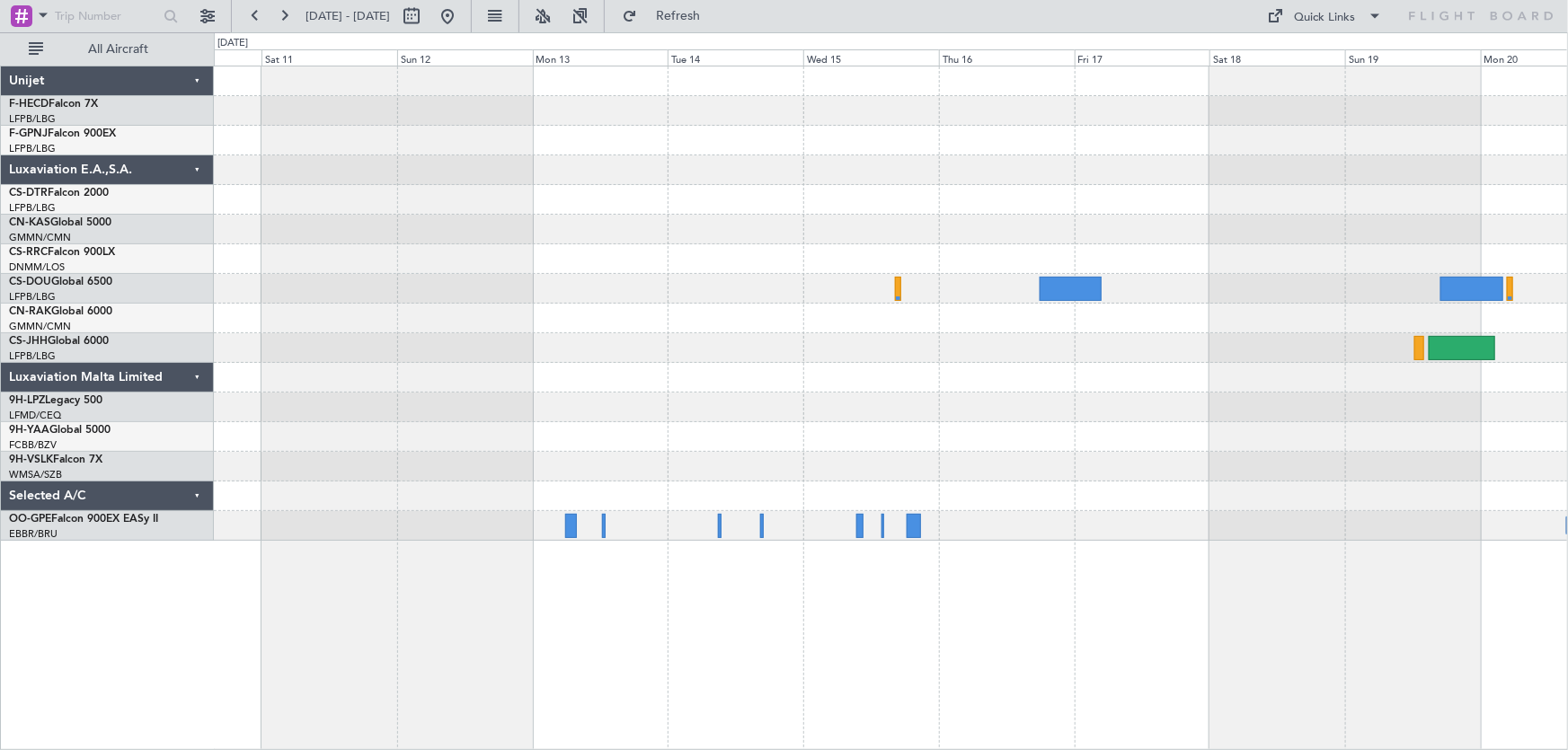
click at [804, 216] on div "No Crew [GEOGRAPHIC_DATA] ([GEOGRAPHIC_DATA] National)" at bounding box center [891, 303] width 1354 height 474
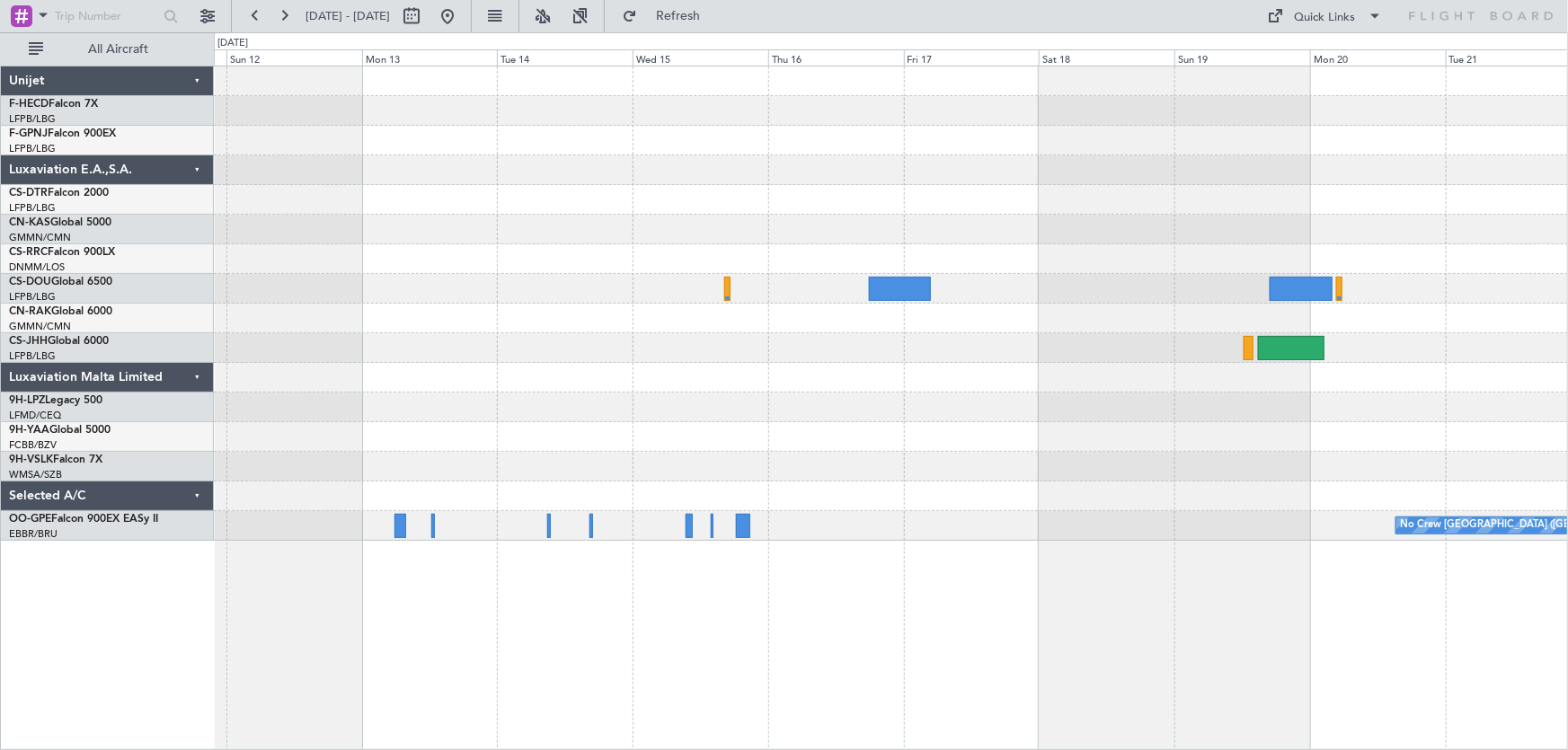
click at [808, 186] on div "No Crew [GEOGRAPHIC_DATA] ([GEOGRAPHIC_DATA] National)" at bounding box center [891, 303] width 1354 height 474
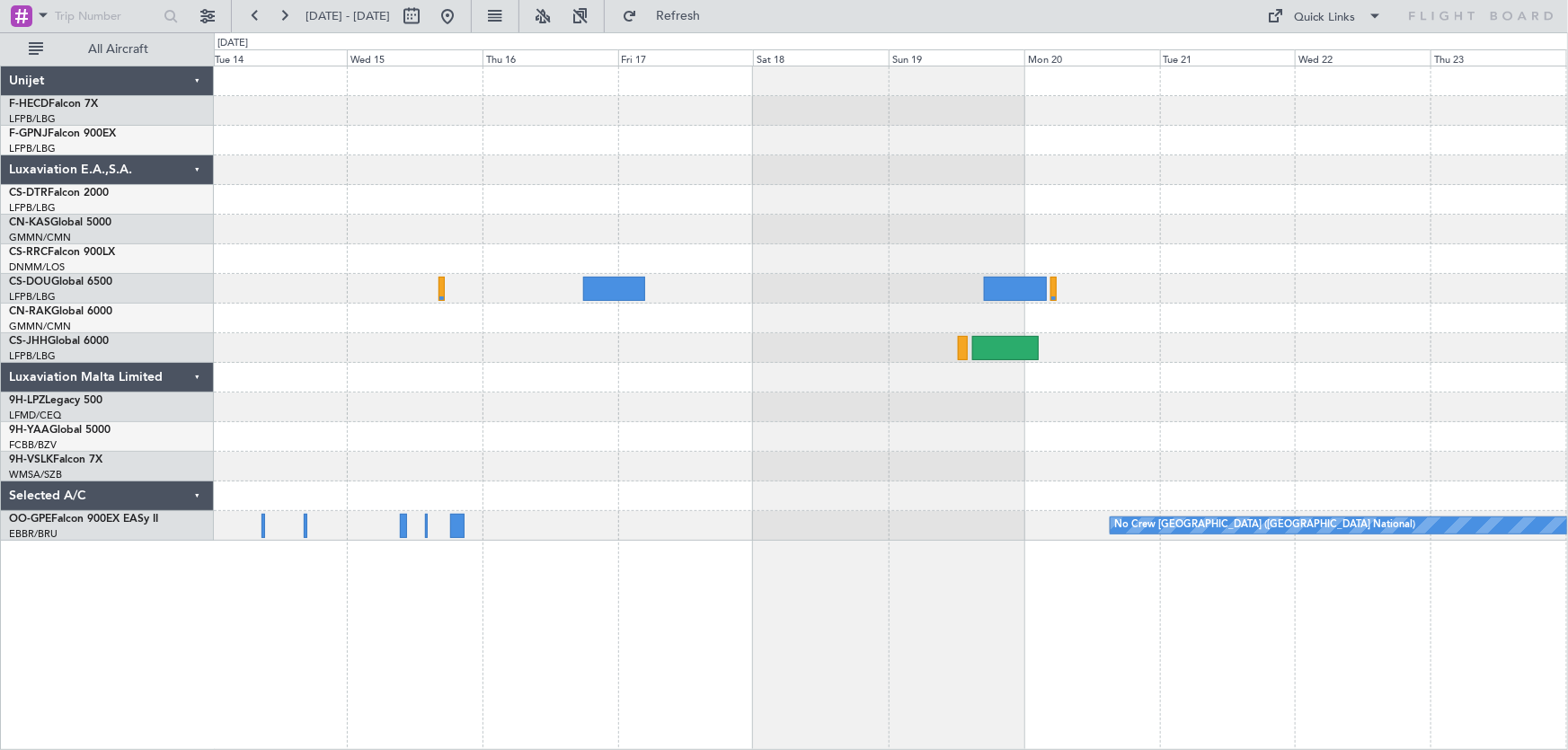
click at [663, 189] on div "No Crew [GEOGRAPHIC_DATA] ([GEOGRAPHIC_DATA] National)" at bounding box center [891, 303] width 1354 height 474
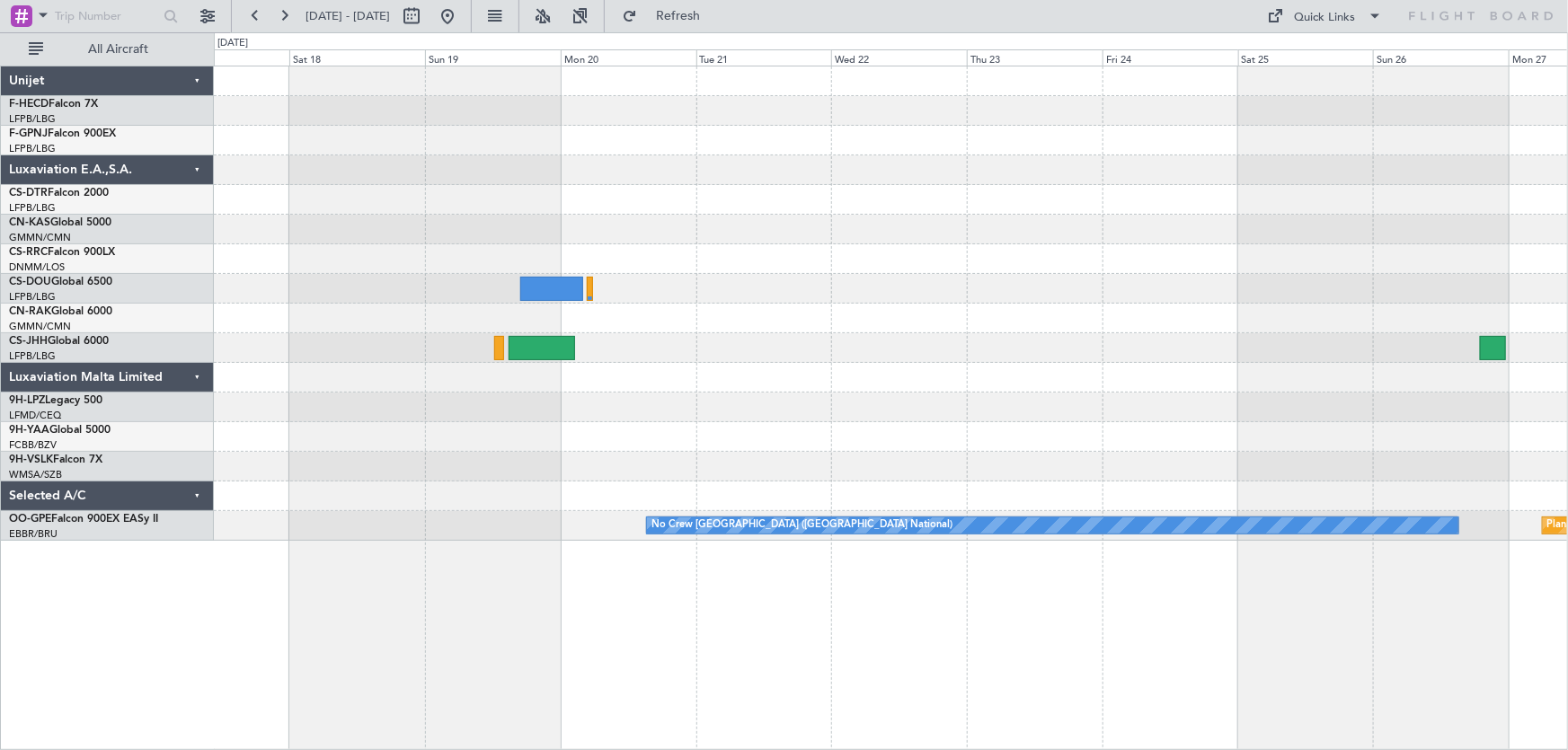
click at [686, 134] on div at bounding box center [891, 140] width 1354 height 30
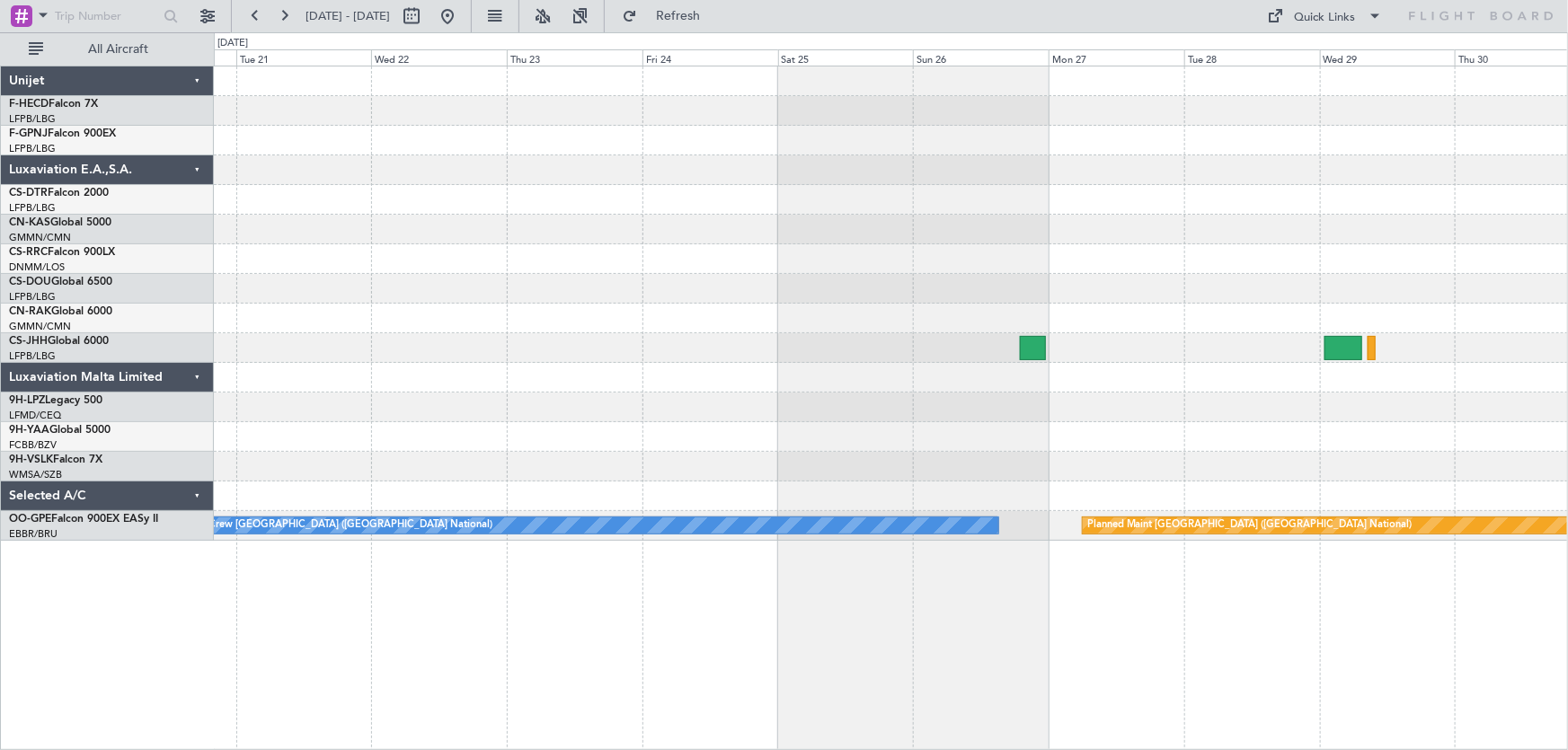
click at [746, 149] on div at bounding box center [891, 140] width 1354 height 30
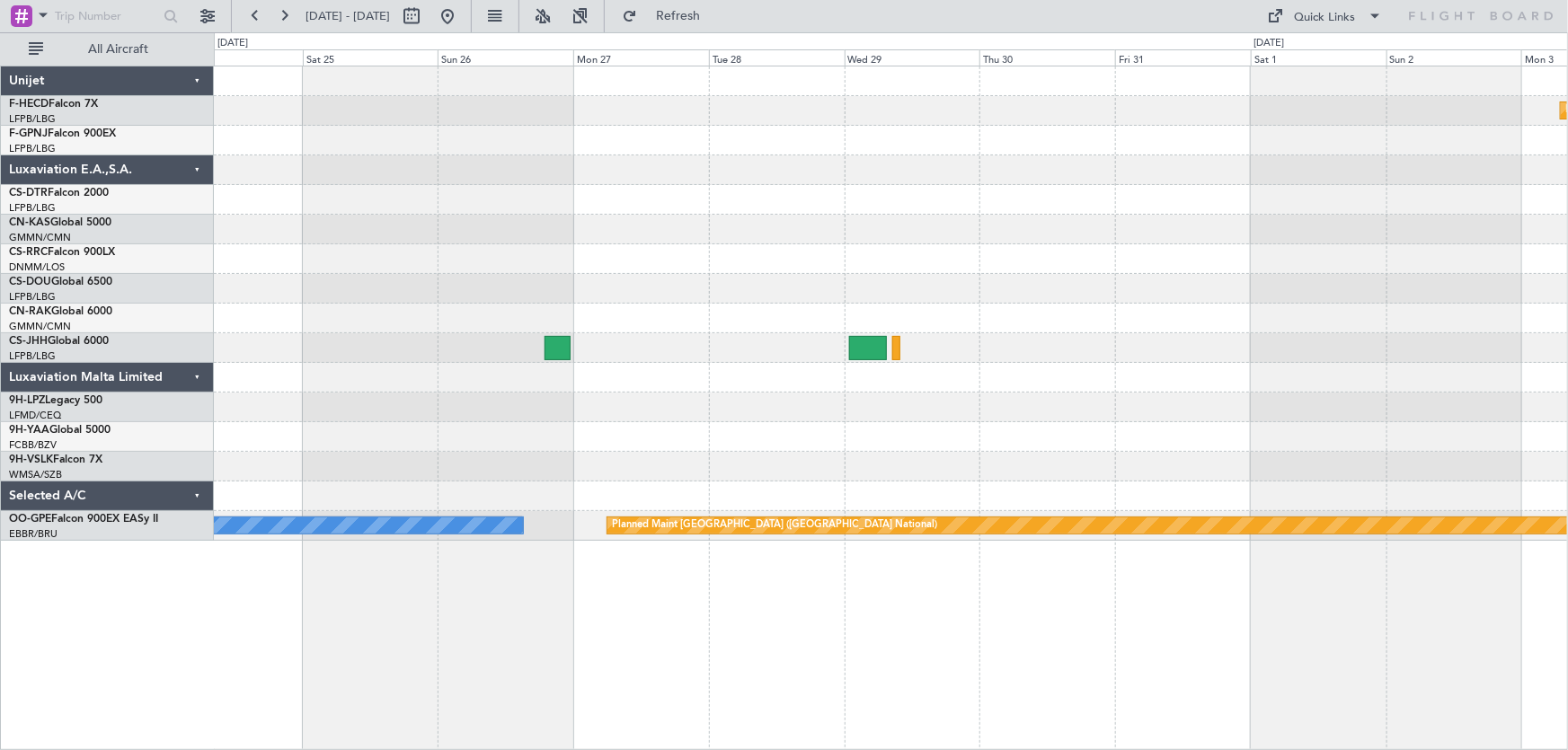
click at [855, 166] on div "Planned Maint [GEOGRAPHIC_DATA] ([GEOGRAPHIC_DATA]) Planned Maint [GEOGRAPHIC_D…" at bounding box center [891, 303] width 1354 height 474
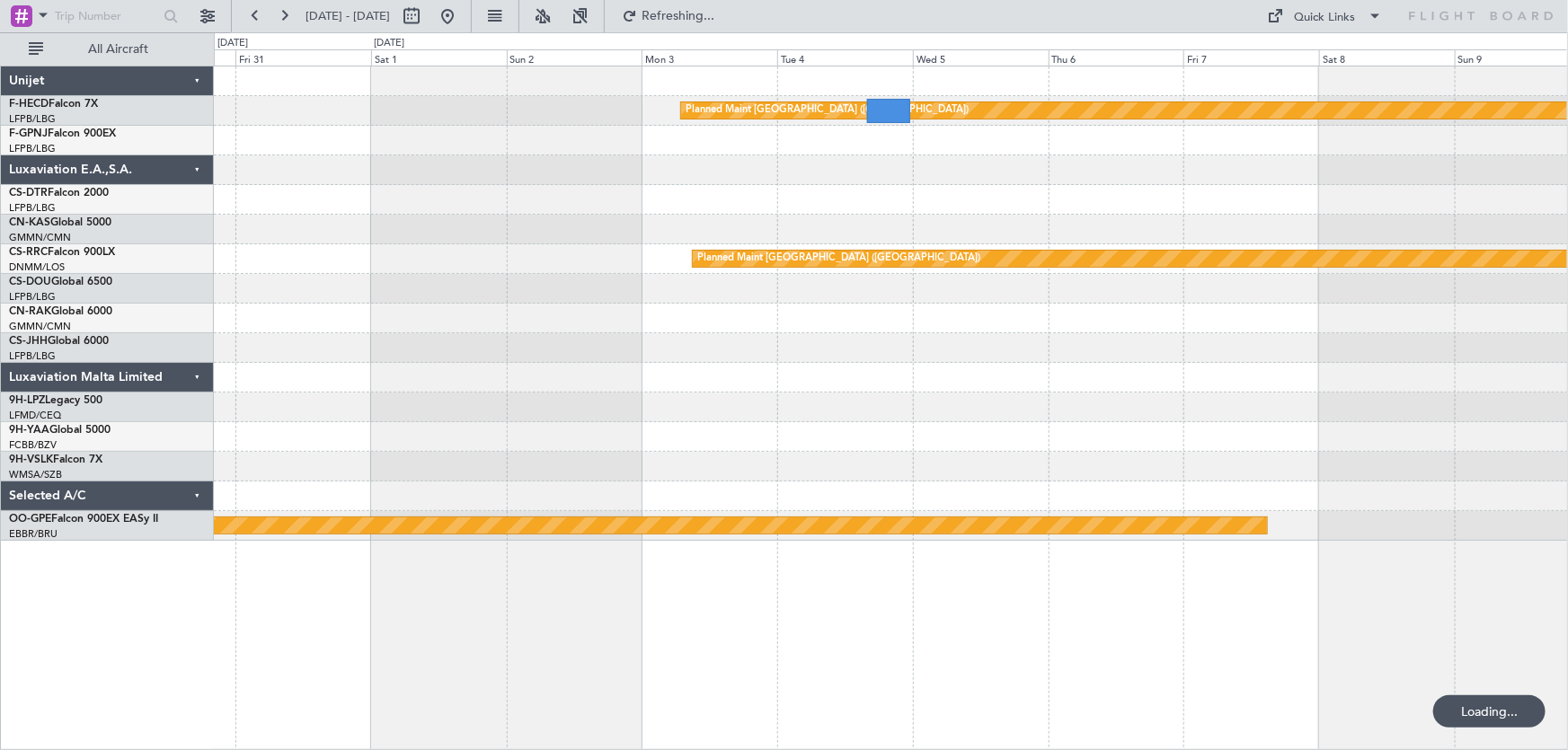
click at [857, 239] on div "Planned Maint [GEOGRAPHIC_DATA] ([GEOGRAPHIC_DATA]) Planned Maint [GEOGRAPHIC_D…" at bounding box center [891, 303] width 1354 height 474
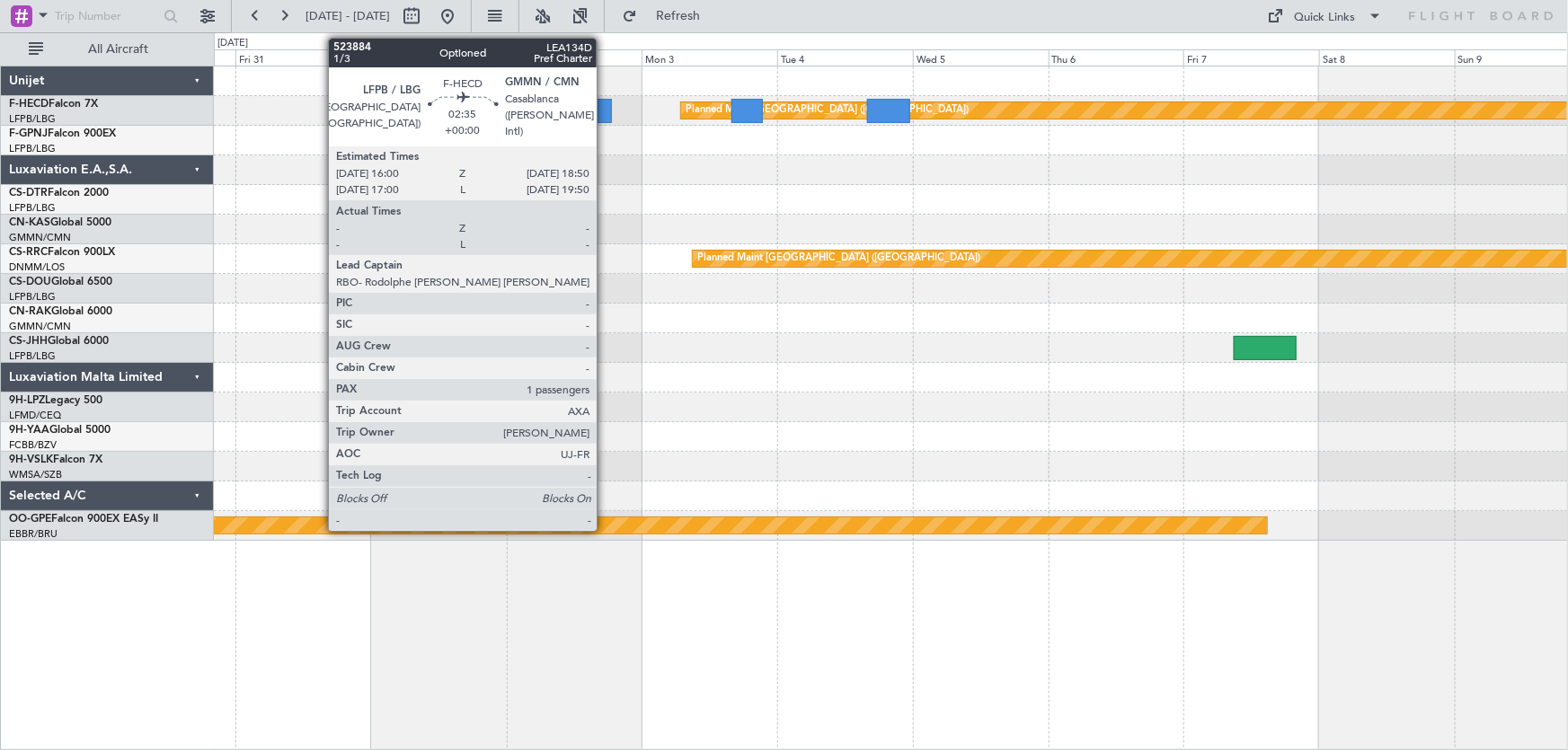
click at [605, 116] on div at bounding box center [603, 110] width 16 height 24
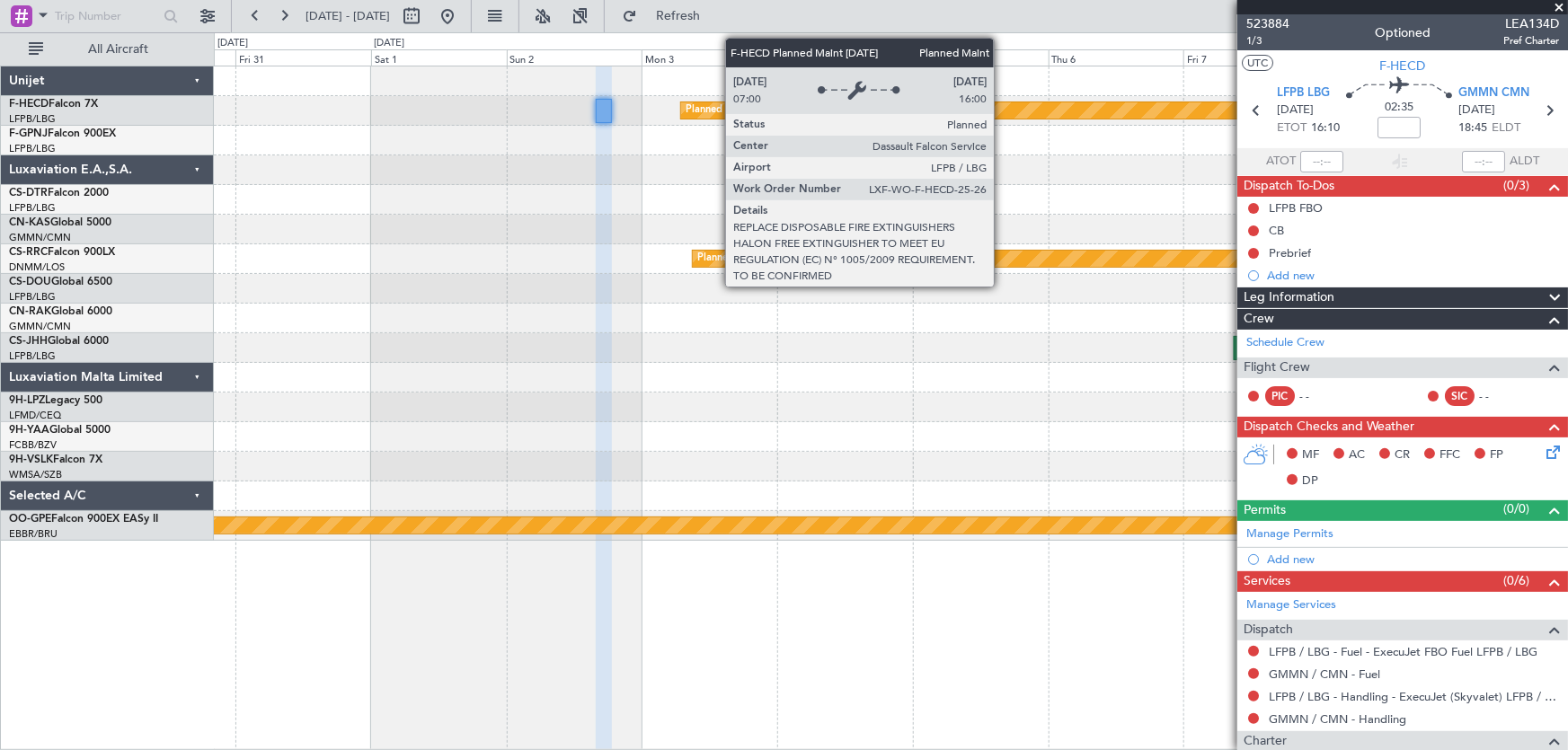
click at [1002, 114] on div "Planned Maint [GEOGRAPHIC_DATA] ([GEOGRAPHIC_DATA])" at bounding box center [1450, 110] width 1539 height 16
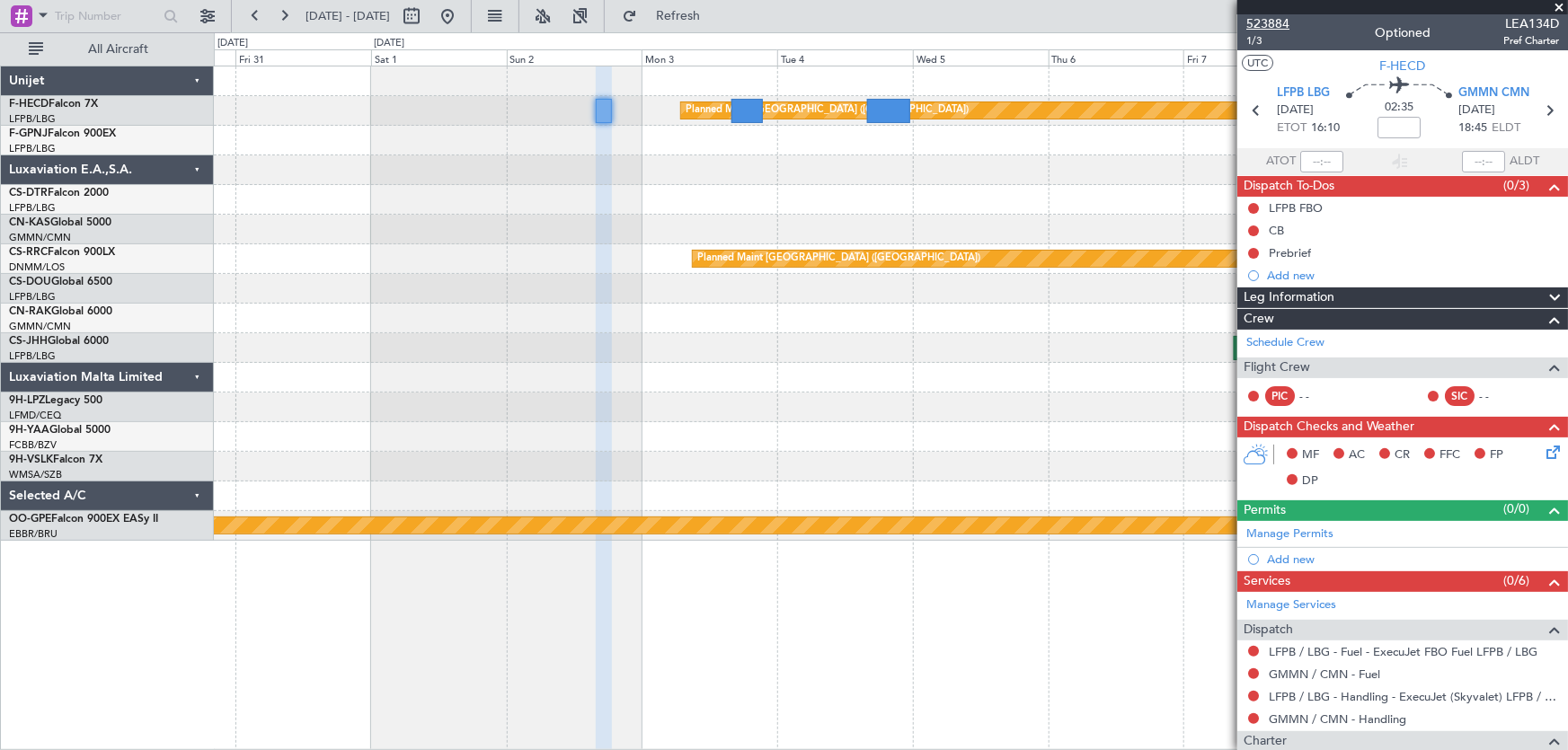
click at [1255, 15] on span "523884" at bounding box center [1267, 24] width 43 height 19
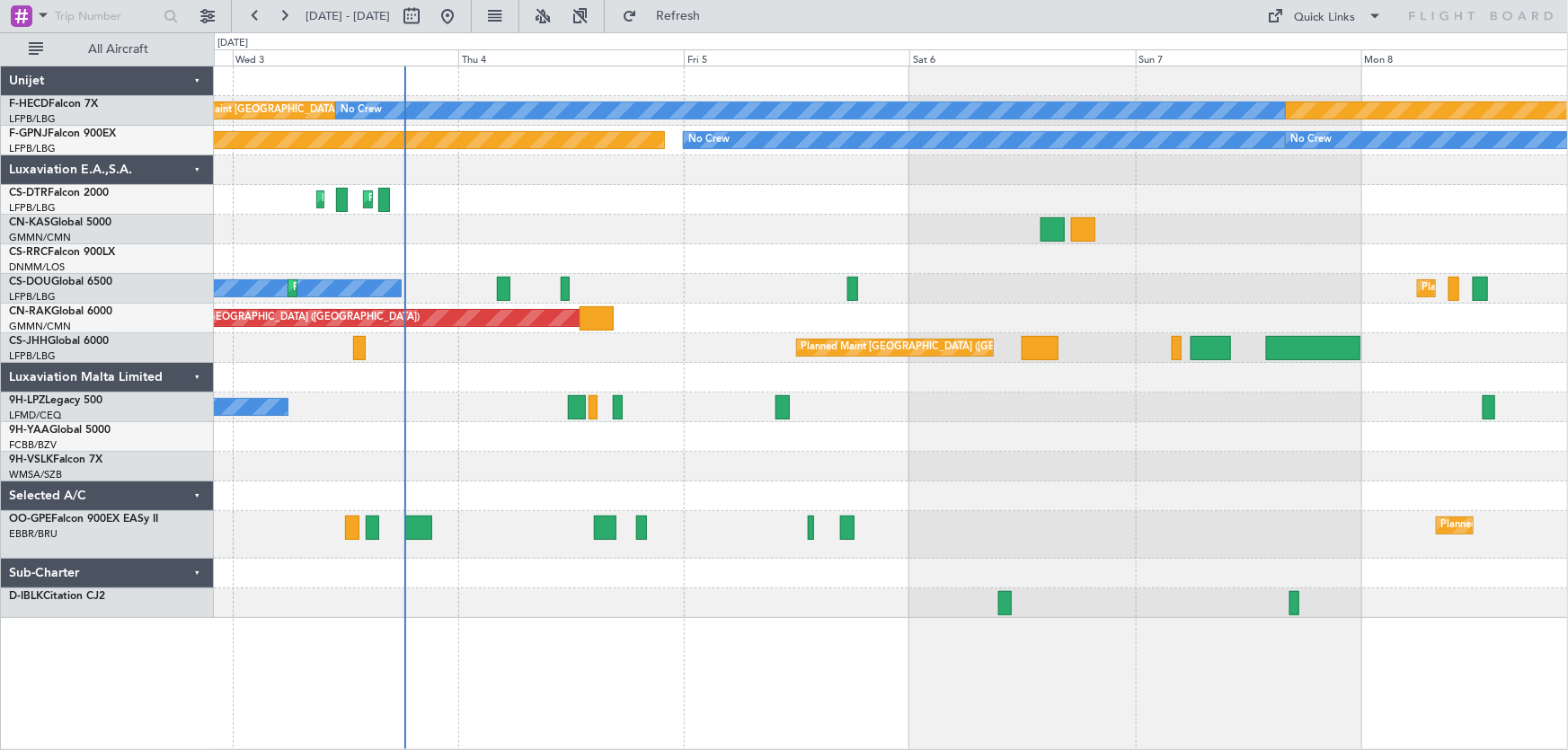
click at [574, 268] on div at bounding box center [891, 259] width 1354 height 30
click at [543, 252] on div at bounding box center [891, 259] width 1354 height 30
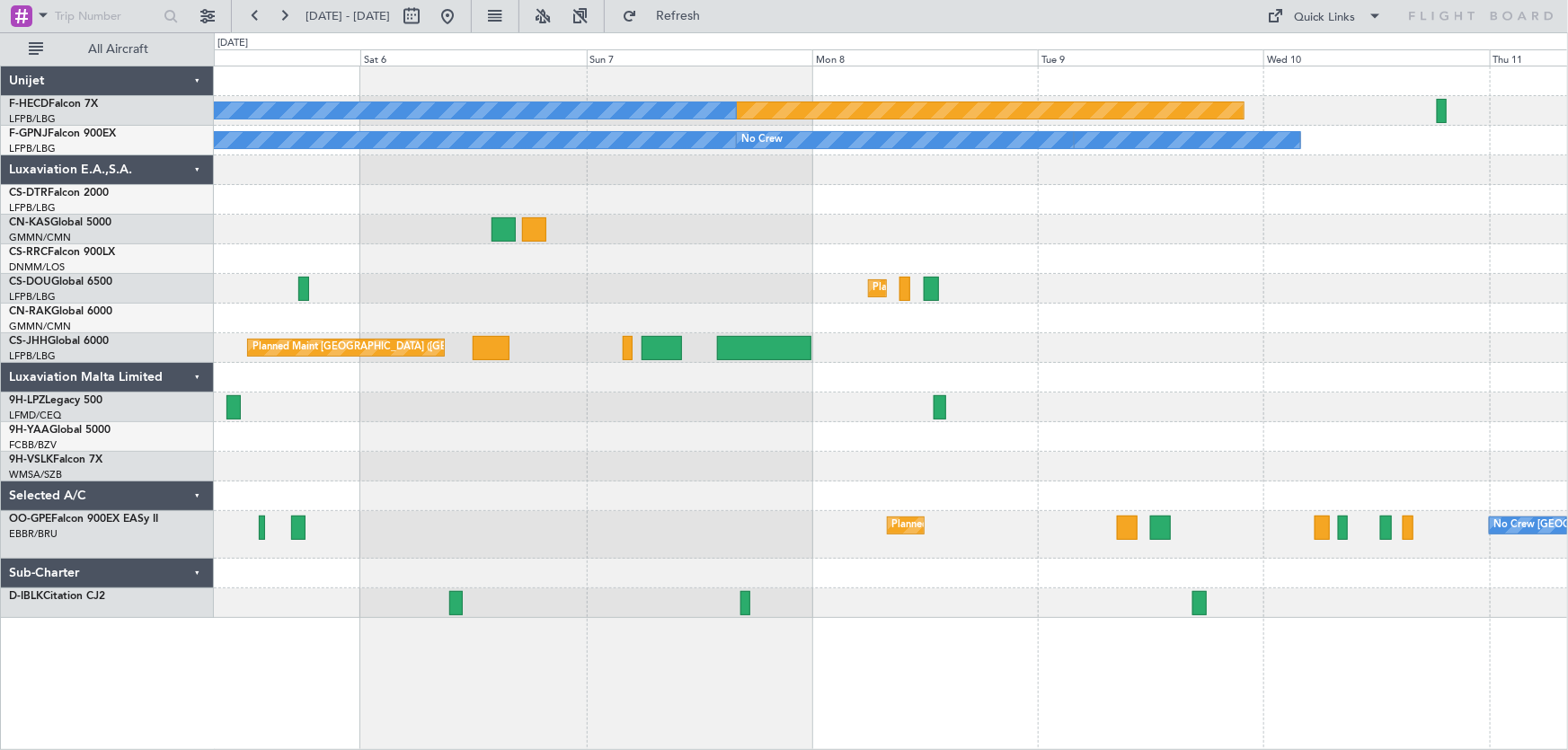
click at [509, 247] on div "Planned Maint Paris (Le Bourget) No Crew No Crew No Crew No Crew Planned Maint …" at bounding box center [891, 342] width 1354 height 552
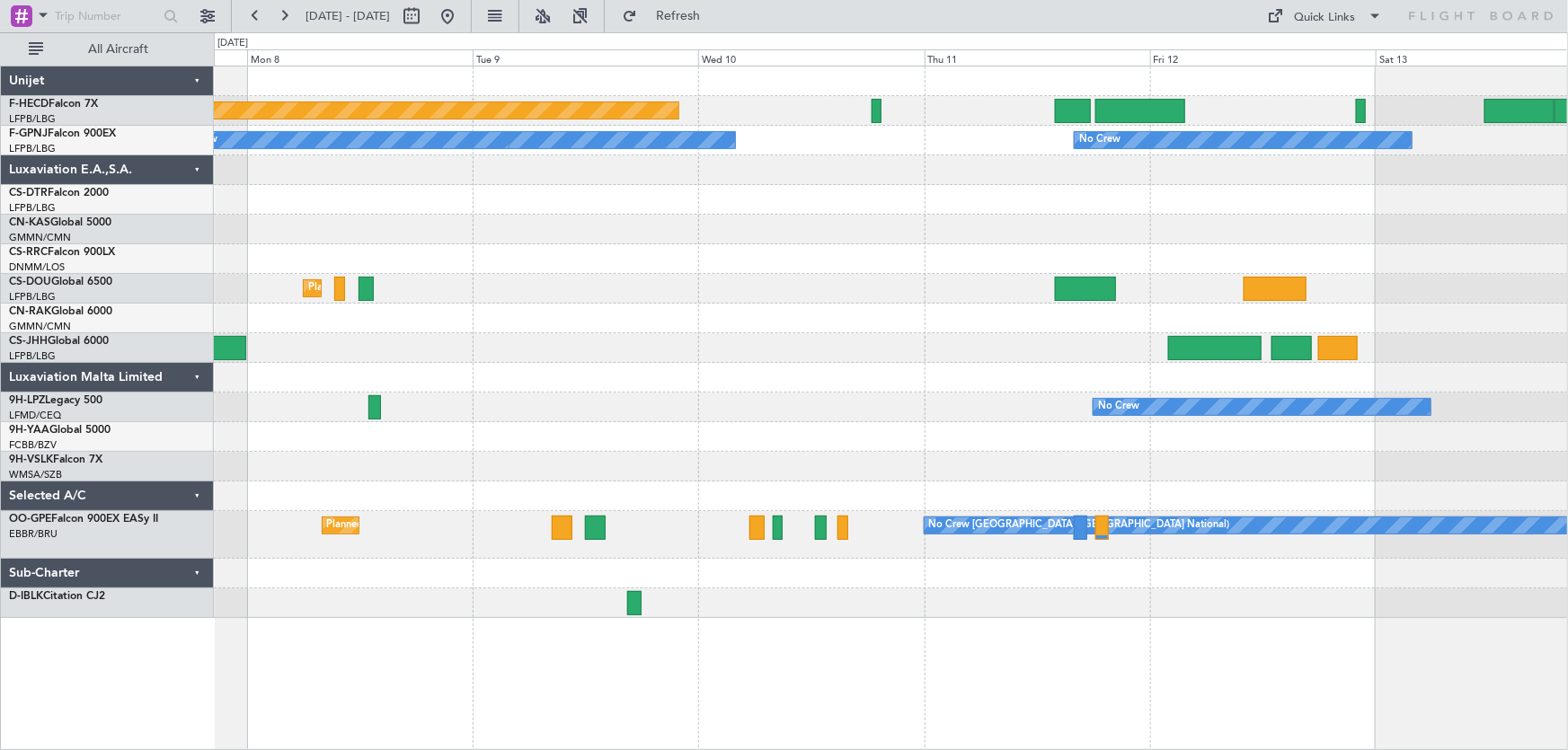
click at [761, 286] on div "Planned Maint [GEOGRAPHIC_DATA] ([GEOGRAPHIC_DATA])" at bounding box center [891, 288] width 1354 height 30
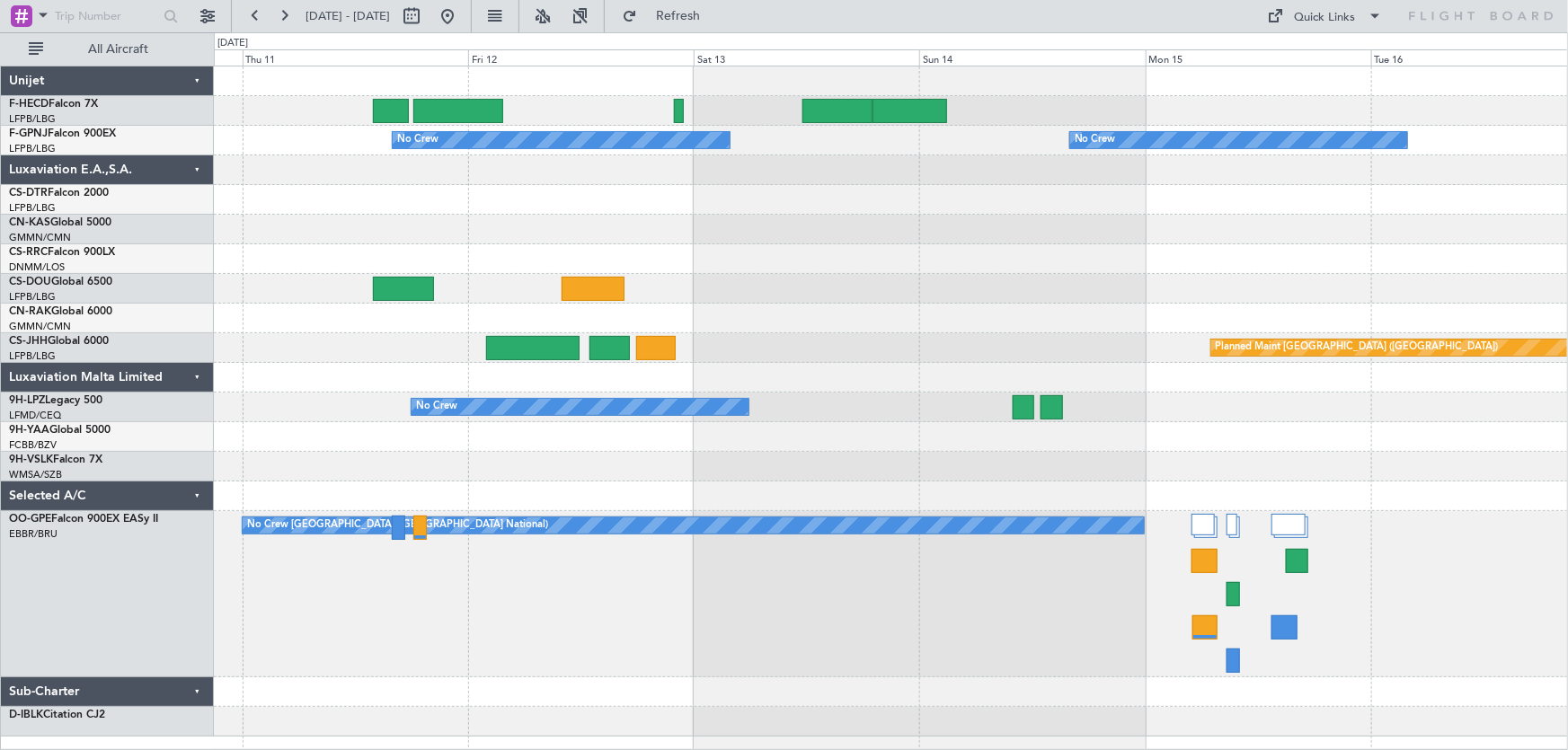
click at [834, 318] on div at bounding box center [891, 318] width 1354 height 30
click at [811, 324] on div at bounding box center [891, 318] width 1354 height 30
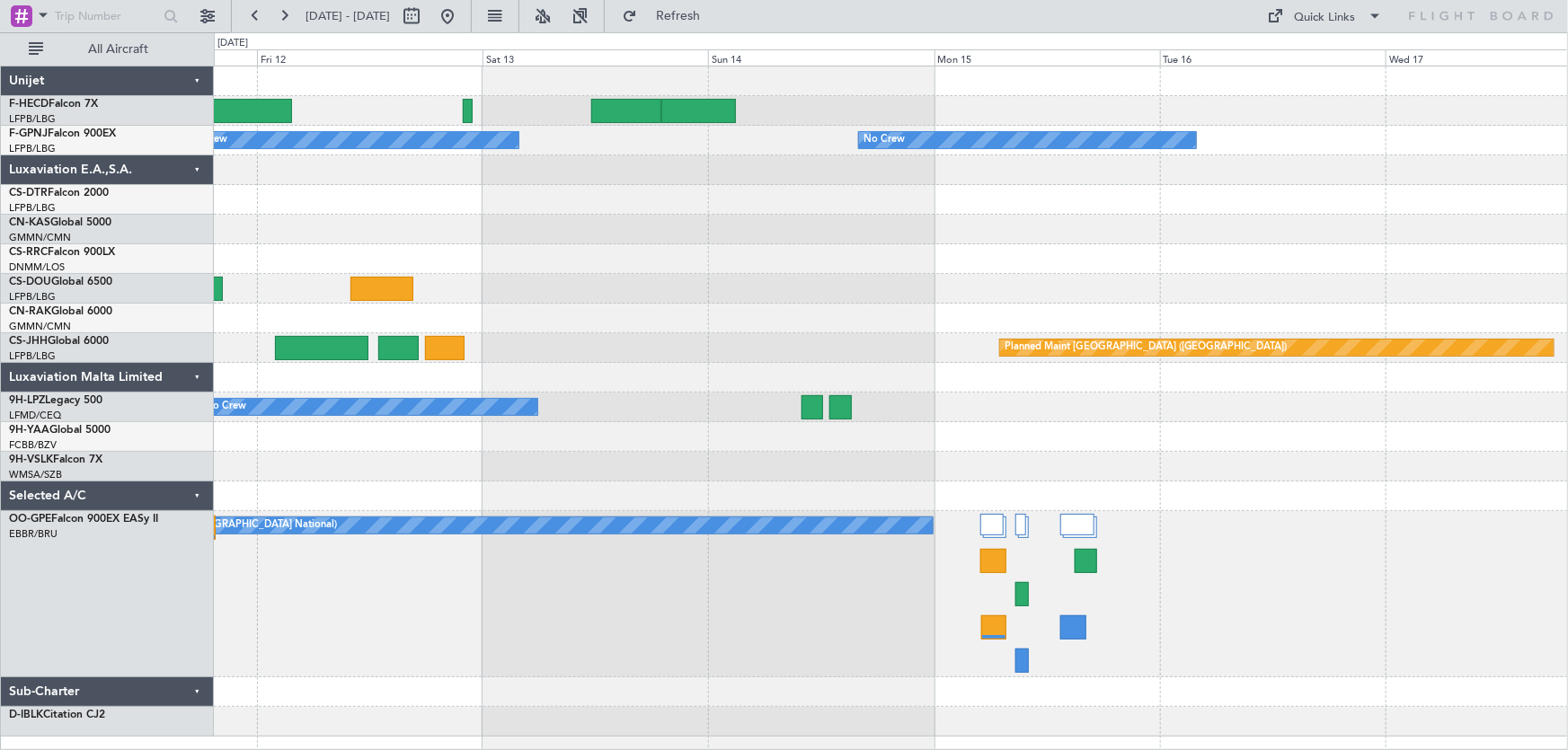
click at [825, 350] on div "Planned Maint [GEOGRAPHIC_DATA] ([GEOGRAPHIC_DATA])" at bounding box center [891, 348] width 1354 height 30
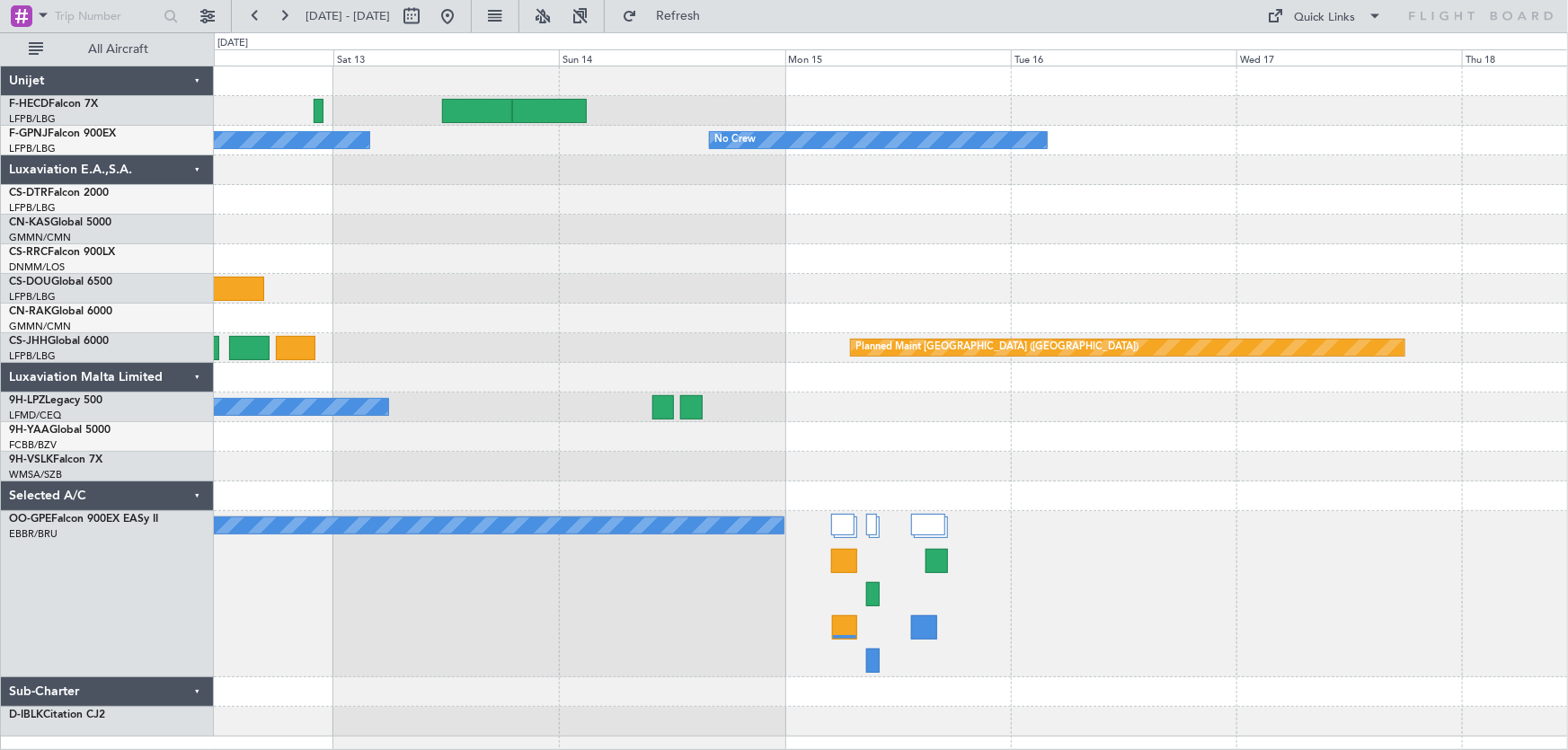
click at [898, 369] on div at bounding box center [891, 377] width 1354 height 30
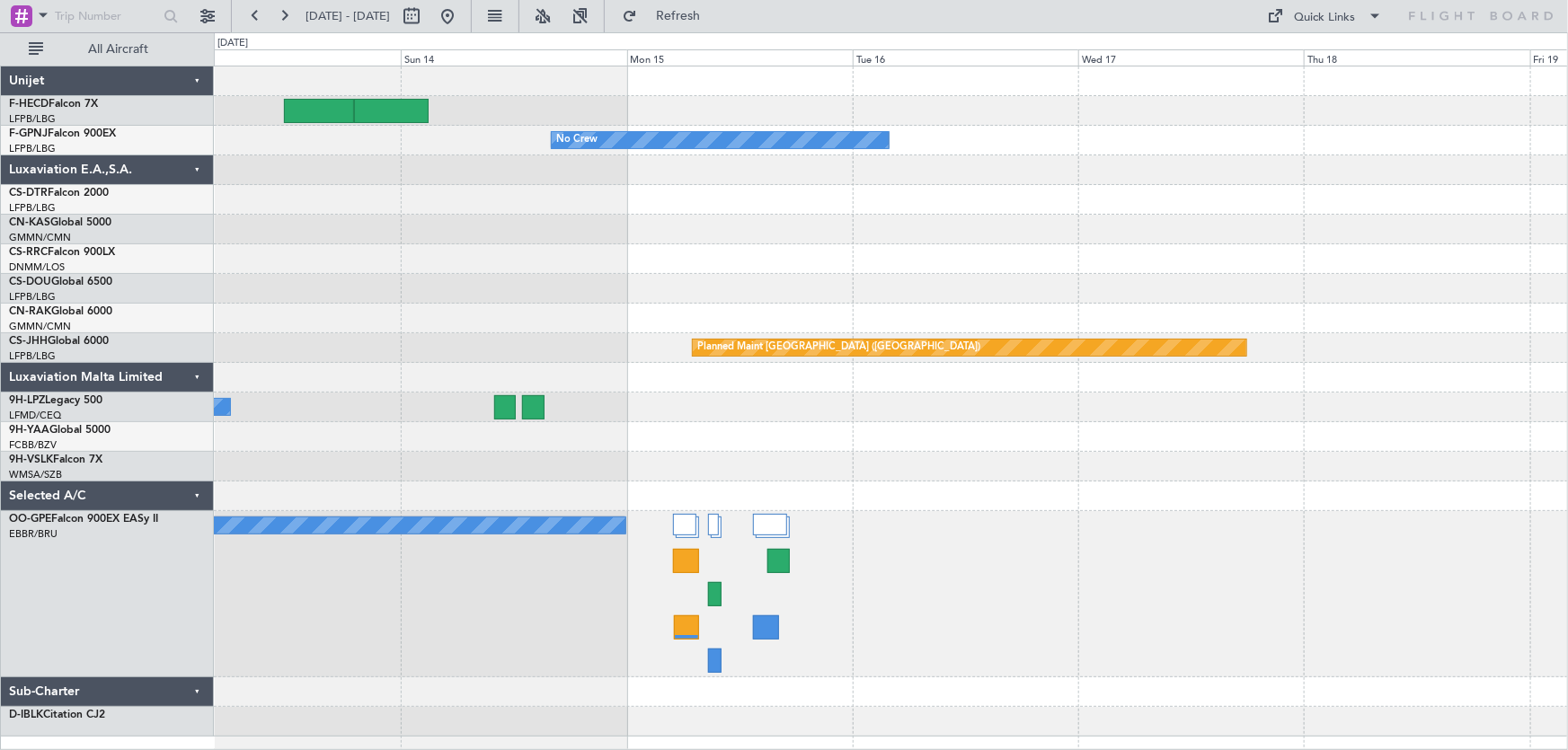
click at [1001, 385] on div at bounding box center [891, 377] width 1354 height 30
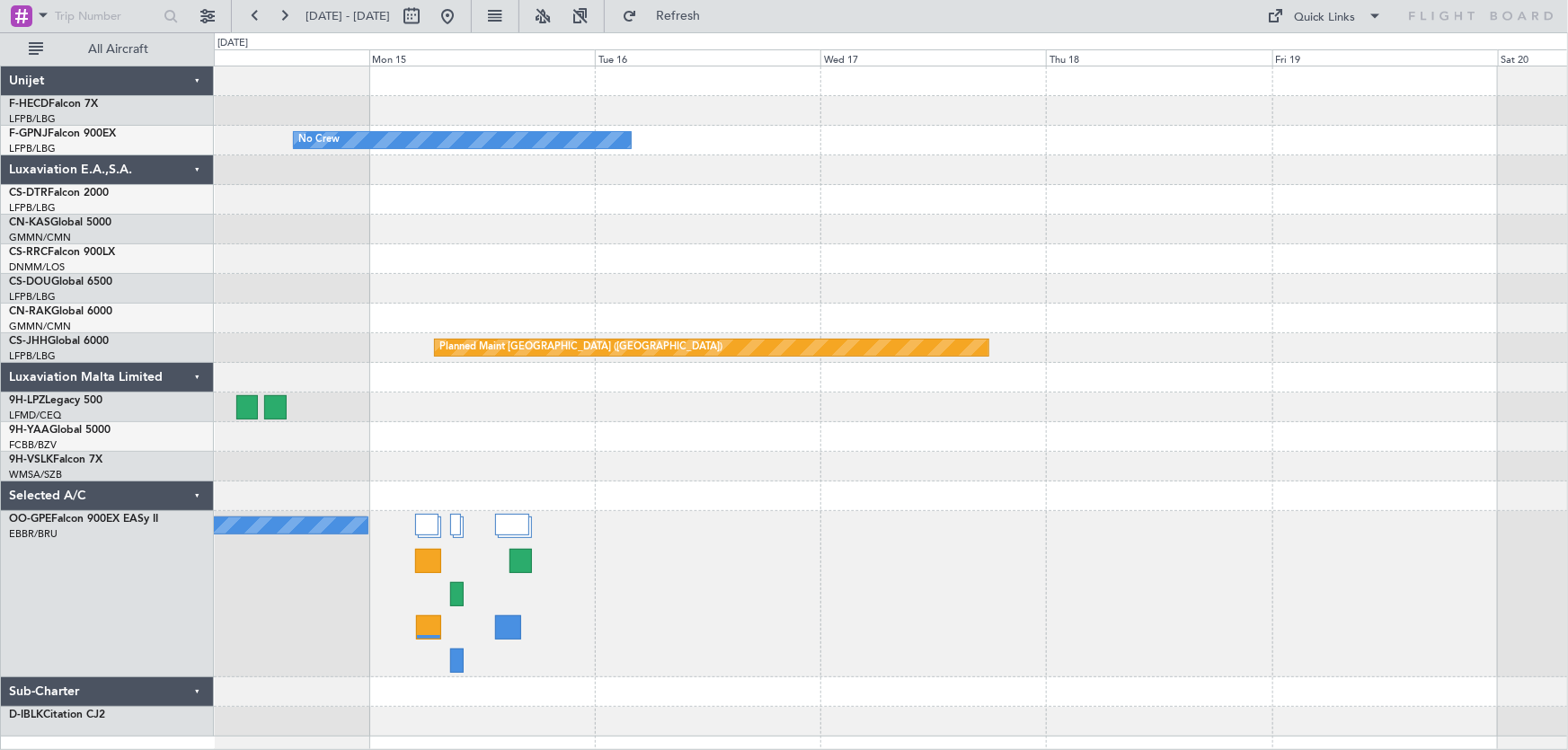
click at [1001, 394] on div "No Crew No Crew Planned Maint Paris (Le Bourget) No Crew No Crew Brussels (Brus…" at bounding box center [891, 401] width 1354 height 670
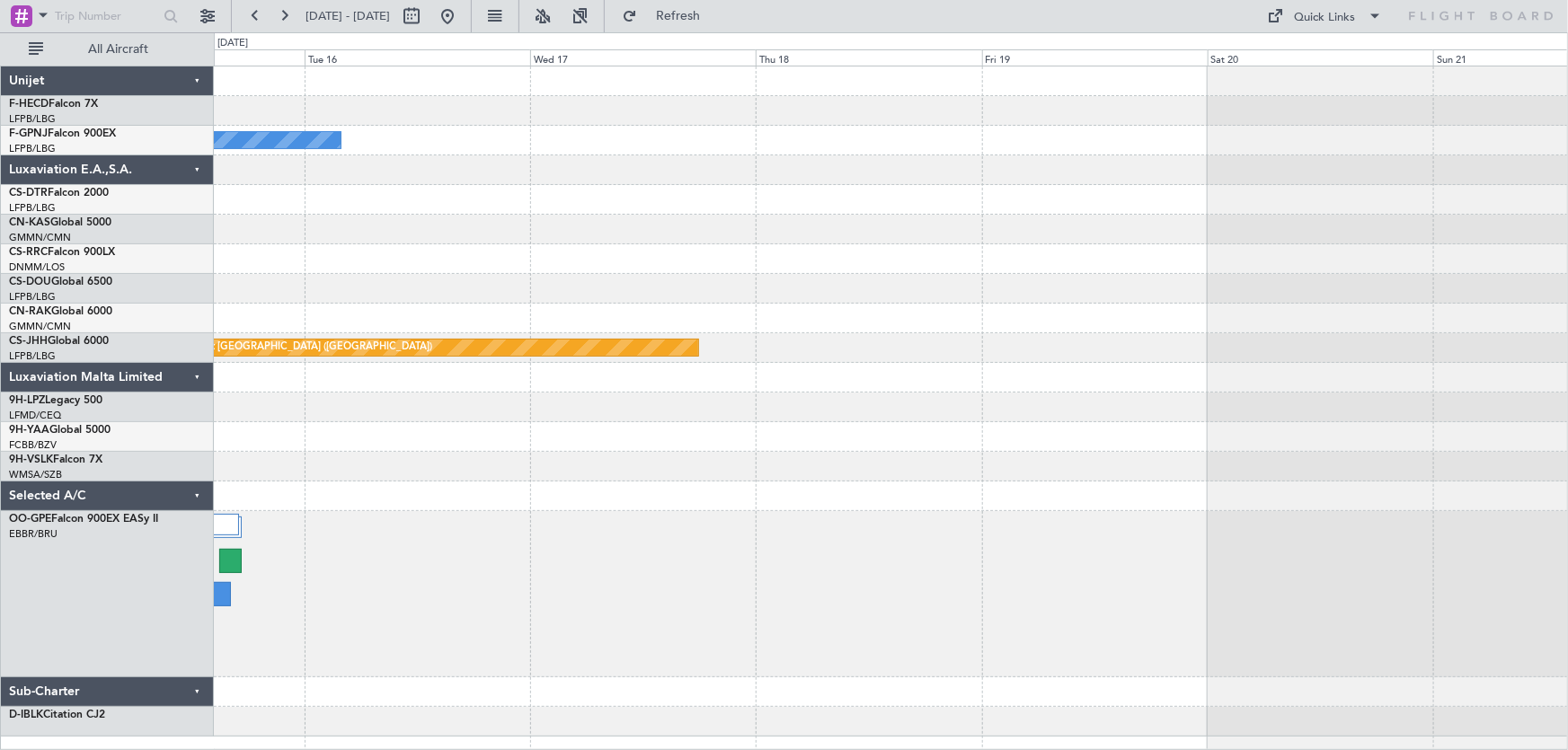
click at [1105, 391] on div "No Crew Planned Maint Paris (Le Bourget) No Crew Brussels (Brussels National)" at bounding box center [891, 401] width 1354 height 670
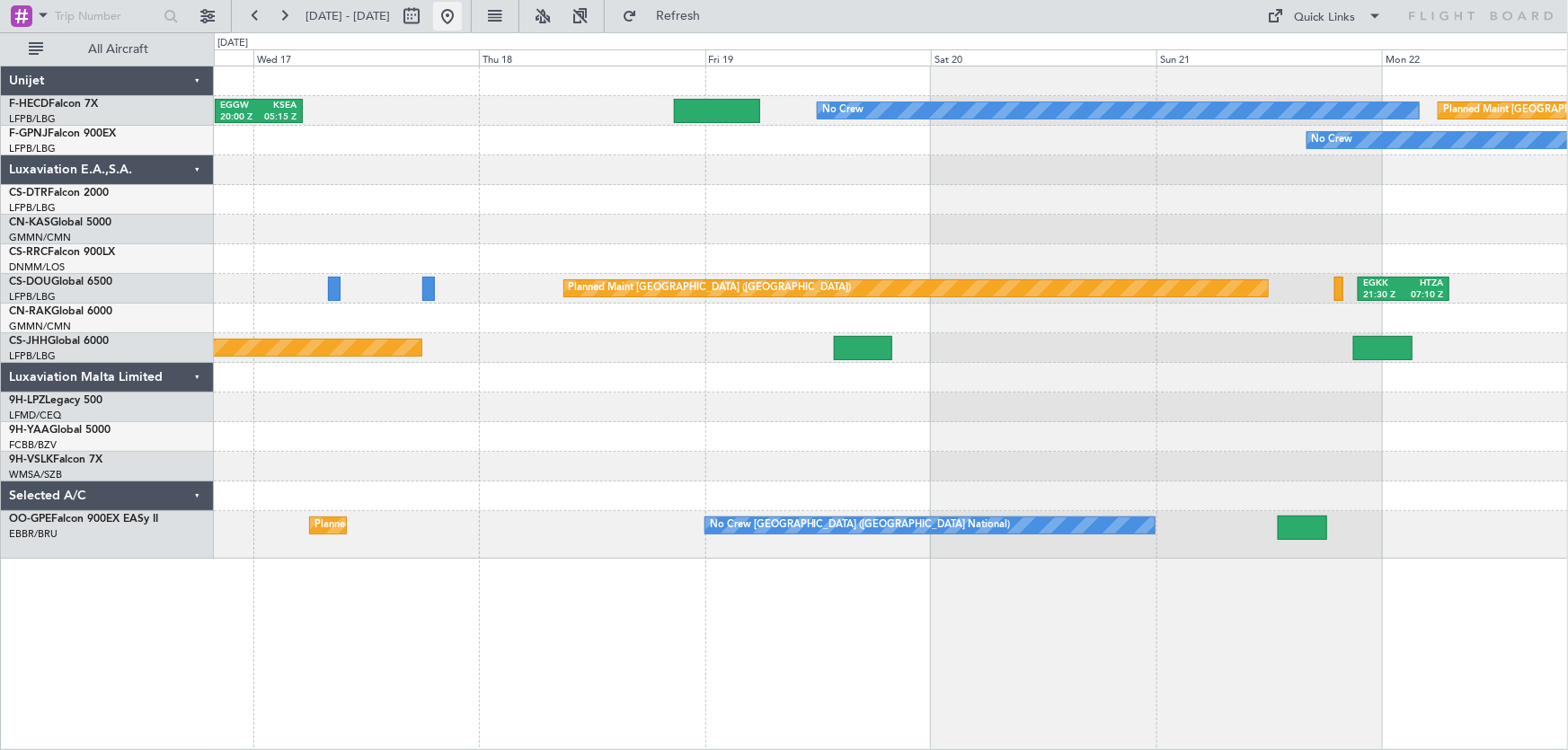
click at [462, 6] on button at bounding box center [447, 16] width 29 height 29
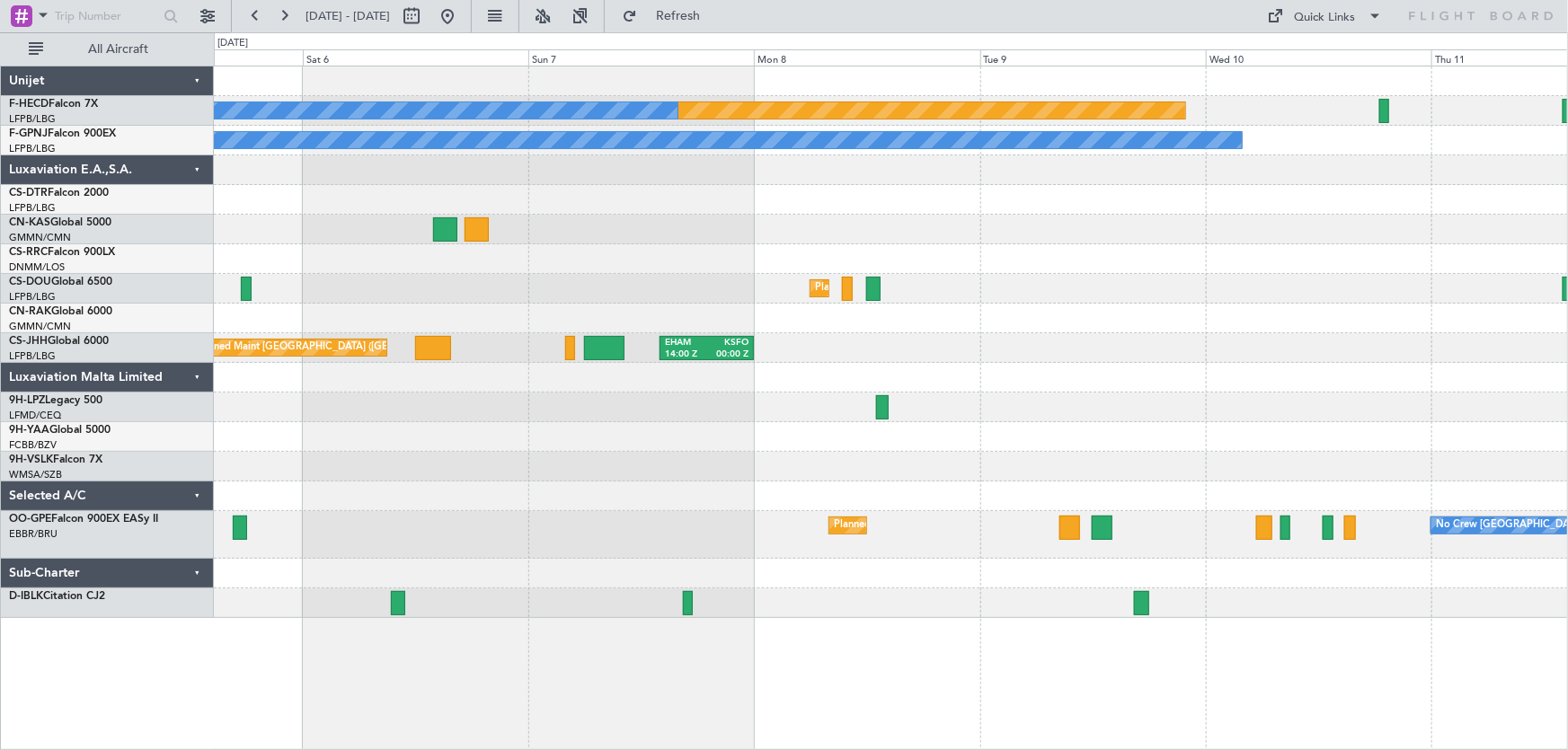
click at [970, 286] on div "Planned Maint Paris (Le Bourget) No Crew UGTB 18:15 Z RJTT 03:45 Z No Crew No C…" at bounding box center [891, 342] width 1354 height 552
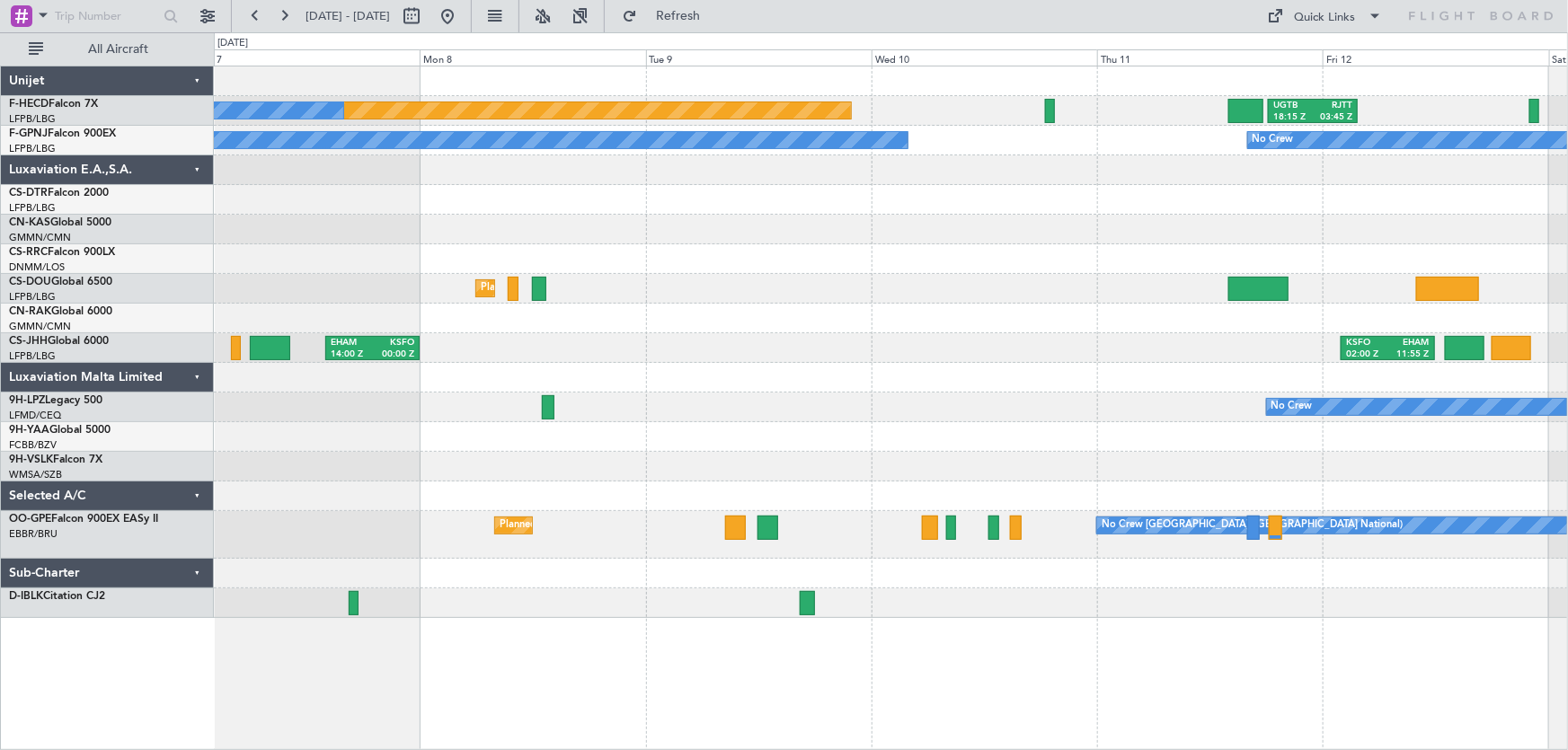
click at [996, 202] on div "Planned Maint Paris (Le Bourget) UGTB 18:15 Z RJTT 03:45 Z No Crew No Crew No C…" at bounding box center [891, 342] width 1354 height 552
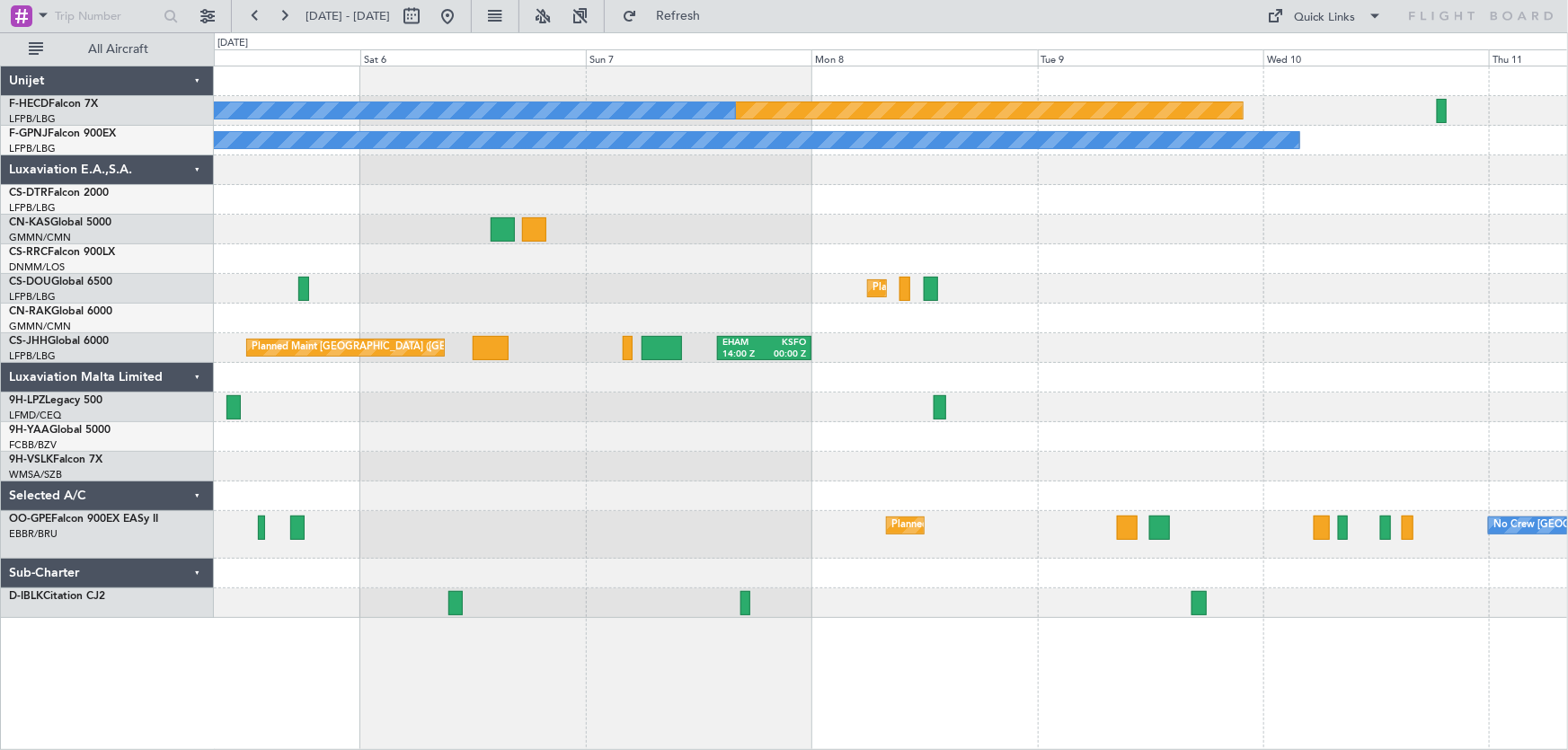
click at [1033, 242] on div at bounding box center [891, 230] width 1354 height 30
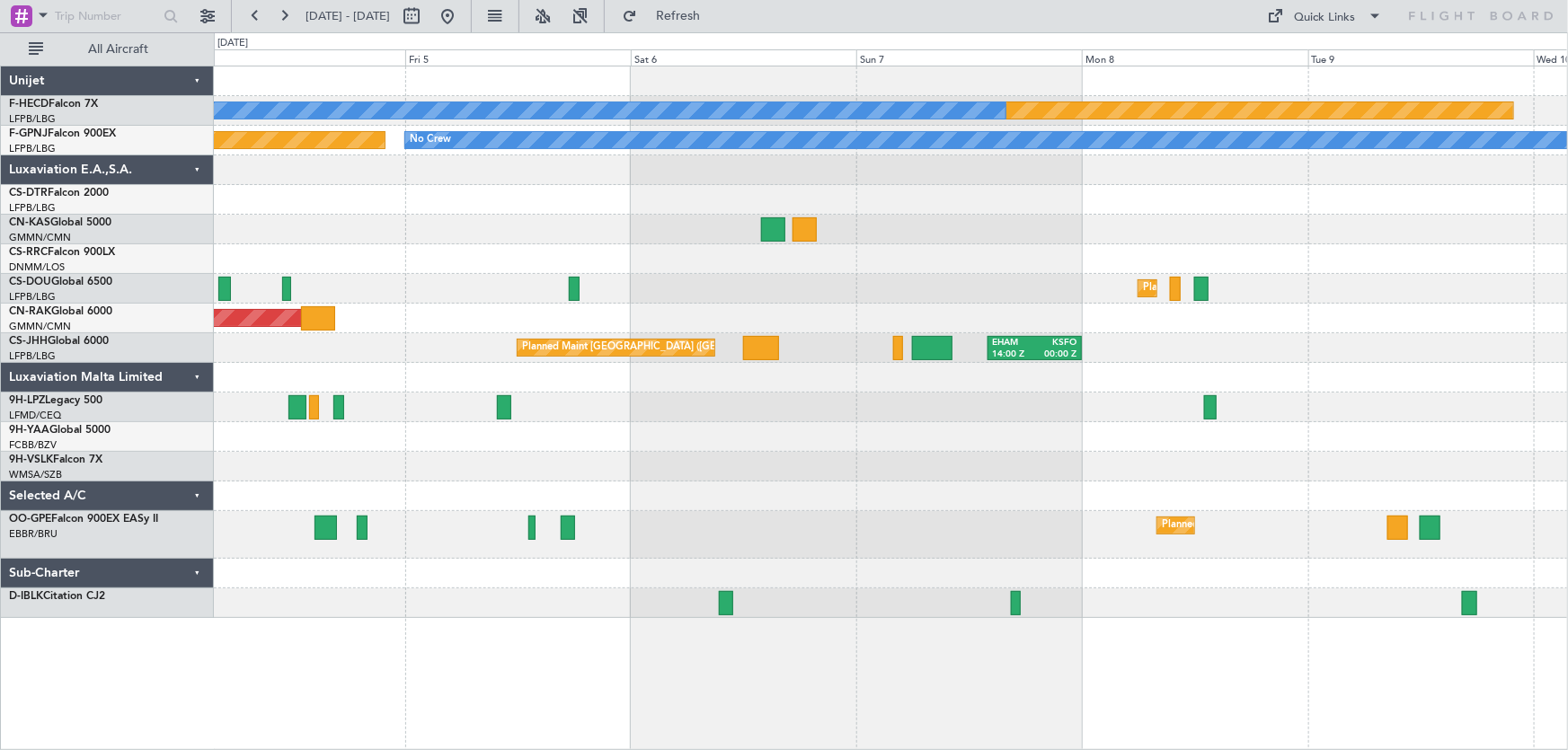
click at [1070, 225] on div "Planned Maint Paris (Le Bourget) No Crew No Crew No Crew Planned Maint Paris (L…" at bounding box center [891, 342] width 1354 height 552
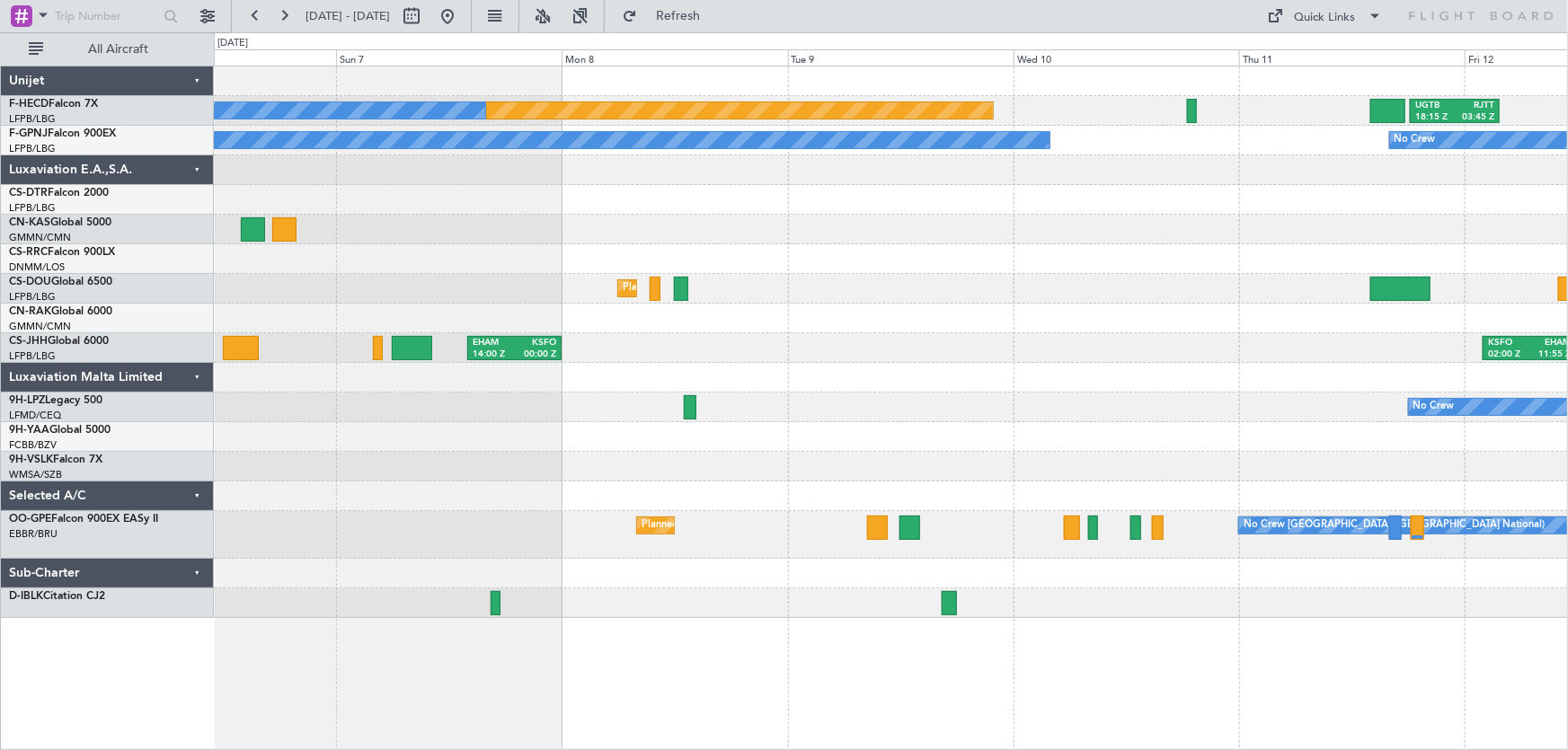
click at [788, 284] on div "Planned Maint [GEOGRAPHIC_DATA] ([GEOGRAPHIC_DATA])" at bounding box center [891, 288] width 1354 height 30
click at [639, 230] on div "Planned Maint Paris (Le Bourget) No Crew UGTB 18:15 Z RJTT 03:45 Z No Crew No C…" at bounding box center [891, 342] width 1354 height 552
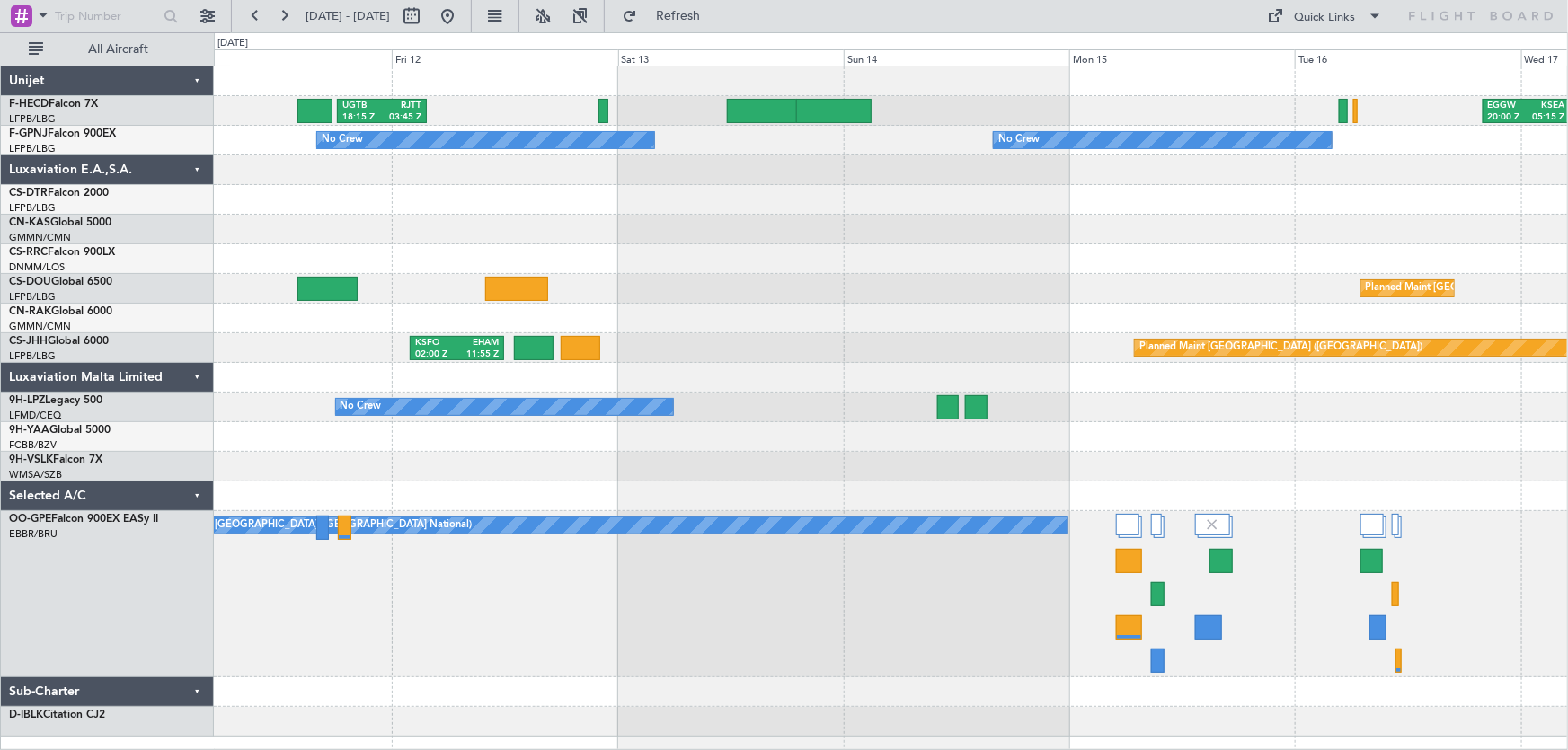
click at [568, 226] on div at bounding box center [891, 230] width 1354 height 30
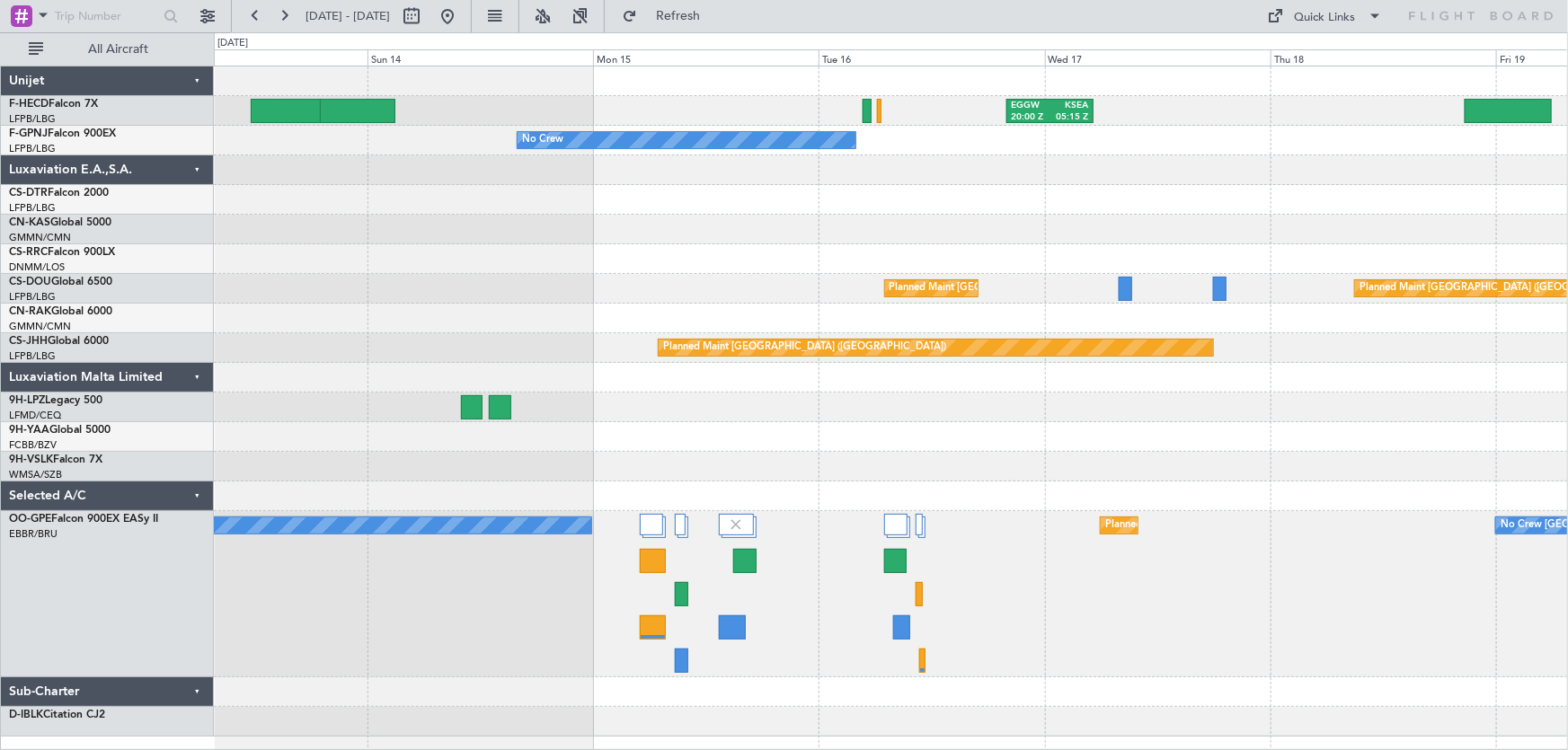
click at [567, 243] on div at bounding box center [891, 230] width 1354 height 30
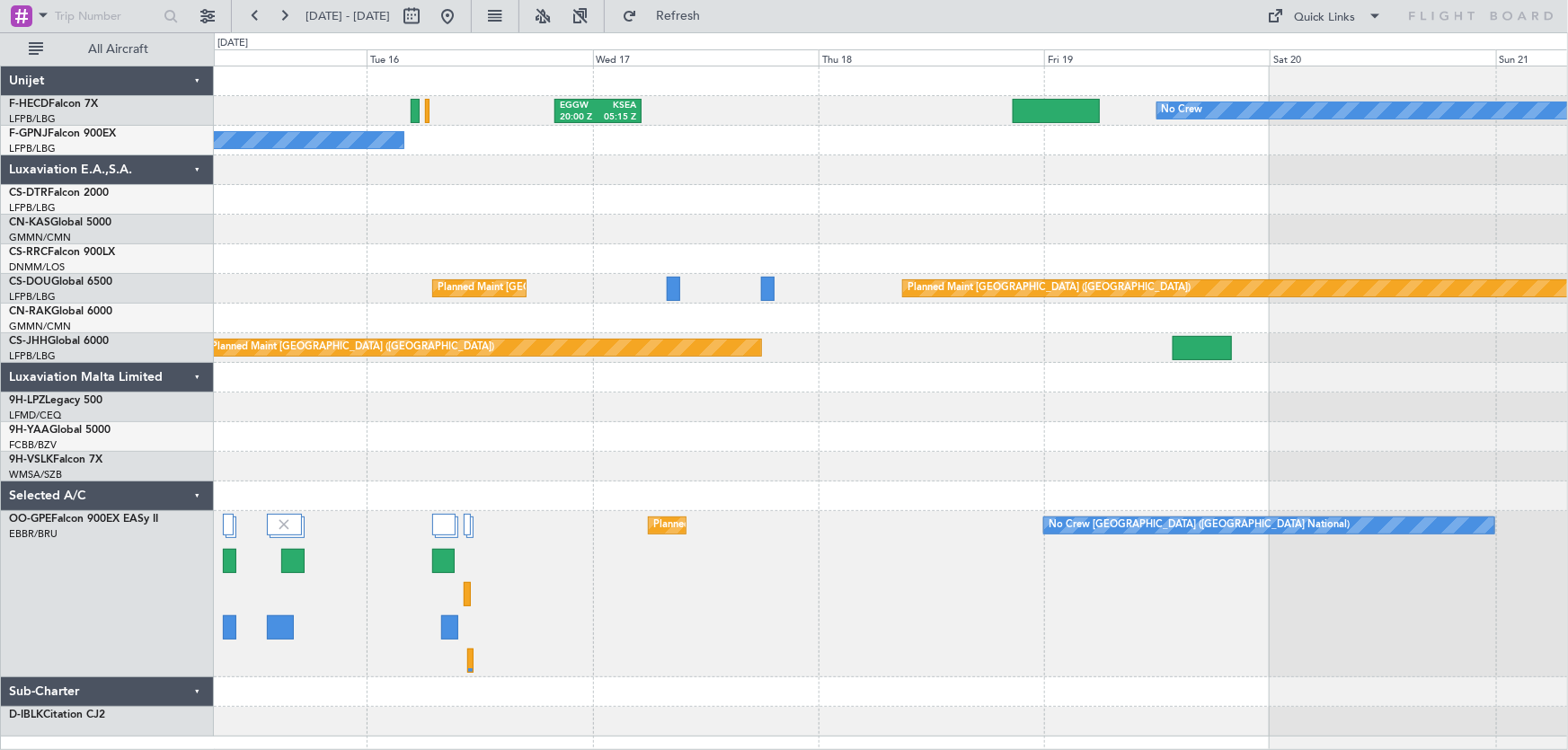
click at [701, 233] on div at bounding box center [891, 230] width 1354 height 30
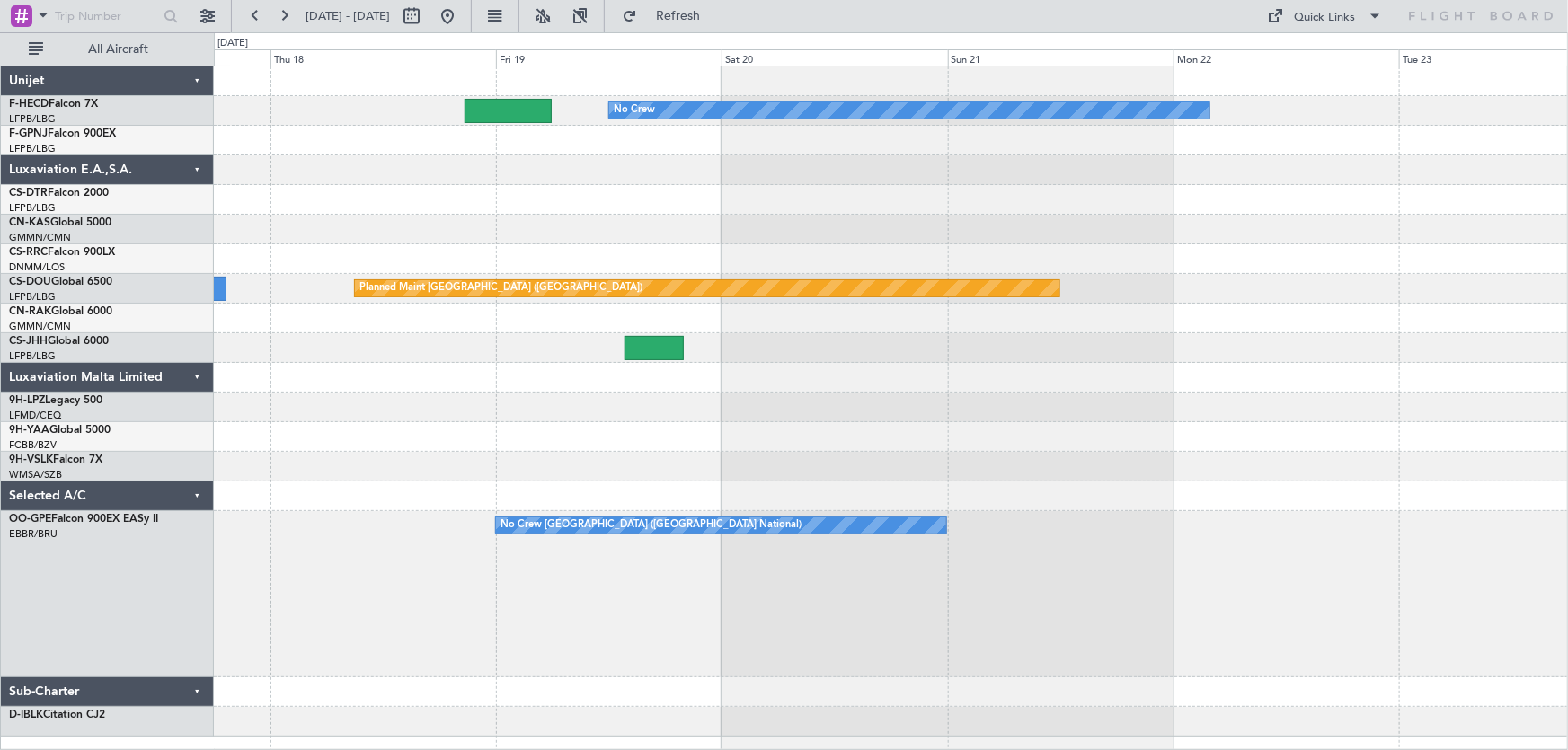
click at [767, 230] on div at bounding box center [891, 230] width 1354 height 30
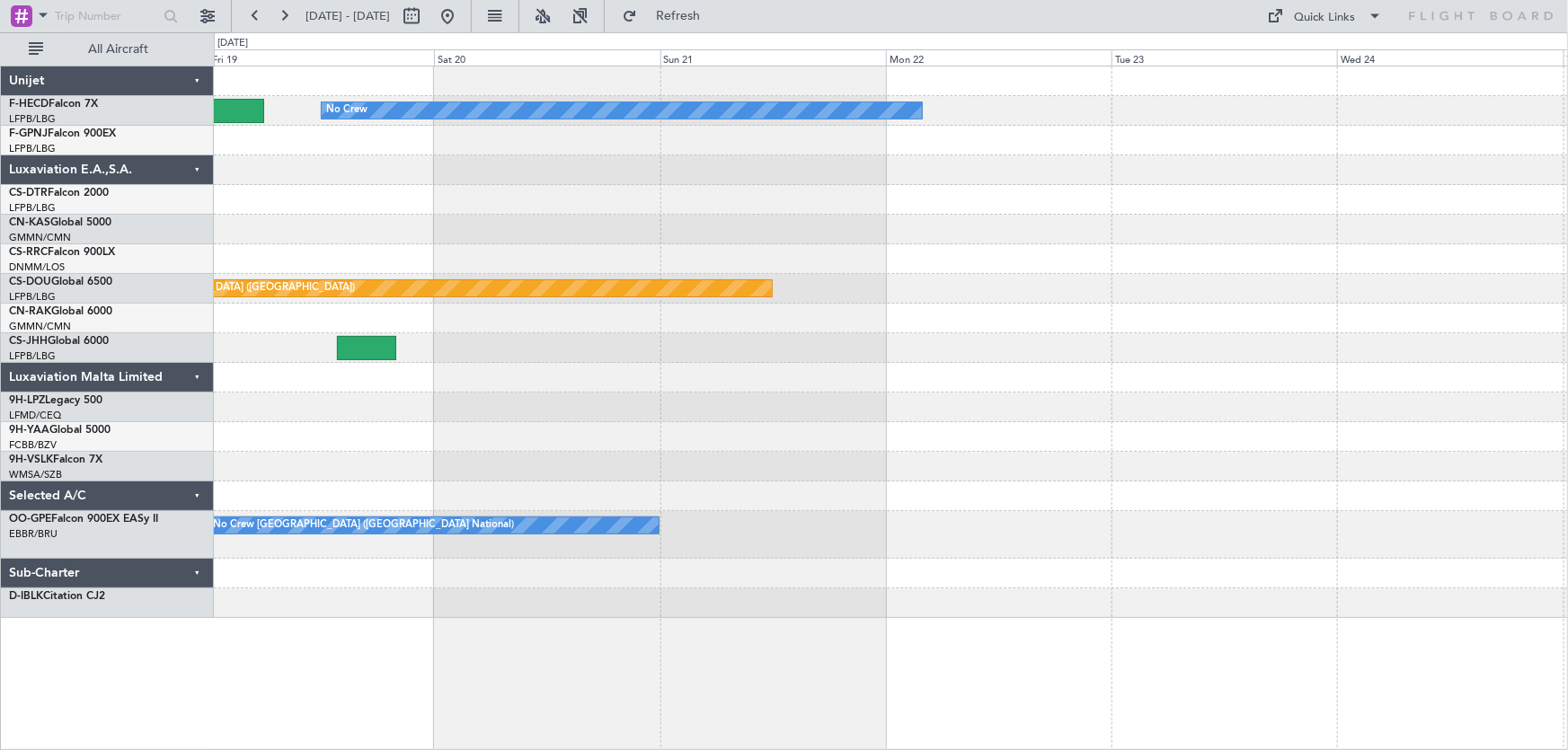
click at [755, 234] on div at bounding box center [891, 230] width 1354 height 30
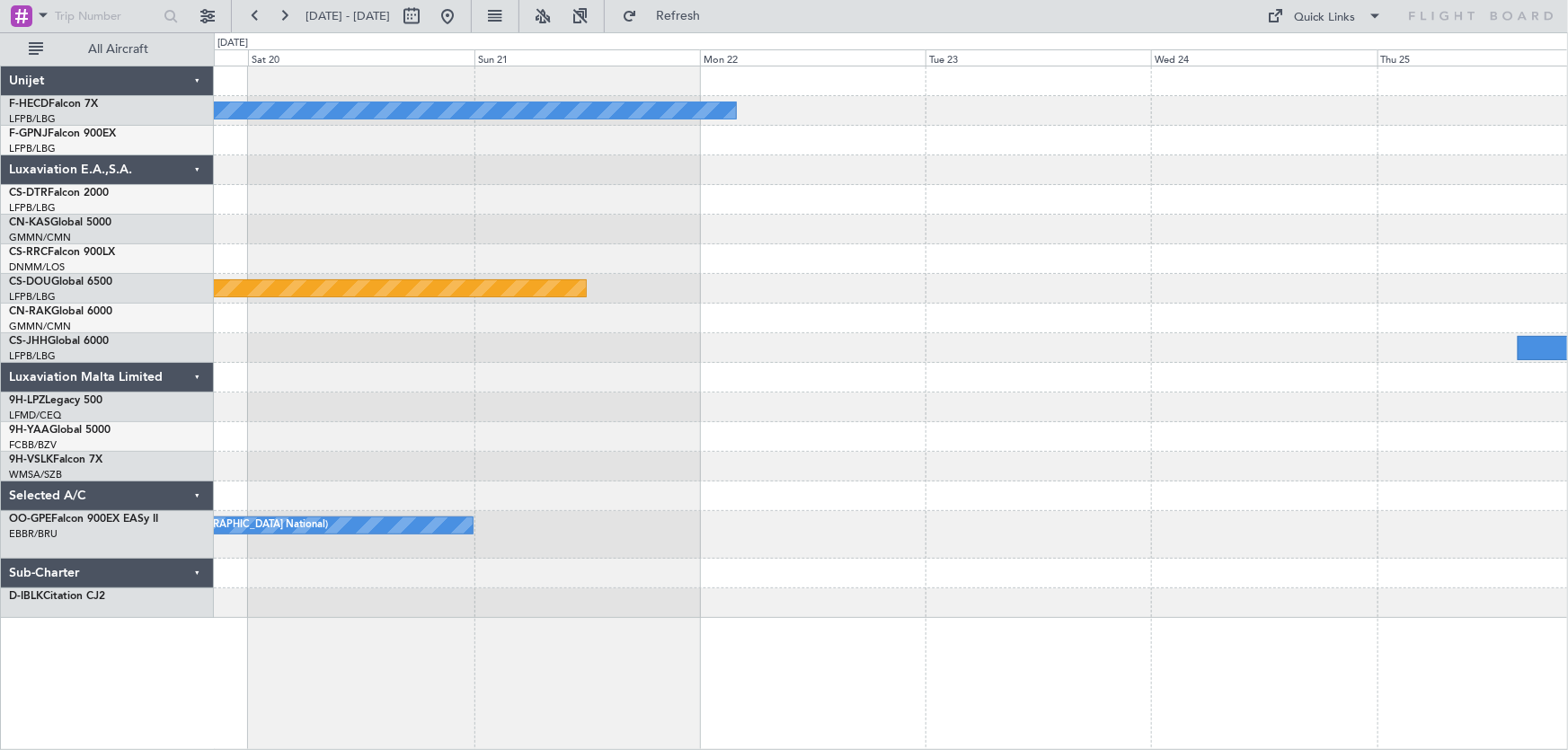
click at [808, 244] on div "No Crew Planned Maint Paris (Le Bourget) No Crew Brussels (Brussels National)" at bounding box center [891, 342] width 1354 height 552
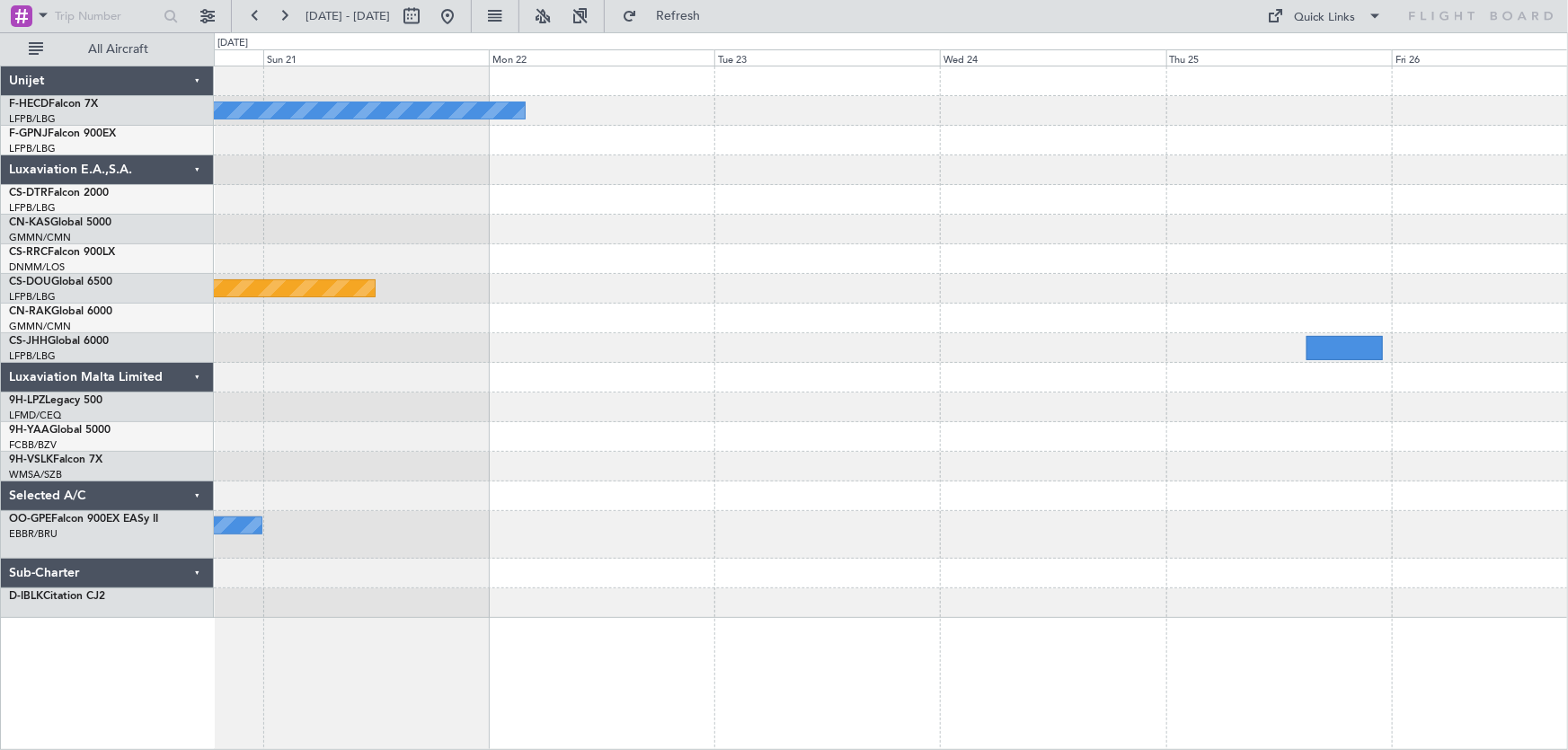
click at [868, 254] on div at bounding box center [891, 259] width 1354 height 30
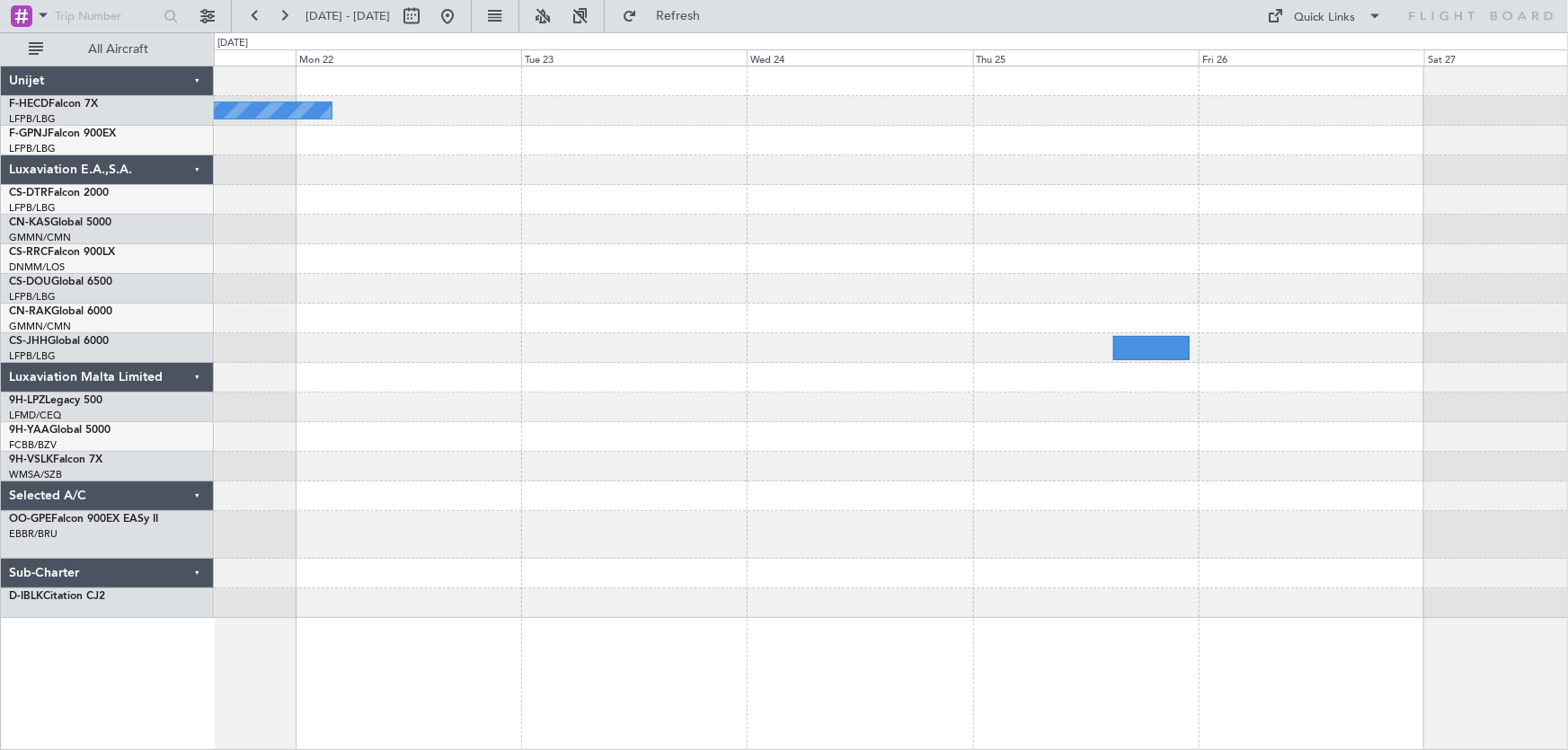
click at [861, 259] on div at bounding box center [891, 259] width 1354 height 30
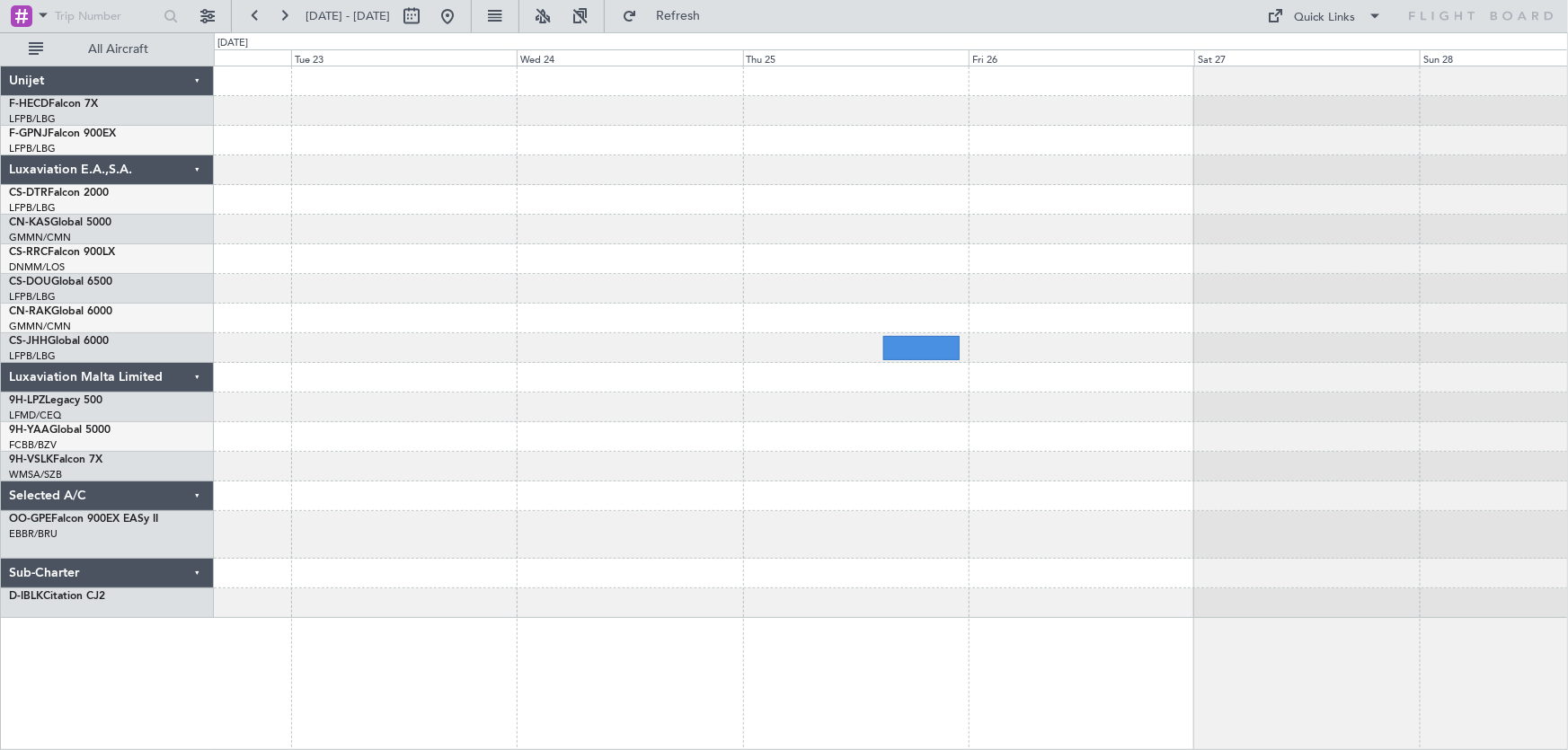
click at [960, 273] on div "No Crew Planned Maint Paris (Le Bourget) Planned Maint Paris (Le Bourget)" at bounding box center [891, 342] width 1354 height 552
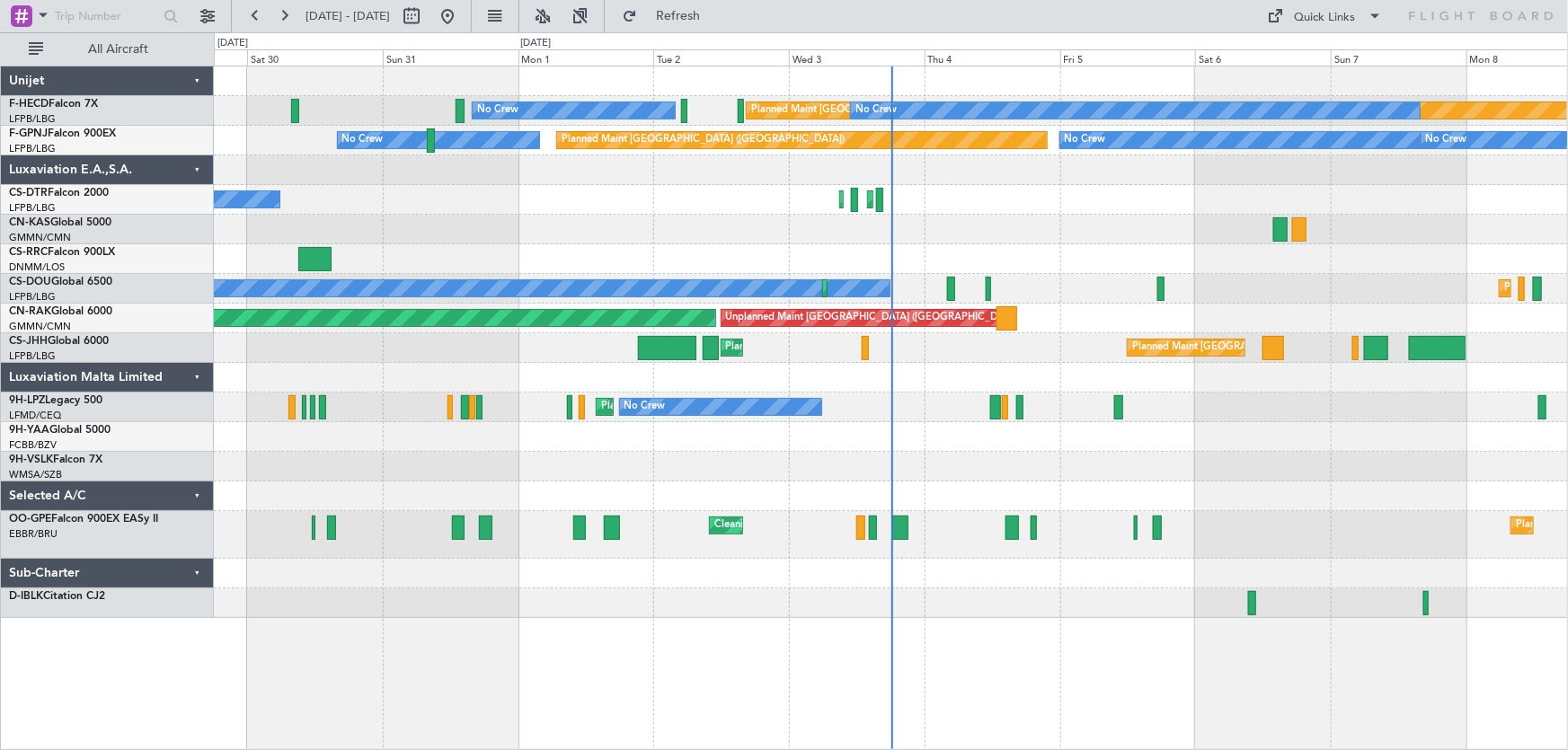
click at [876, 244] on div "No Crew Planned Maint [GEOGRAPHIC_DATA] ([GEOGRAPHIC_DATA]) No Crew No Crew No …" at bounding box center [891, 342] width 1354 height 552
